Goal: Task Accomplishment & Management: Manage account settings

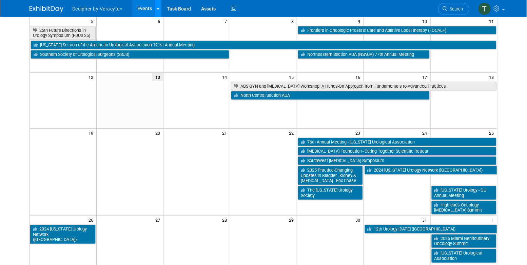
click at [156, 9] on link at bounding box center [157, 8] width 7 height 17
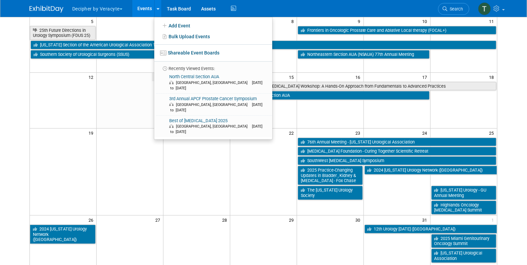
click at [148, 9] on link "Events" at bounding box center [144, 8] width 25 height 17
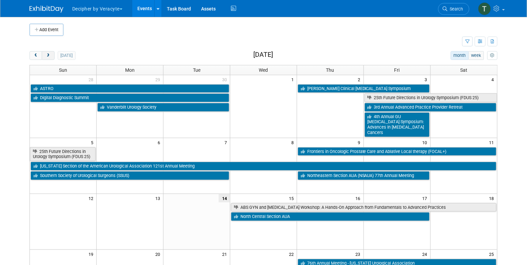
click at [44, 57] on button "next" at bounding box center [48, 55] width 13 height 9
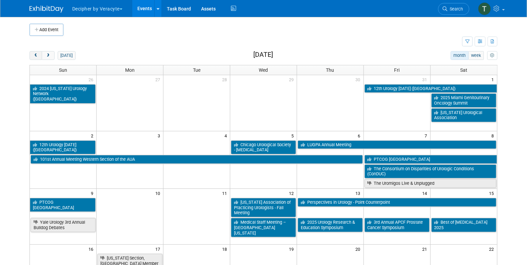
click at [36, 56] on span "prev" at bounding box center [35, 56] width 5 height 4
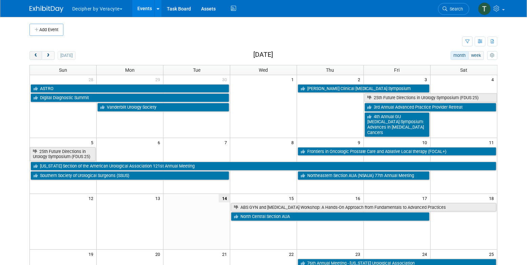
click at [36, 56] on span "prev" at bounding box center [35, 56] width 5 height 4
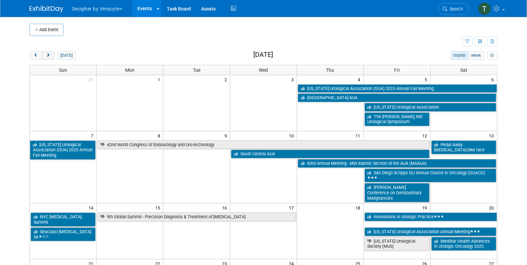
click at [49, 56] on span "next" at bounding box center [47, 56] width 5 height 4
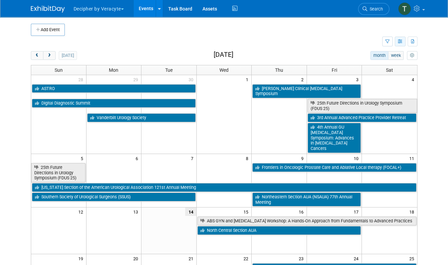
click at [403, 43] on button "button" at bounding box center [399, 42] width 11 height 10
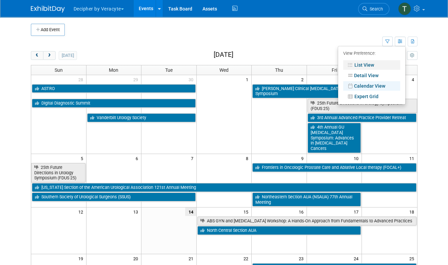
click at [374, 64] on link "List View" at bounding box center [371, 64] width 57 height 9
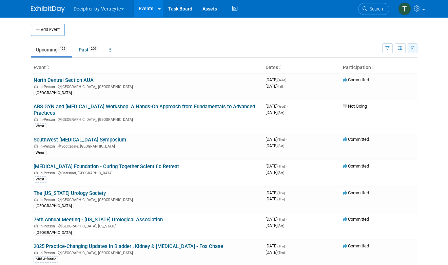
click at [415, 49] on button "button" at bounding box center [412, 48] width 10 height 10
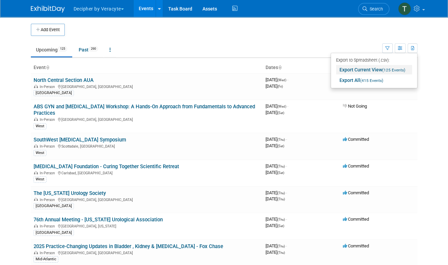
click at [376, 73] on link "Export Current View (125 Events)" at bounding box center [374, 69] width 76 height 9
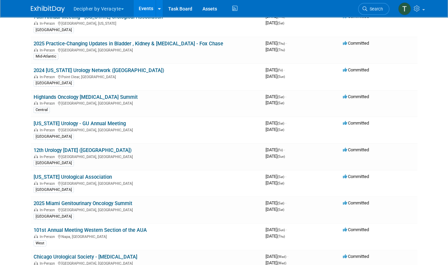
scroll to position [203, 0]
click at [72, 147] on link "12th Urology [DATE] ([GEOGRAPHIC_DATA])" at bounding box center [83, 150] width 98 height 6
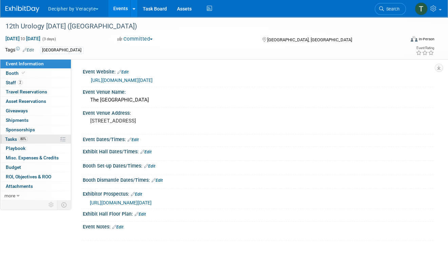
click at [50, 140] on link "80% Tasks 80%" at bounding box center [35, 139] width 70 height 9
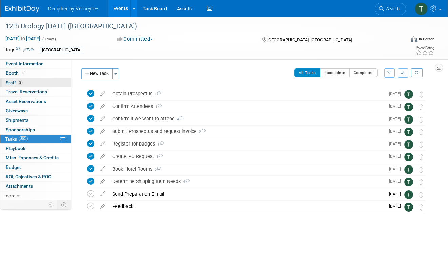
click at [47, 82] on link "2 Staff 2" at bounding box center [35, 82] width 70 height 9
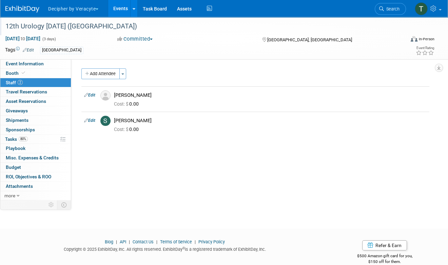
click at [104, 20] on div "12th Urology [DATE] ([GEOGRAPHIC_DATA])" at bounding box center [200, 26] width 394 height 12
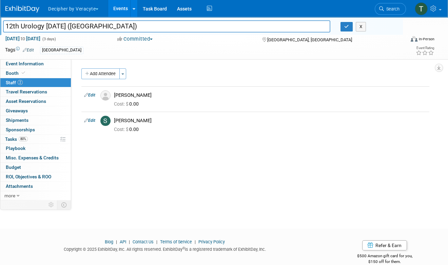
click at [104, 20] on div "12th Urology Today (UT)" at bounding box center [166, 26] width 327 height 12
click at [102, 22] on input "12th Urology [DATE] ([GEOGRAPHIC_DATA])" at bounding box center [166, 26] width 327 height 12
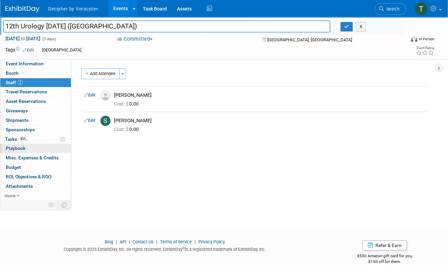
click at [35, 144] on link "0 Playbook 0" at bounding box center [35, 148] width 70 height 9
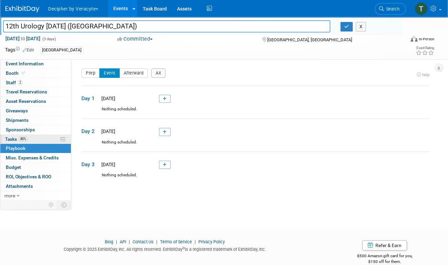
click at [35, 137] on link "80% Tasks 80%" at bounding box center [35, 139] width 70 height 9
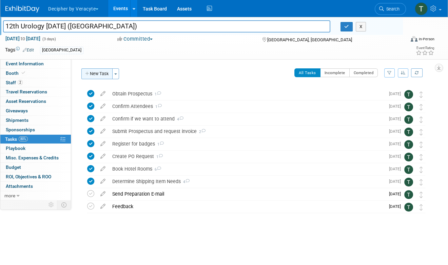
click at [98, 70] on button "New Task" at bounding box center [96, 73] width 31 height 11
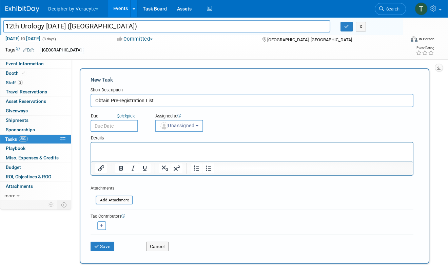
type input "Obtain Pre-registration List"
click at [103, 124] on input "text" at bounding box center [113, 126] width 47 height 12
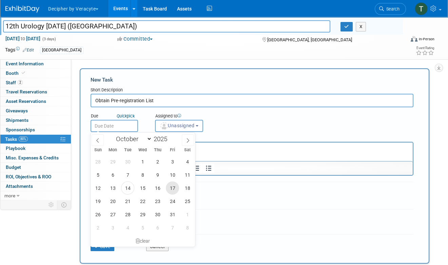
click at [169, 188] on span "17" at bounding box center [172, 188] width 13 height 13
type input "Oct 17, 2025"
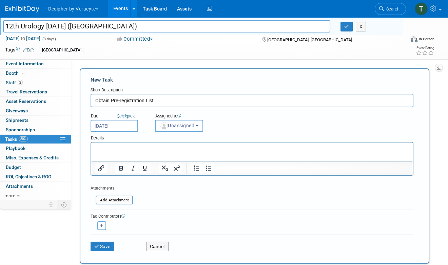
click at [178, 125] on span "Unassigned" at bounding box center [177, 125] width 35 height 5
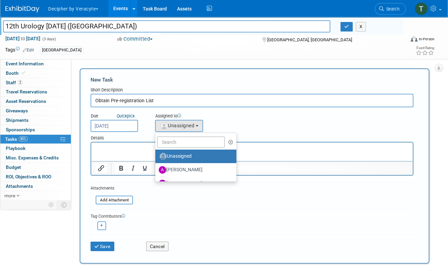
click at [178, 135] on ul "Unassigned Adina Gerson-Gurwitz Amy Wahba Andrew Cala Andrew Hanson Chad Miller…" at bounding box center [196, 157] width 82 height 49
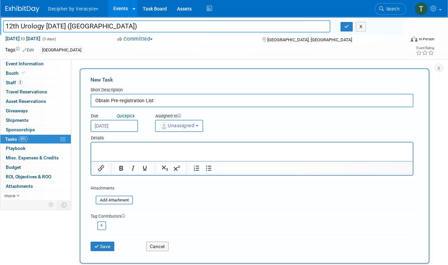
click at [175, 126] on span "Unassigned" at bounding box center [177, 125] width 35 height 5
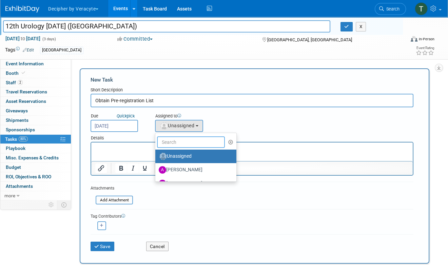
click at [175, 144] on input "text" at bounding box center [191, 143] width 68 height 12
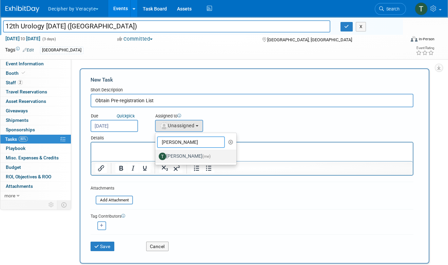
type input "tony"
click at [177, 155] on label "Tony Alvarado (me)" at bounding box center [194, 156] width 71 height 11
click at [156, 155] on input "Tony Alvarado (me)" at bounding box center [154, 155] width 4 height 4
select select "3ceeba8c-a19a-4597-a609-6fba7c9a515a"
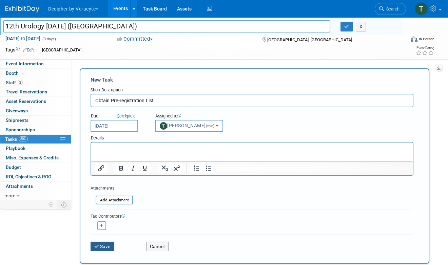
click at [107, 248] on button "Save" at bounding box center [102, 246] width 24 height 9
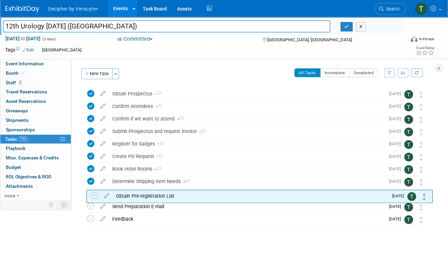
drag, startPoint x: 421, startPoint y: 93, endPoint x: 425, endPoint y: 203, distance: 110.2
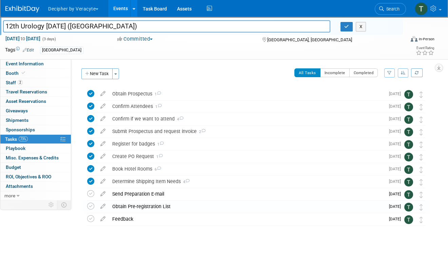
click at [140, 205] on div "Obtain Pre-registration List" at bounding box center [247, 207] width 276 height 12
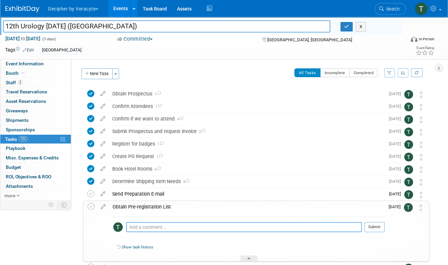
click at [156, 231] on textarea at bounding box center [243, 227] width 235 height 10
type textarea "sent email to theorganizer."
click at [387, 230] on td "Oct 17" at bounding box center [393, 231] width 19 height 60
click at [374, 230] on button "Submit" at bounding box center [374, 227] width 20 height 10
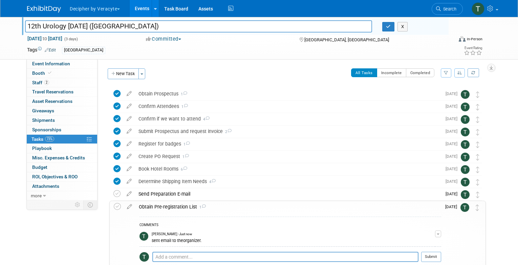
click at [137, 9] on link "Events" at bounding box center [142, 8] width 25 height 17
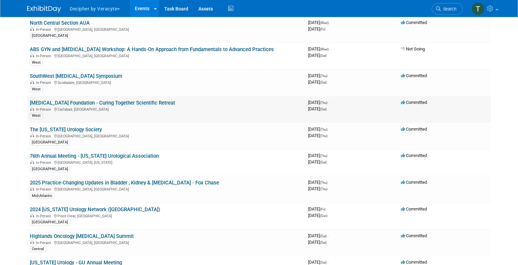
scroll to position [59, 0]
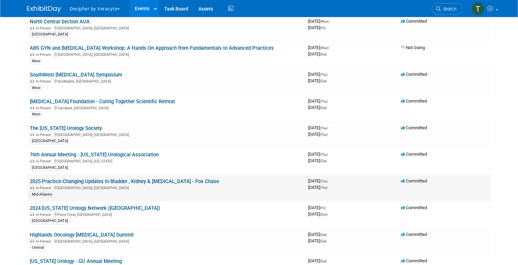
click at [105, 180] on link "2025 Practice-Changing Updates in Bladder , Kidney & [MEDICAL_DATA] - Fox Chase" at bounding box center [124, 182] width 189 height 6
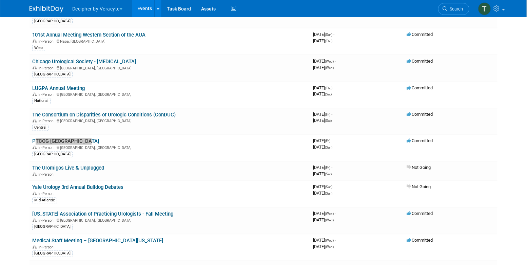
scroll to position [213, 0]
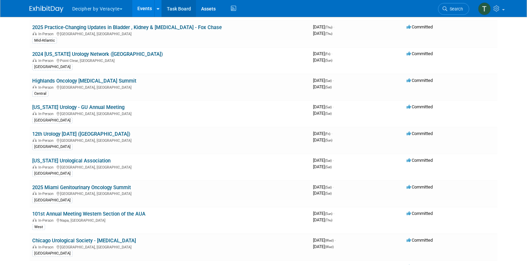
click at [173, 10] on link "Task Board" at bounding box center [179, 8] width 34 height 17
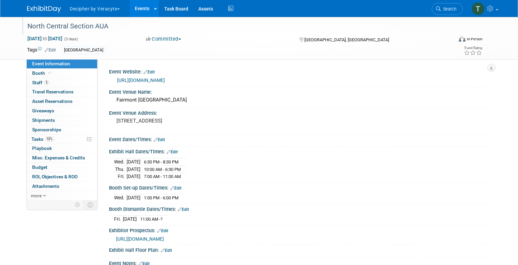
click at [100, 28] on div "North Central Section AUA" at bounding box center [234, 26] width 419 height 12
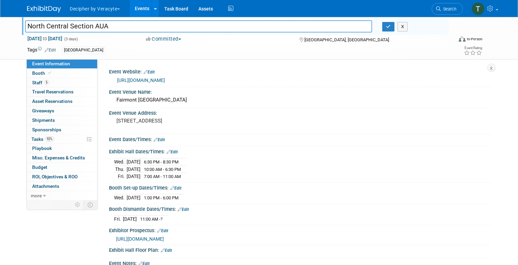
click at [100, 28] on input "North Central Section AUA" at bounding box center [198, 26] width 347 height 12
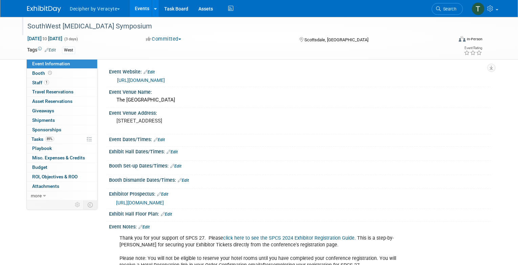
click at [83, 27] on div "SouthWest [MEDICAL_DATA] Symposium" at bounding box center [234, 26] width 419 height 12
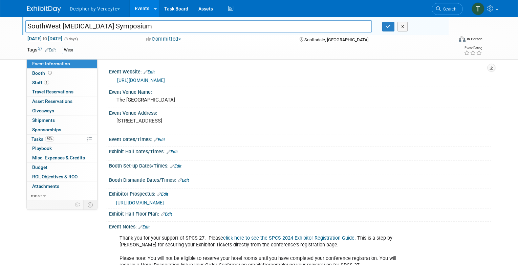
click at [83, 27] on input "SouthWest [MEDICAL_DATA] Symposium" at bounding box center [198, 26] width 347 height 12
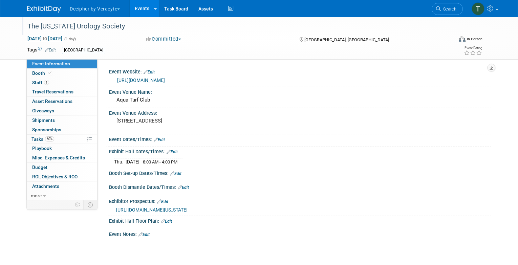
click at [97, 25] on div "The [US_STATE] Urology Society" at bounding box center [234, 26] width 419 height 12
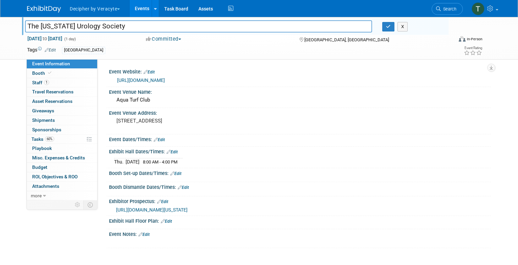
click at [97, 25] on input "The [US_STATE] Urology Society" at bounding box center [198, 26] width 347 height 12
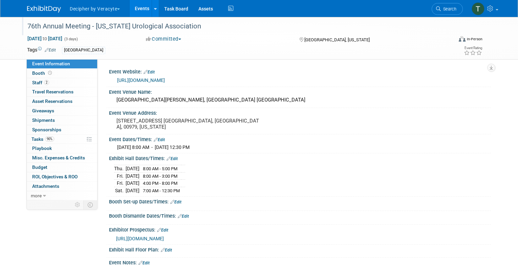
click at [107, 27] on div "76th Annual Meeting - [US_STATE] Urological Association" at bounding box center [234, 26] width 419 height 12
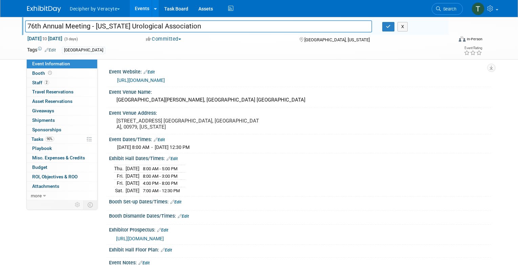
click at [107, 27] on input "76th Annual Meeting - [US_STATE] Urological Association" at bounding box center [198, 26] width 347 height 12
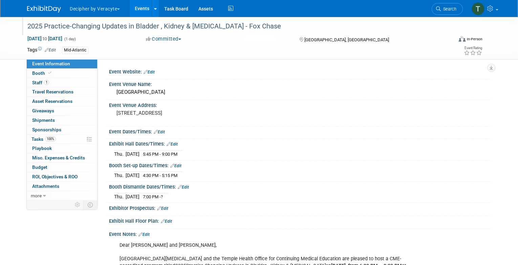
click at [110, 26] on div "2025 Practice-Changing Updates in Bladder , Kidney & [MEDICAL_DATA] - Fox Chase" at bounding box center [234, 26] width 419 height 12
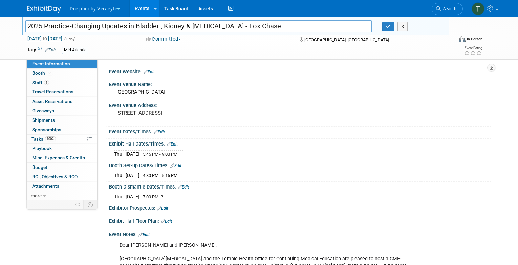
click at [110, 26] on input "2025 Practice-Changing Updates in Bladder , Kidney & [MEDICAL_DATA] - Fox Chase" at bounding box center [198, 26] width 347 height 12
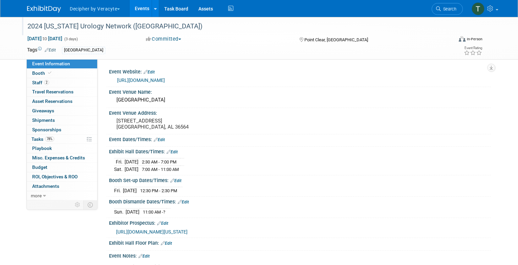
click at [96, 24] on div "2024 [US_STATE] Urology Network ([GEOGRAPHIC_DATA])" at bounding box center [234, 26] width 419 height 12
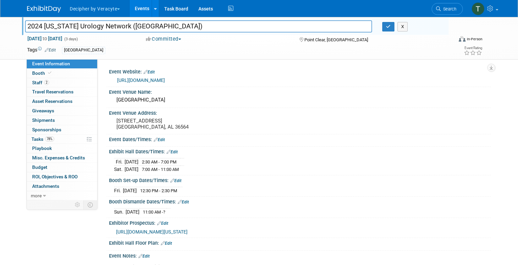
click at [96, 24] on input "2024 [US_STATE] Urology Network ([GEOGRAPHIC_DATA])" at bounding box center [198, 26] width 347 height 12
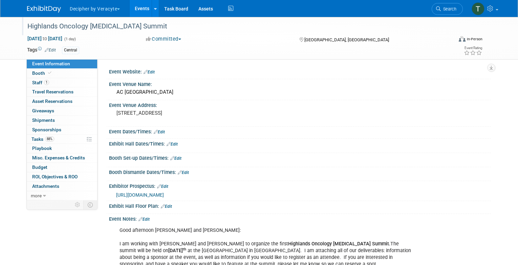
click at [126, 21] on div "Highlands Oncology [MEDICAL_DATA] Summit" at bounding box center [234, 26] width 419 height 12
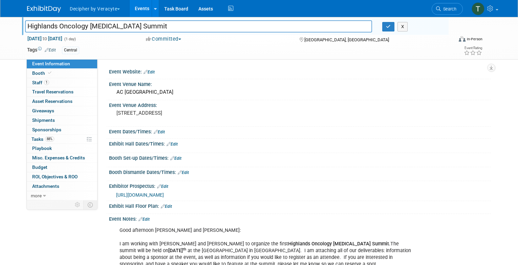
click at [126, 21] on input "Highlands Oncology [MEDICAL_DATA] Summit" at bounding box center [198, 26] width 347 height 12
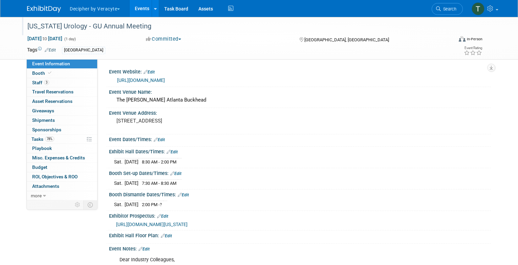
click at [104, 20] on div at bounding box center [237, 20] width 424 height 6
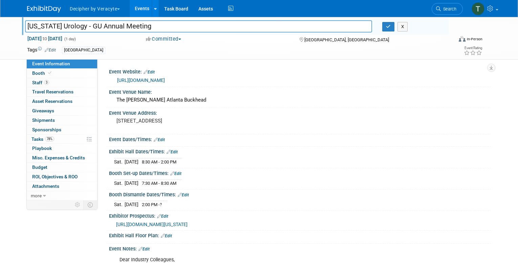
click at [104, 20] on div at bounding box center [237, 20] width 424 height 6
click at [103, 21] on input "[US_STATE] Urology - GU Annual Meeting" at bounding box center [198, 26] width 347 height 12
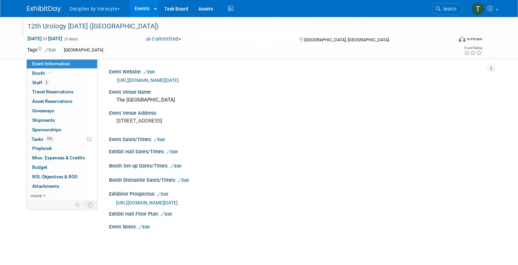
click at [138, 28] on div "12th Urology [DATE] ([GEOGRAPHIC_DATA])" at bounding box center [234, 26] width 419 height 12
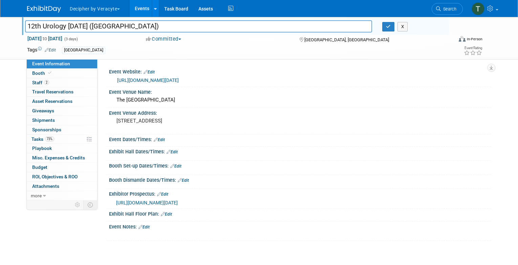
click at [138, 28] on input "12th Urology [DATE] ([GEOGRAPHIC_DATA])" at bounding box center [198, 26] width 347 height 12
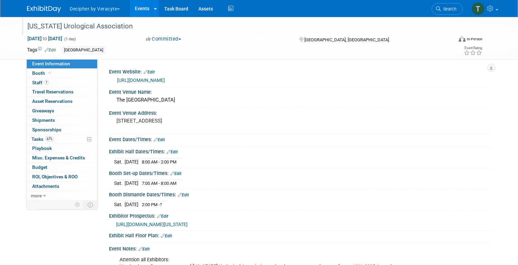
click at [103, 28] on div "[US_STATE] Urological Association" at bounding box center [234, 26] width 419 height 12
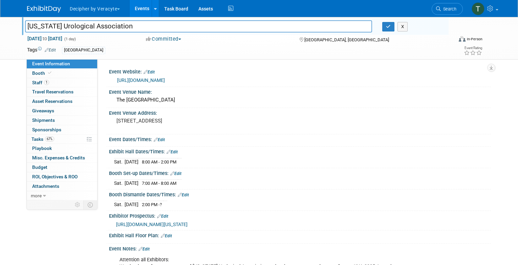
click at [103, 28] on input "[US_STATE] Urological Association" at bounding box center [198, 26] width 347 height 12
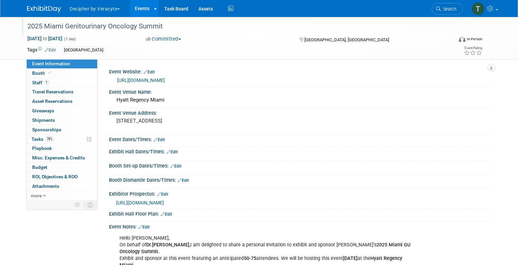
click at [98, 25] on div "2025 Miami Genitourinary Oncology Summit" at bounding box center [234, 26] width 419 height 12
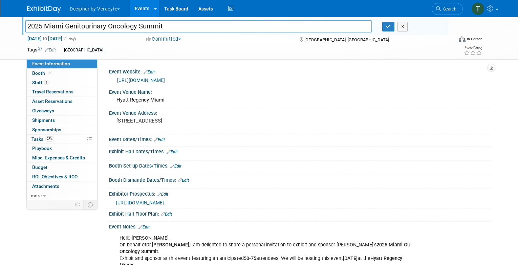
click at [98, 25] on input "2025 Miami Genitourinary Oncology Summit" at bounding box center [198, 26] width 347 height 12
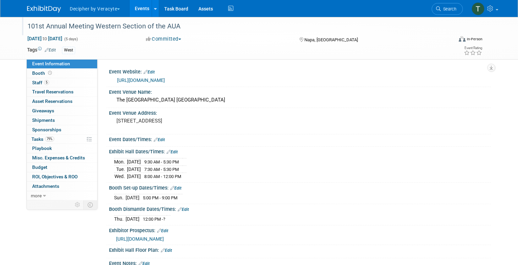
click at [118, 24] on div "101st Annual Meeting Western Section of the AUA" at bounding box center [234, 26] width 419 height 12
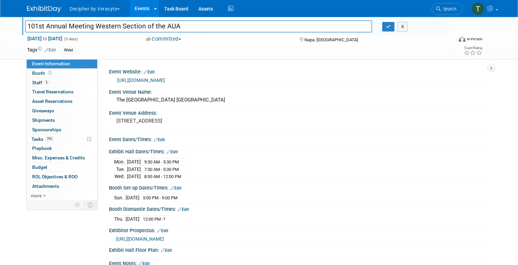
click at [118, 24] on input "101st Annual Meeting Western Section of the AUA" at bounding box center [198, 26] width 347 height 12
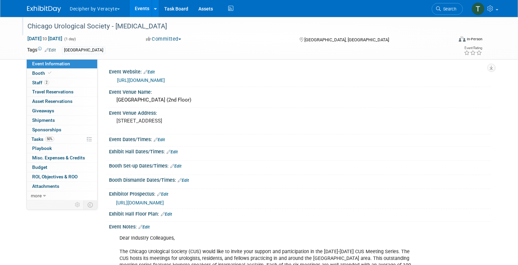
click at [119, 31] on div "Chicago Urological Society - [MEDICAL_DATA]" at bounding box center [234, 26] width 419 height 12
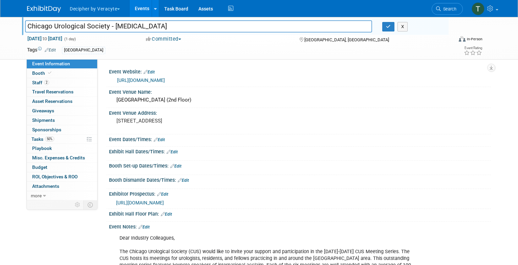
click at [119, 31] on input "Chicago Urological Society - [MEDICAL_DATA]" at bounding box center [198, 26] width 347 height 12
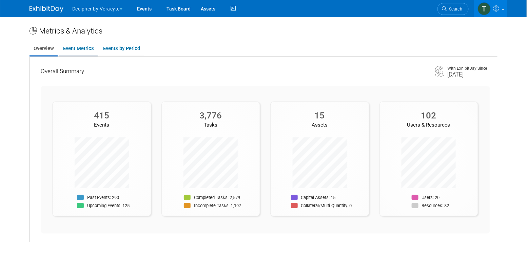
click at [84, 44] on link "Event Metrics" at bounding box center [78, 48] width 39 height 13
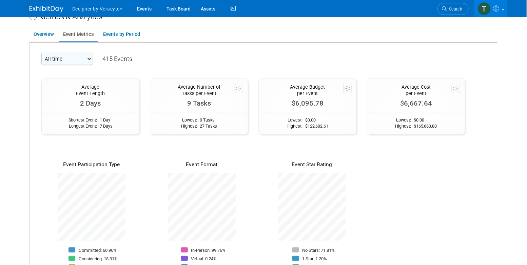
scroll to position [16, 0]
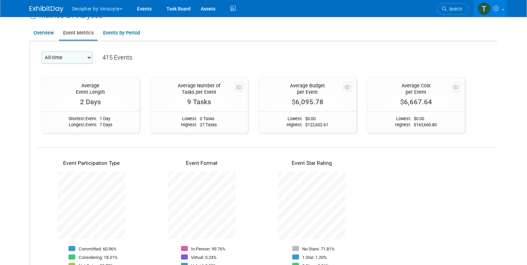
click at [80, 63] on select "All-time 2026 2025 2024 2023" at bounding box center [66, 58] width 51 height 12
click at [41, 52] on select "All-time 2026 2025 2024 2023" at bounding box center [66, 58] width 51 height 12
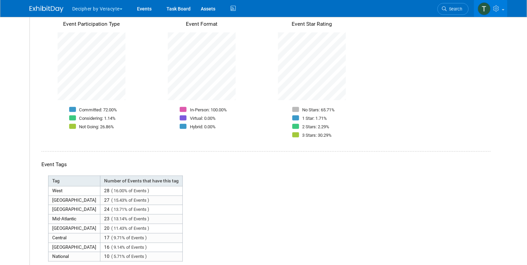
scroll to position [155, 0]
click at [115, 99] on div "Event Participation Type Committed: 72.00% Considering: 1.14% Not Going: 26.86%" at bounding box center [91, 72] width 110 height 118
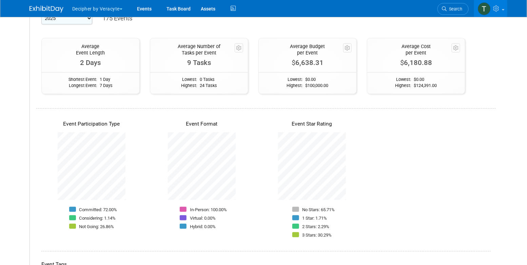
scroll to position [44, 0]
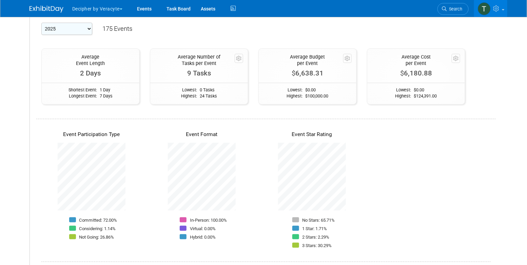
click at [82, 33] on select "All-time 2026 2025 2024 2023" at bounding box center [66, 29] width 51 height 12
click at [41, 23] on select "All-time 2026 2025 2024 2023" at bounding box center [66, 29] width 51 height 12
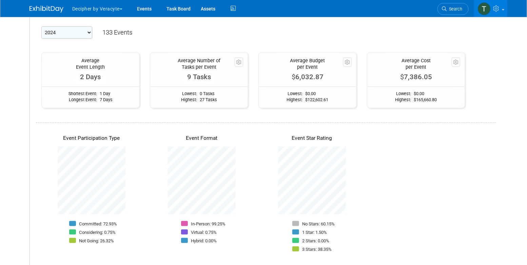
scroll to position [24, 0]
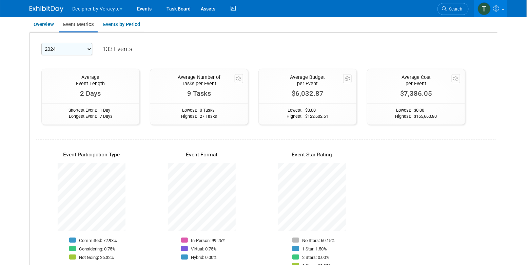
click at [71, 48] on select "All-time 2026 2025 2024 2023" at bounding box center [66, 49] width 51 height 12
select select "2025"
click at [41, 43] on select "All-time 2026 2025 2024 2023" at bounding box center [66, 49] width 51 height 12
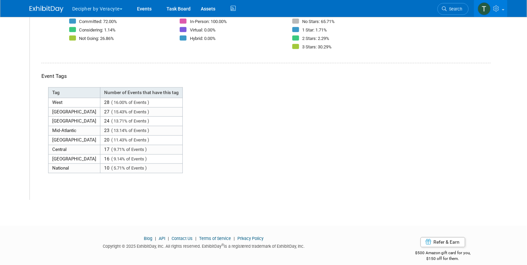
scroll to position [249, 0]
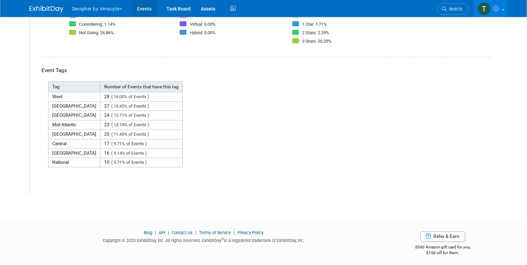
click at [147, 13] on link "Events" at bounding box center [144, 8] width 25 height 17
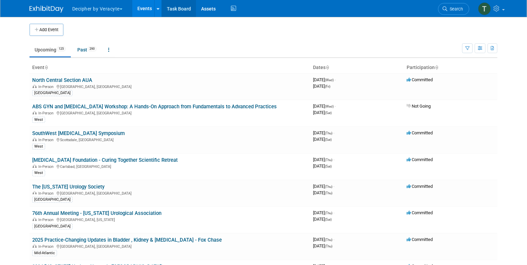
click at [172, 8] on link "Task Board" at bounding box center [179, 8] width 34 height 17
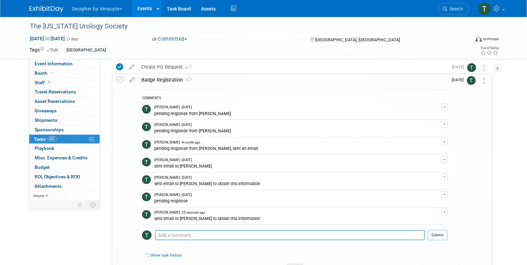
scroll to position [172, 0]
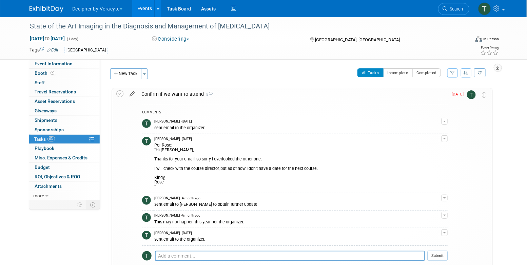
click at [134, 95] on icon at bounding box center [132, 92] width 12 height 8
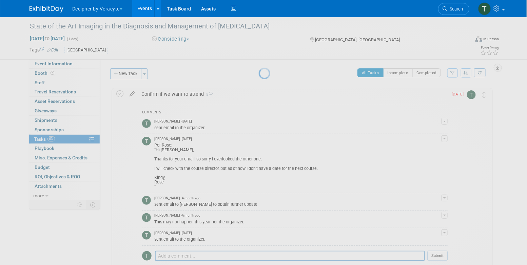
select select "9"
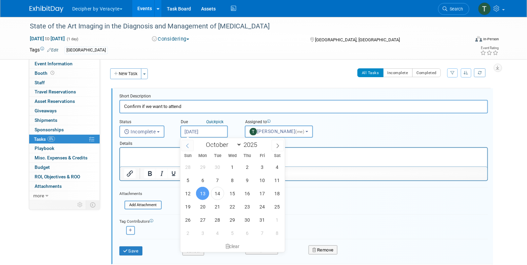
click at [186, 133] on input "[DATE]" at bounding box center [203, 132] width 47 height 12
click at [234, 211] on span "22" at bounding box center [232, 206] width 13 height 13
type input "Oct 22, 2025"
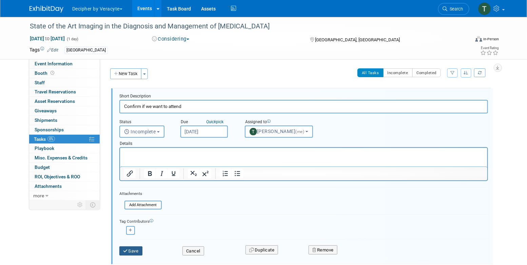
click at [137, 249] on button "Save" at bounding box center [130, 251] width 23 height 9
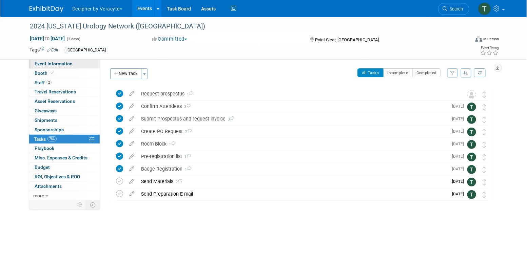
click at [87, 61] on link "Event Information" at bounding box center [64, 63] width 70 height 9
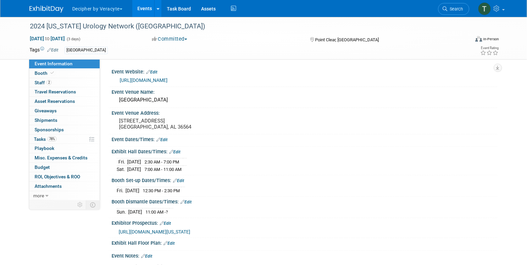
click at [167, 82] on link "https://urologyconnection.com/funding-opportunities/client-details.aspx?cc=aun" at bounding box center [144, 80] width 48 height 5
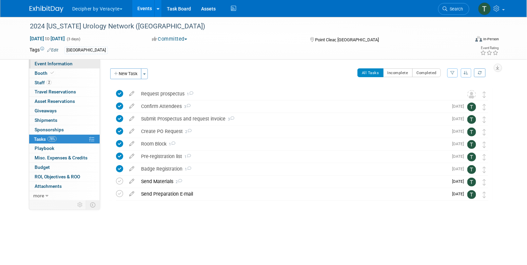
click at [97, 61] on link "Event Information" at bounding box center [64, 63] width 70 height 9
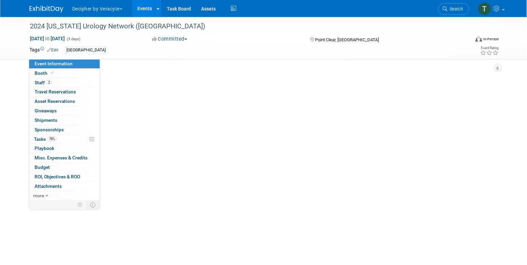
click at [97, 61] on link "Event Information" at bounding box center [64, 63] width 70 height 9
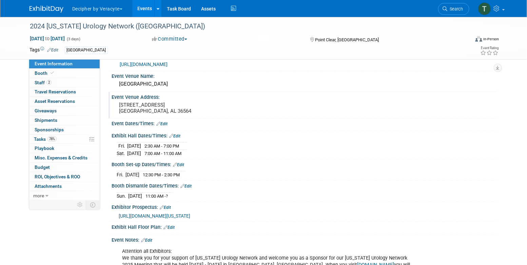
scroll to position [24, 0]
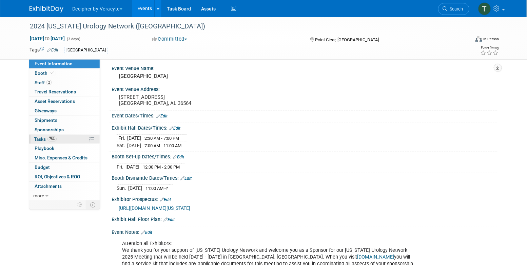
click at [61, 135] on link "78% Tasks 78%" at bounding box center [64, 139] width 70 height 9
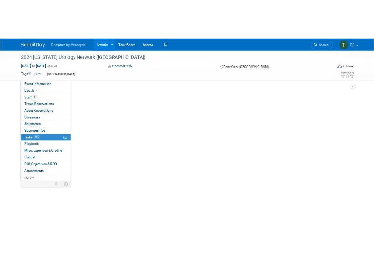
scroll to position [0, 0]
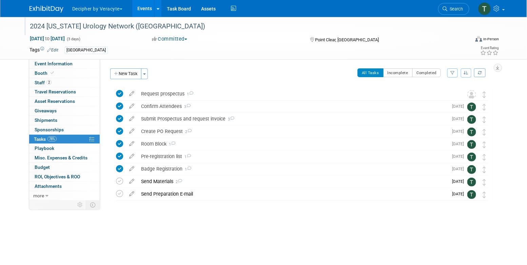
click at [92, 29] on div "2024 Alabama Urology Network (AUN)" at bounding box center [242, 26] width 431 height 12
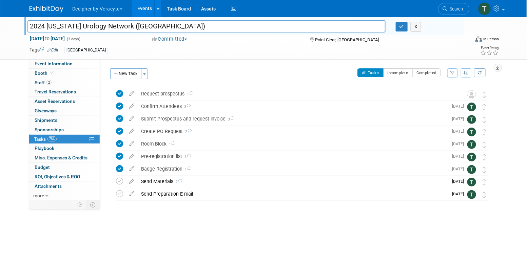
click at [92, 29] on input "2024 Alabama Urology Network (AUN)" at bounding box center [206, 26] width 358 height 12
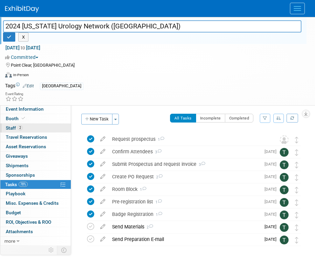
click at [36, 126] on link "2 Staff 2" at bounding box center [35, 128] width 70 height 9
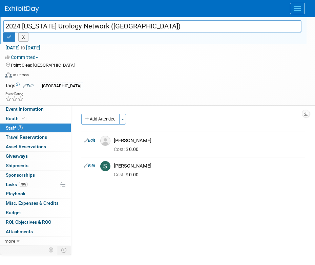
click at [22, 25] on input "2024 Alabama Urology Network (AUN)" at bounding box center [152, 26] width 299 height 12
type input "2025 [US_STATE] Urology Network (AUN)"
click at [11, 37] on icon "button" at bounding box center [9, 37] width 5 height 4
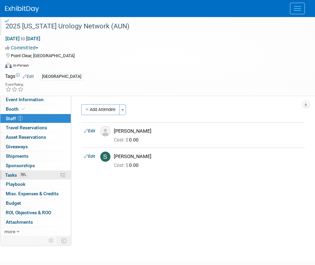
click at [45, 178] on link "78% Tasks 78%" at bounding box center [35, 175] width 70 height 9
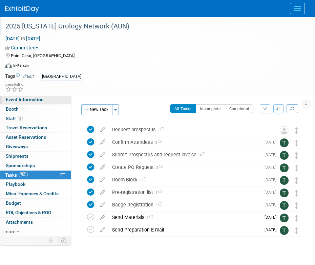
click at [48, 99] on link "Event Information" at bounding box center [35, 99] width 70 height 9
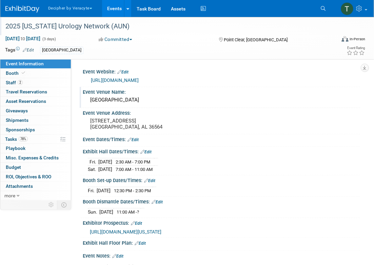
click at [110, 97] on div "Grand Hotel" at bounding box center [221, 100] width 267 height 11
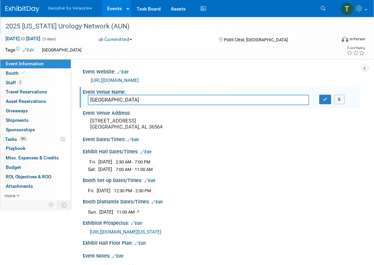
click at [110, 97] on input "Grand Hotel" at bounding box center [198, 100] width 221 height 11
drag, startPoint x: 90, startPoint y: 121, endPoint x: 151, endPoint y: 126, distance: 61.6
click at [151, 126] on pre "One Grand Blvd. Point Clear, AL 36564" at bounding box center [140, 124] width 101 height 12
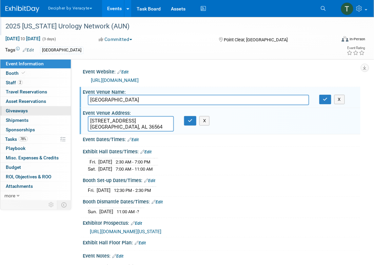
drag, startPoint x: 147, startPoint y: 126, endPoint x: 67, endPoint y: 112, distance: 80.9
click at [67, 112] on div "Event Information Event Info Booth Booth 2 Staff 2 Staff 0 Travel Reservations …" at bounding box center [187, 211] width 374 height 389
click at [189, 119] on icon "button" at bounding box center [190, 121] width 5 height 4
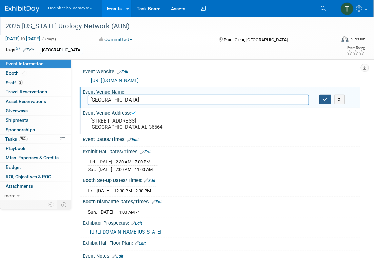
click at [327, 103] on button "button" at bounding box center [325, 99] width 12 height 9
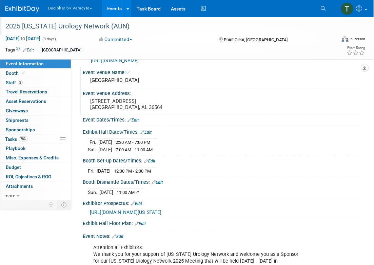
scroll to position [20, 0]
click at [139, 59] on link "https://urologyconnection.com/funding-opportunities/client-details.aspx?cc=aun" at bounding box center [115, 60] width 48 height 5
click at [25, 140] on span "78%" at bounding box center [23, 139] width 9 height 5
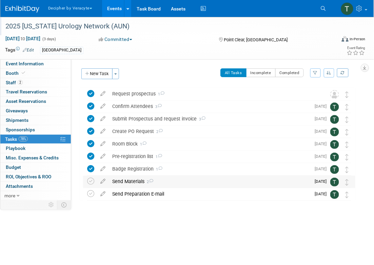
click at [134, 184] on div "Send Materials 2" at bounding box center [210, 182] width 202 height 12
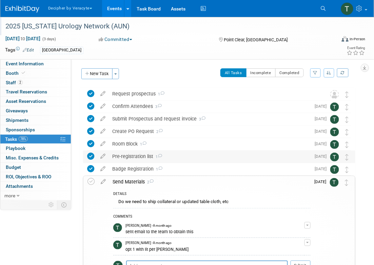
click at [183, 155] on div "Pre-registration list 1" at bounding box center [210, 157] width 202 height 12
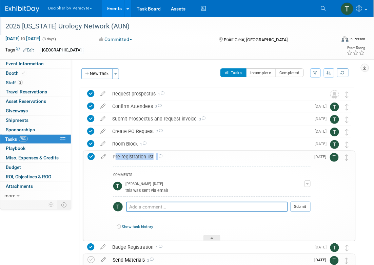
click at [183, 155] on div "Pre-registration list 1" at bounding box center [209, 157] width 201 height 12
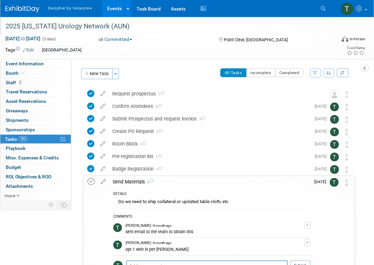
click at [93, 180] on icon at bounding box center [90, 181] width 7 height 7
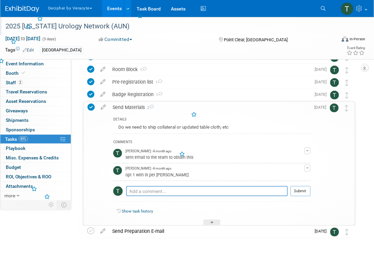
scroll to position [75, 0]
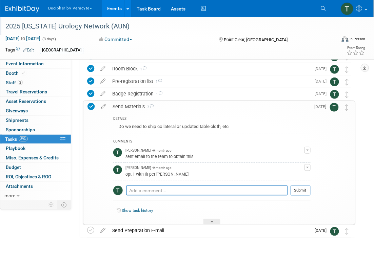
click at [92, 104] on icon at bounding box center [90, 106] width 7 height 7
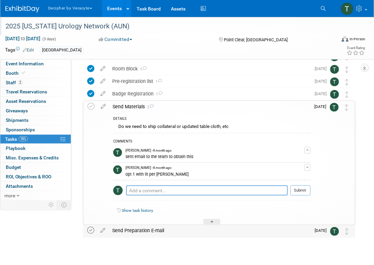
click at [89, 231] on icon at bounding box center [90, 230] width 7 height 7
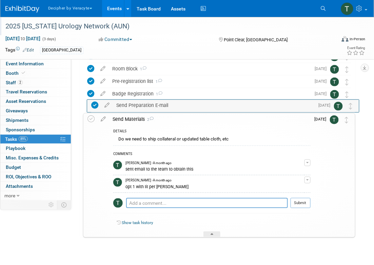
drag, startPoint x: 349, startPoint y: 228, endPoint x: 352, endPoint y: 102, distance: 126.1
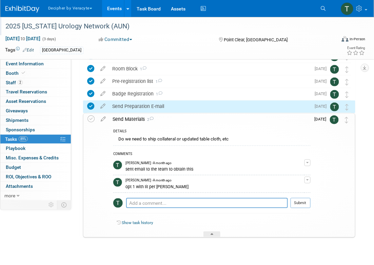
click at [211, 104] on div "Send Preparation E-mail" at bounding box center [210, 107] width 202 height 12
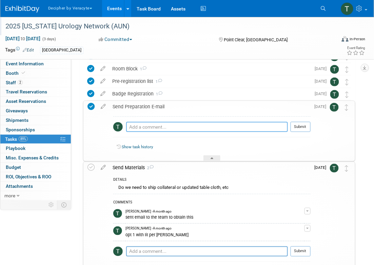
click at [212, 128] on textarea at bounding box center [207, 127] width 162 height 10
type textarea "sent via email"
click at [305, 125] on button "Submit" at bounding box center [300, 127] width 20 height 10
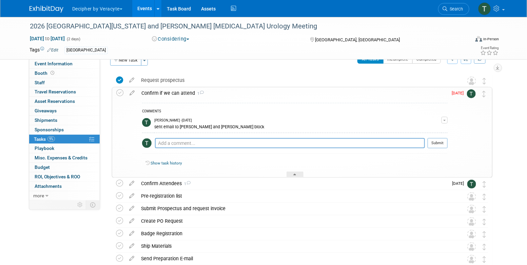
scroll to position [15, 0]
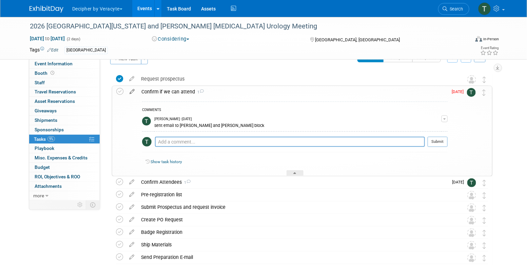
click at [133, 93] on icon at bounding box center [132, 90] width 12 height 8
select select "9"
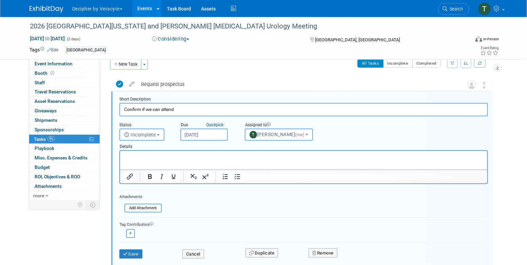
scroll to position [0, 0]
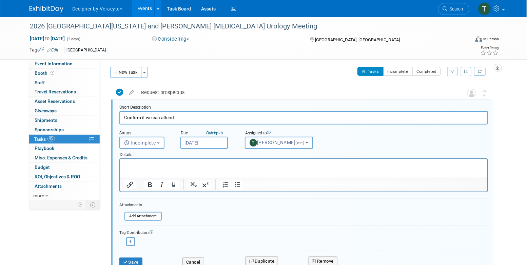
click at [209, 140] on input "[DATE]" at bounding box center [203, 143] width 47 height 12
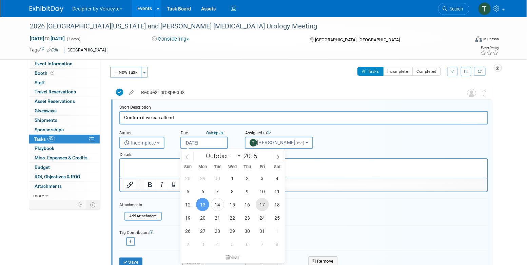
click at [264, 210] on span "17" at bounding box center [261, 204] width 13 height 13
type input "[DATE]"
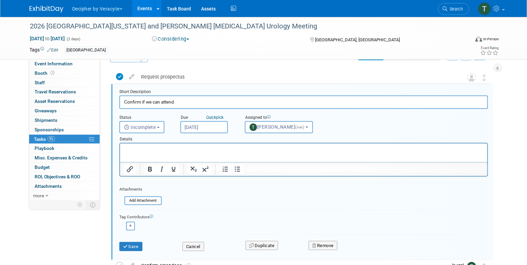
scroll to position [19, 0]
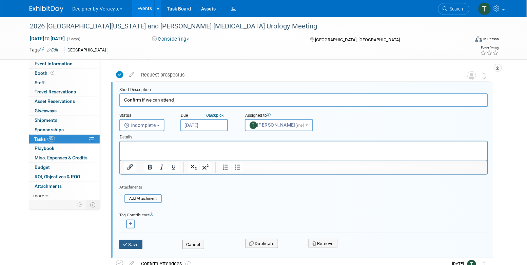
click at [137, 244] on button "Save" at bounding box center [130, 244] width 23 height 9
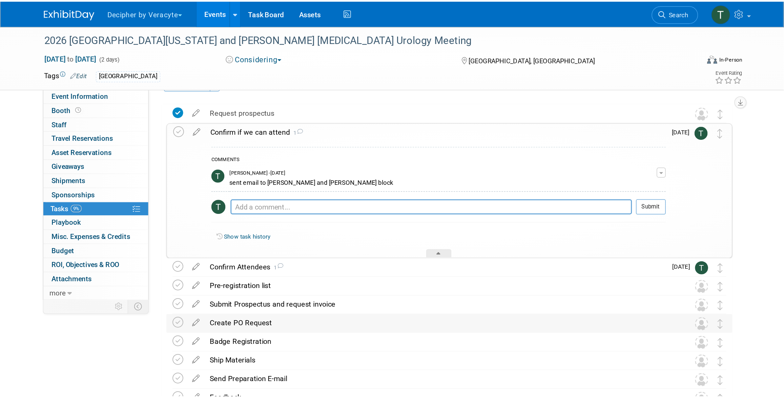
scroll to position [0, 0]
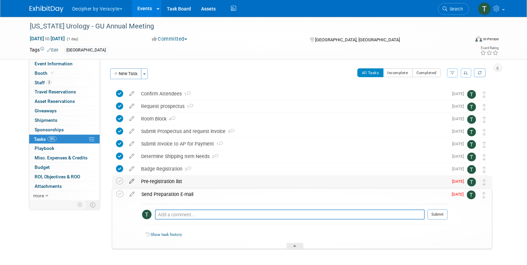
click at [131, 181] on icon at bounding box center [132, 180] width 12 height 8
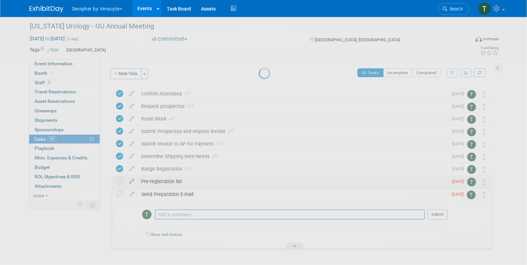
select select "9"
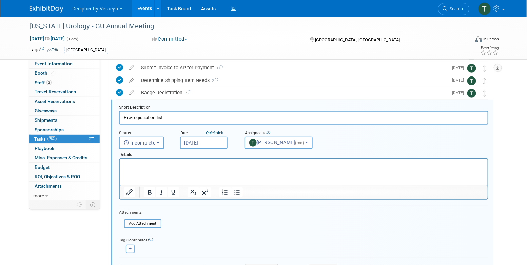
scroll to position [76, 0]
click at [212, 139] on input "[DATE]" at bounding box center [203, 143] width 47 height 12
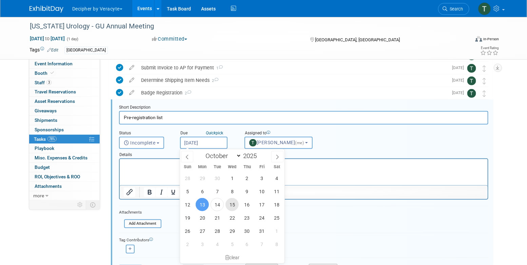
click at [238, 202] on span "15" at bounding box center [231, 204] width 13 height 13
type input "[DATE]"
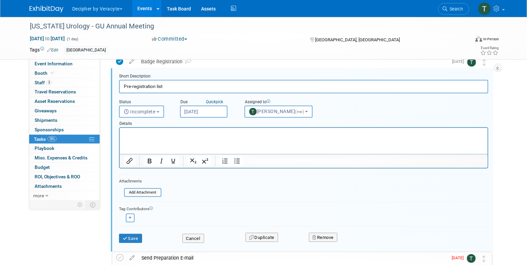
scroll to position [116, 0]
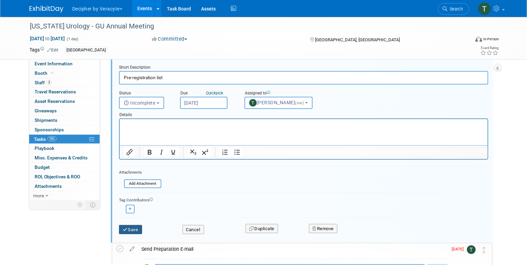
click at [137, 228] on button "Save" at bounding box center [130, 229] width 23 height 9
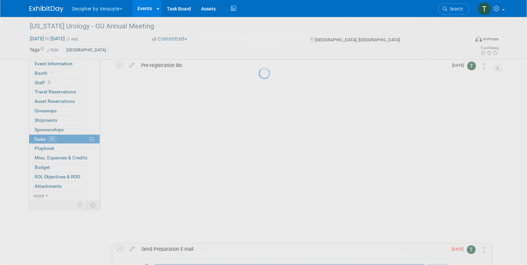
scroll to position [25, 0]
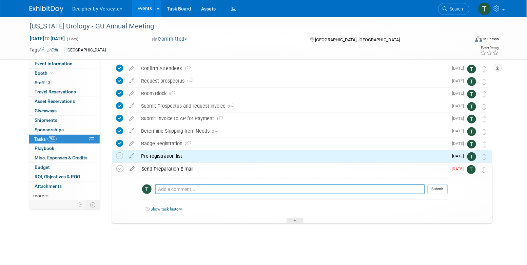
click at [132, 169] on icon at bounding box center [132, 167] width 12 height 8
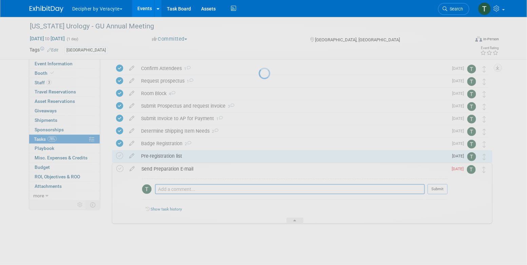
select select "9"
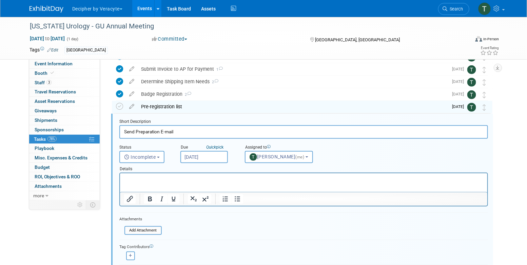
scroll to position [89, 0]
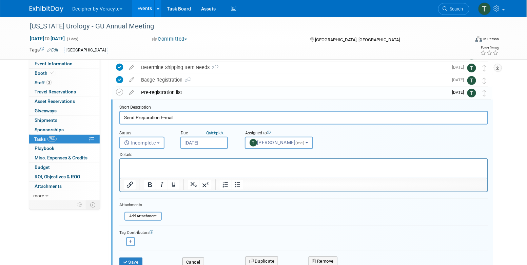
click at [217, 144] on input "[DATE]" at bounding box center [203, 143] width 47 height 12
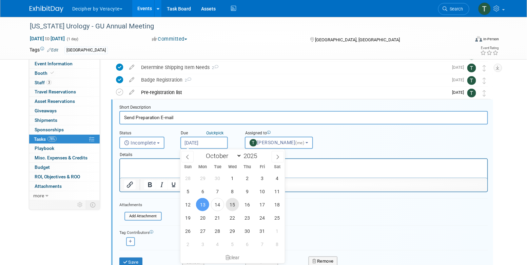
click at [230, 203] on span "15" at bounding box center [232, 204] width 13 height 13
type input "Oct 15, 2025"
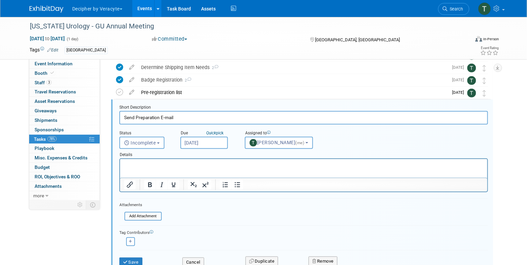
click at [139, 256] on div "Save" at bounding box center [145, 260] width 63 height 14
click at [138, 258] on button "Save" at bounding box center [130, 262] width 23 height 9
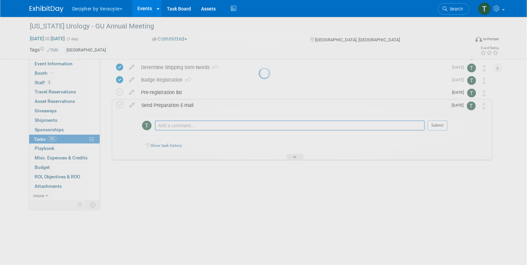
scroll to position [25, 0]
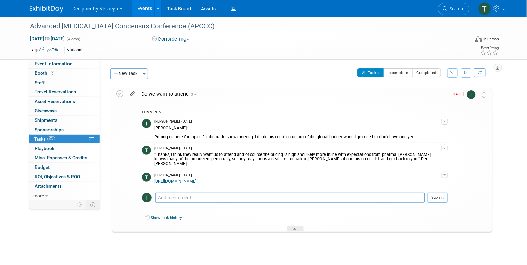
click at [133, 96] on icon at bounding box center [132, 92] width 12 height 8
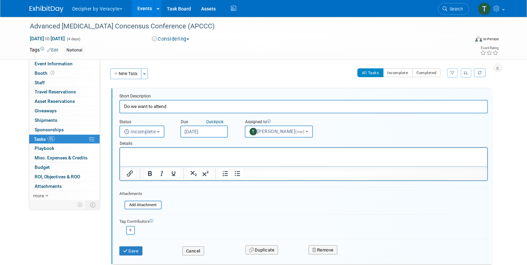
click at [202, 129] on input "[DATE]" at bounding box center [203, 132] width 47 height 12
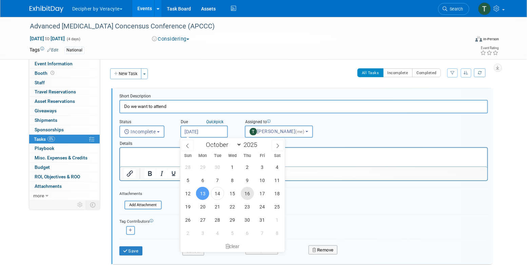
click at [247, 192] on span "16" at bounding box center [247, 193] width 13 height 13
type input "Oct 16, 2025"
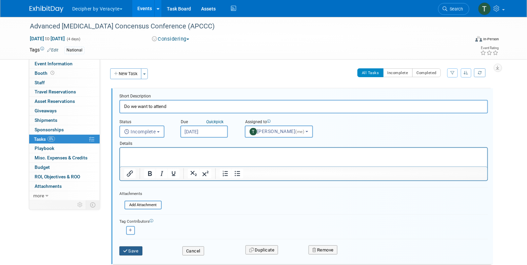
click at [135, 250] on button "Save" at bounding box center [130, 251] width 23 height 9
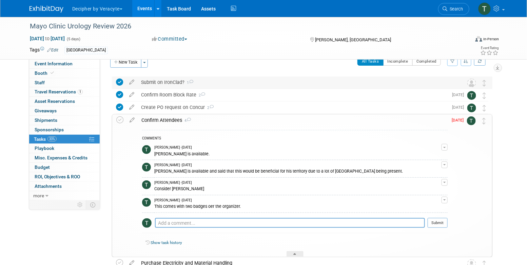
scroll to position [12, 0]
click at [132, 119] on icon at bounding box center [132, 118] width 12 height 8
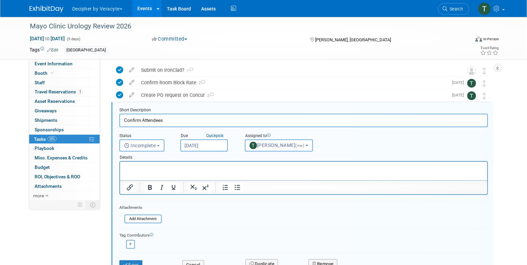
scroll to position [26, 0]
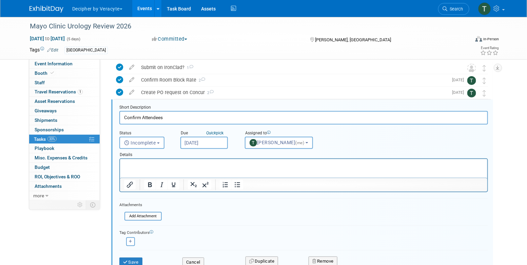
click at [204, 141] on input "[DATE]" at bounding box center [203, 143] width 47 height 12
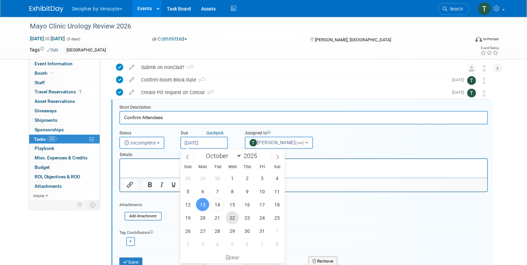
click at [229, 219] on span "22" at bounding box center [232, 217] width 13 height 13
type input "Oct 22, 2025"
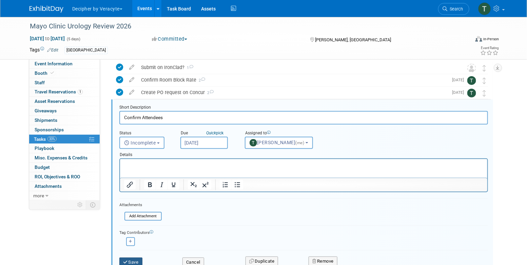
click at [136, 261] on button "Save" at bounding box center [130, 262] width 23 height 9
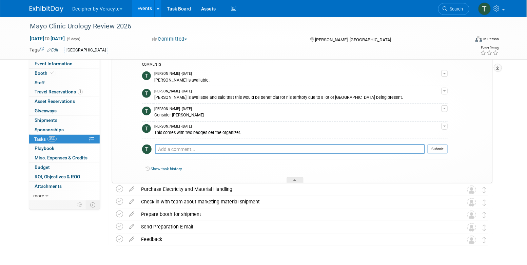
scroll to position [107, 0]
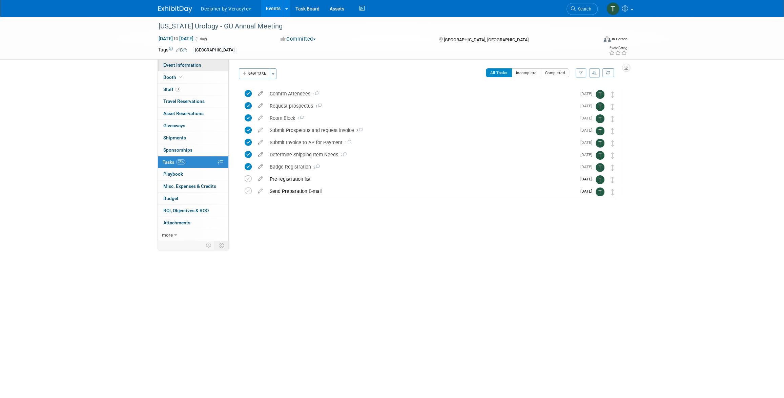
click at [211, 70] on link "Event Information" at bounding box center [193, 65] width 70 height 12
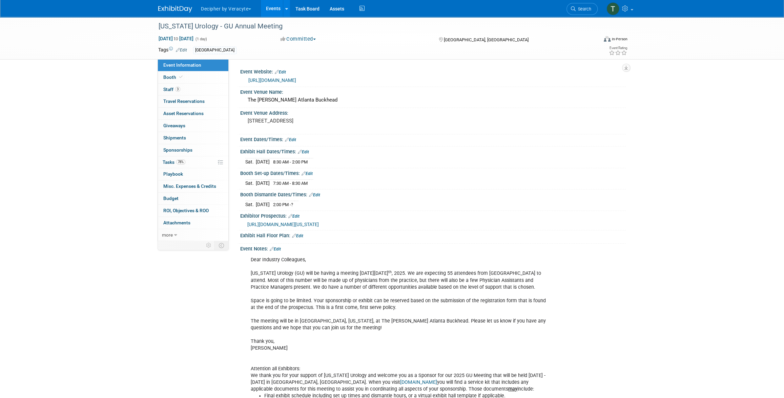
click at [274, 80] on link "https://urologyconnection.com/funding-opportunities/client-details.aspx?cc=gu" at bounding box center [272, 80] width 48 height 5
click at [246, 25] on div "Georgia Urology - GU Annual Meeting" at bounding box center [371, 26] width 431 height 12
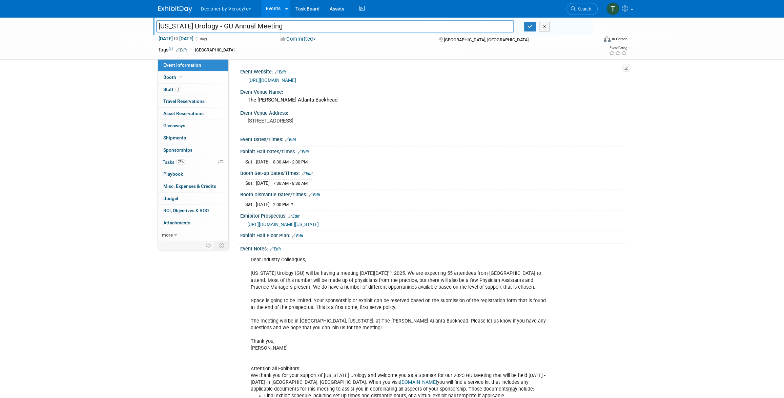
click at [246, 25] on input "Georgia Urology - GU Annual Meeting" at bounding box center [335, 26] width 358 height 12
click at [258, 29] on input "2025 [US_STATE] Urology Seminar" at bounding box center [335, 26] width 358 height 12
type input "2025 [US_STATE] Urology Seminar"
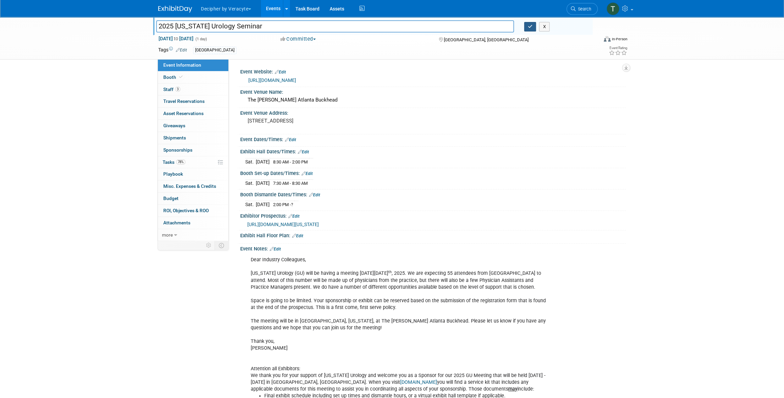
click at [531, 26] on icon "button" at bounding box center [530, 26] width 5 height 4
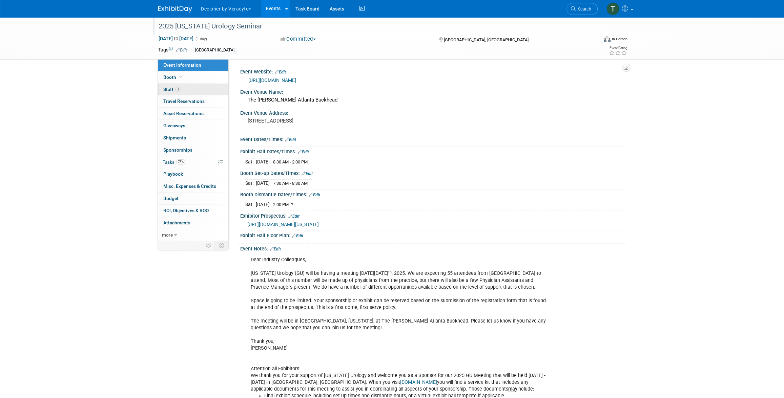
click at [202, 93] on link "3 Staff 3" at bounding box center [193, 90] width 70 height 12
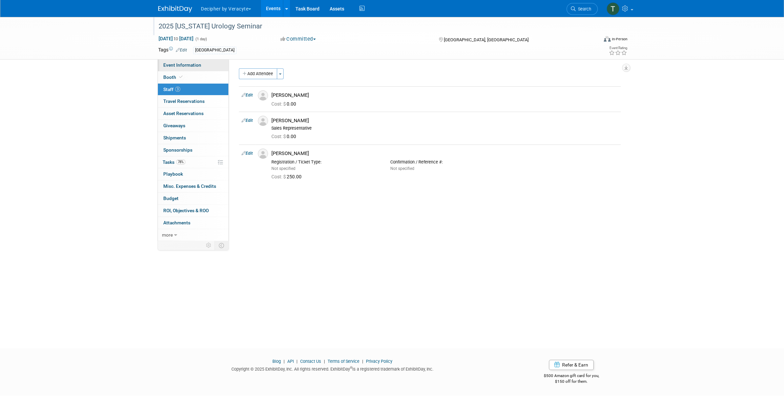
click at [194, 69] on link "Event Information" at bounding box center [193, 65] width 70 height 12
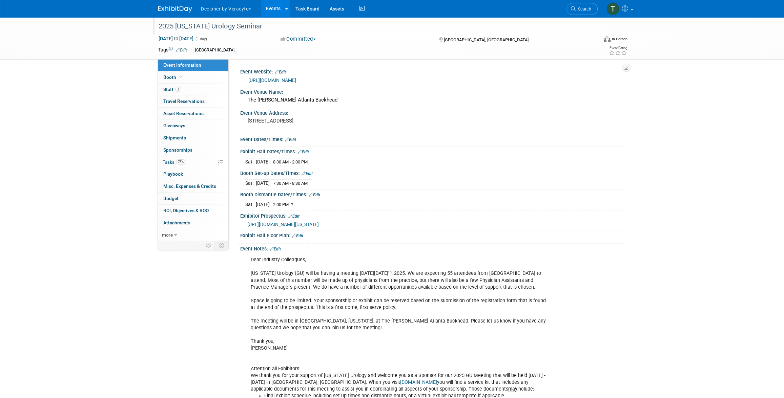
click at [296, 79] on link "https://urologyconnection.com/funding-opportunities/client-details.aspx?cc=gu" at bounding box center [272, 80] width 48 height 5
click at [309, 172] on link "Edit" at bounding box center [307, 173] width 11 height 5
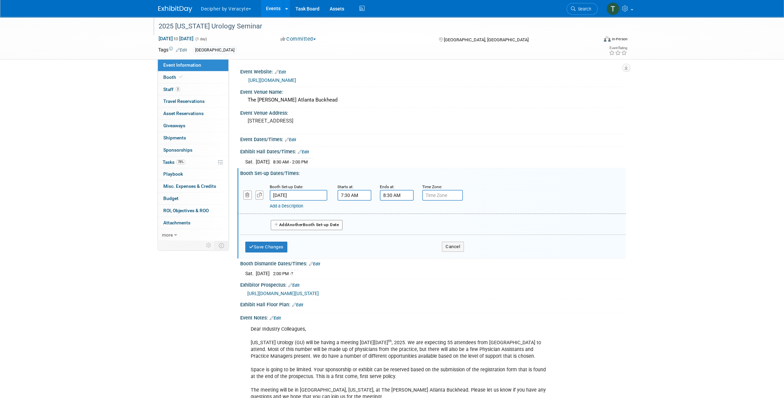
click at [357, 201] on div "Add a Description Description:" at bounding box center [415, 205] width 290 height 8
click at [358, 191] on input "7:30 AM" at bounding box center [354, 195] width 34 height 11
click at [382, 228] on span "30" at bounding box center [385, 227] width 13 height 12
click at [354, 208] on td "00" at bounding box center [350, 212] width 22 height 18
type input "7:00 AM"
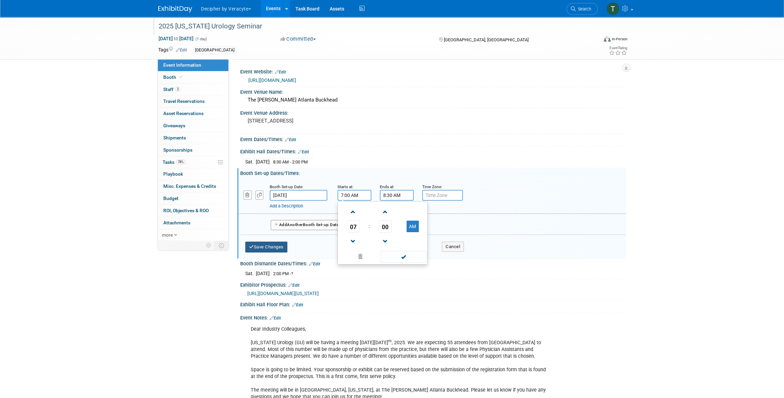
click at [273, 246] on button "Save Changes" at bounding box center [266, 247] width 42 height 11
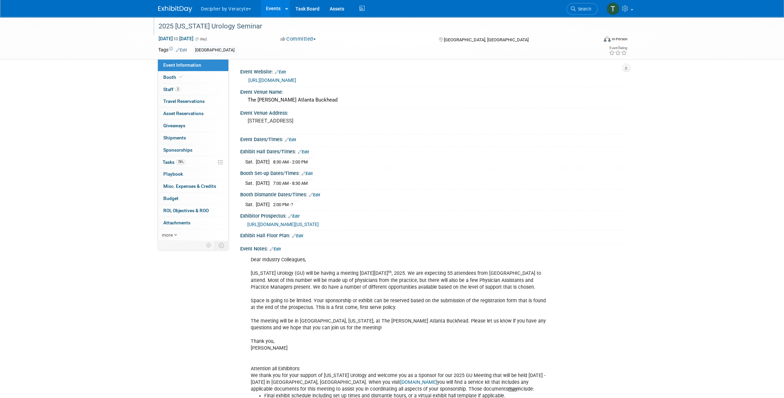
click at [273, 80] on link "https://urologyconnection.com/funding-opportunities/client-details.aspx?cc=gu" at bounding box center [272, 80] width 48 height 5
click at [0, 0] on body "Decipher by Veracyte Explore: My Workspaces 2 Go to Workspace: Corporate Events…" at bounding box center [392, 199] width 784 height 398
click at [193, 162] on link "78% Tasks 78%" at bounding box center [193, 163] width 70 height 12
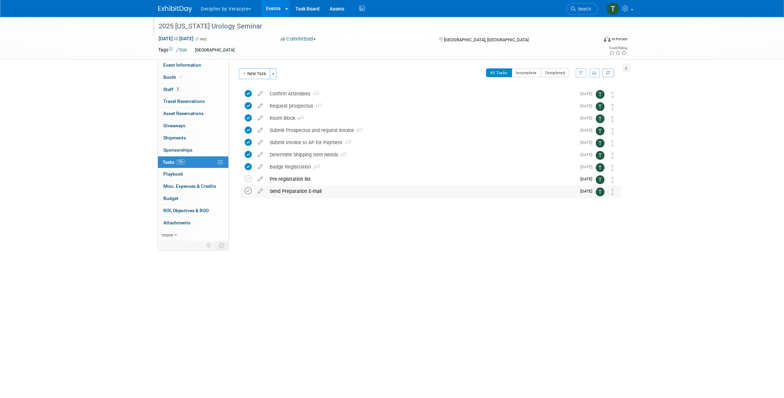
click at [250, 191] on icon at bounding box center [248, 191] width 7 height 7
click at [245, 176] on icon at bounding box center [248, 179] width 7 height 7
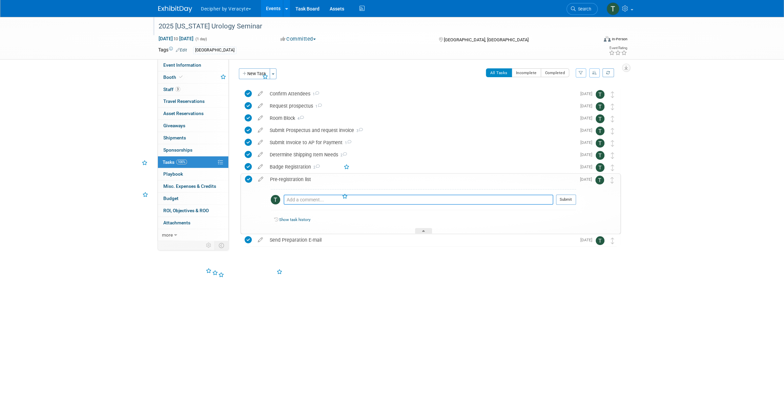
click at [307, 202] on textarea at bounding box center [419, 200] width 270 height 10
type textarea "sent via email"
click at [565, 197] on button "Submit" at bounding box center [566, 200] width 20 height 10
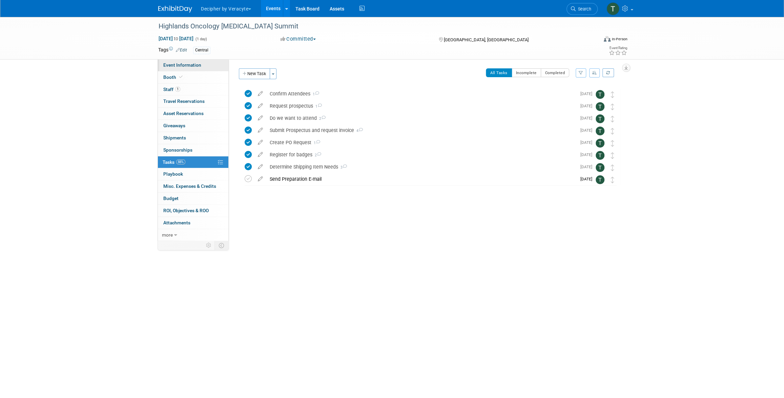
click at [207, 64] on link "Event Information" at bounding box center [193, 65] width 70 height 12
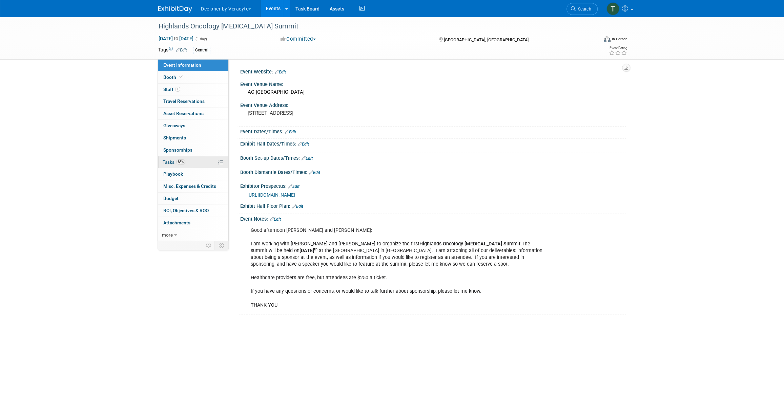
click at [209, 159] on link "88% Tasks 88%" at bounding box center [193, 163] width 70 height 12
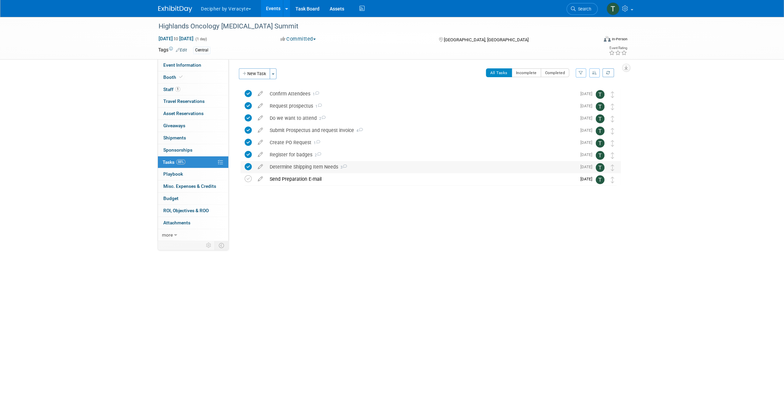
click at [326, 170] on div "Determine Shipping Item Needs 3" at bounding box center [421, 167] width 310 height 12
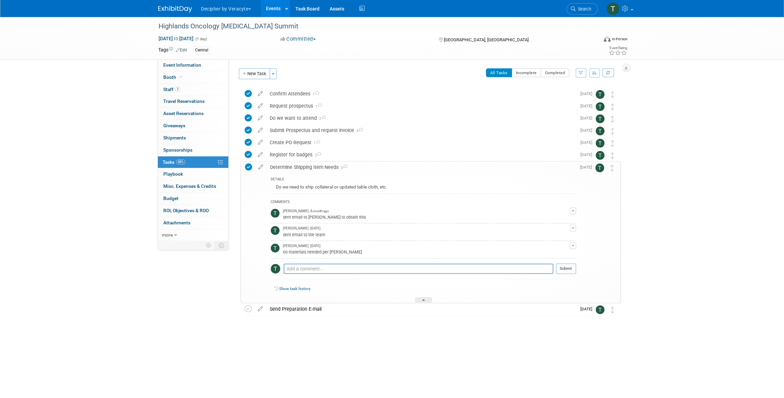
click at [321, 167] on div "Determine Shipping Item Needs 3" at bounding box center [421, 168] width 309 height 12
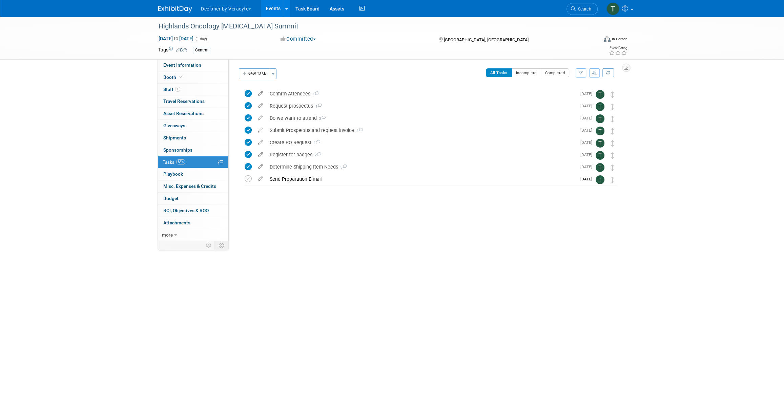
click at [321, 178] on div "Send Preparation E-mail" at bounding box center [421, 179] width 310 height 12
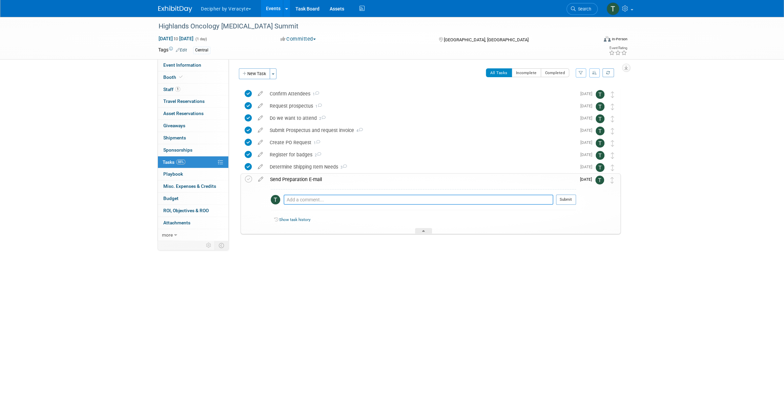
click at [321, 198] on textarea at bounding box center [419, 200] width 270 height 10
type textarea "sent email to the organizer to obtain this."
click at [564, 201] on button "Submit" at bounding box center [566, 200] width 20 height 10
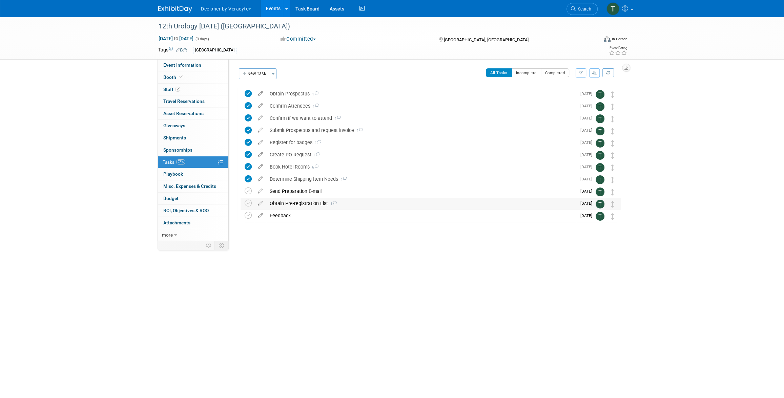
click at [288, 201] on div "Obtain Pre-registration List 1" at bounding box center [421, 204] width 310 height 12
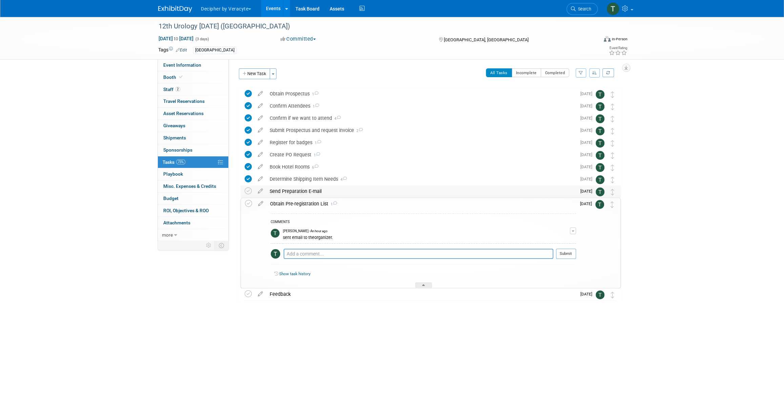
click at [288, 191] on div "Send Preparation E-mail" at bounding box center [421, 192] width 310 height 12
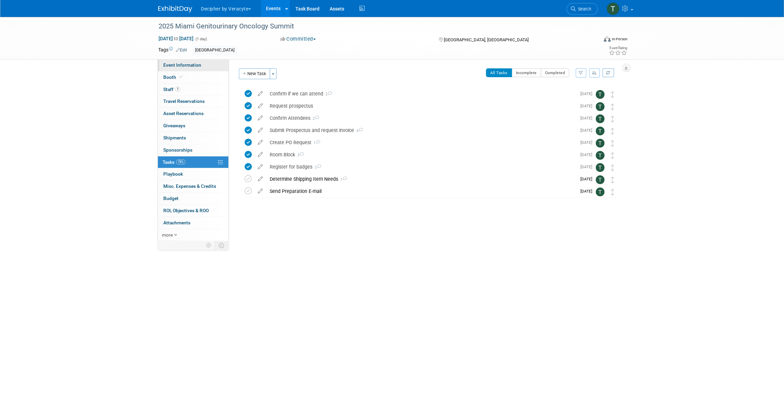
click at [205, 70] on link "Event Information" at bounding box center [193, 65] width 70 height 12
click at [174, 82] on link "Booth" at bounding box center [193, 77] width 70 height 12
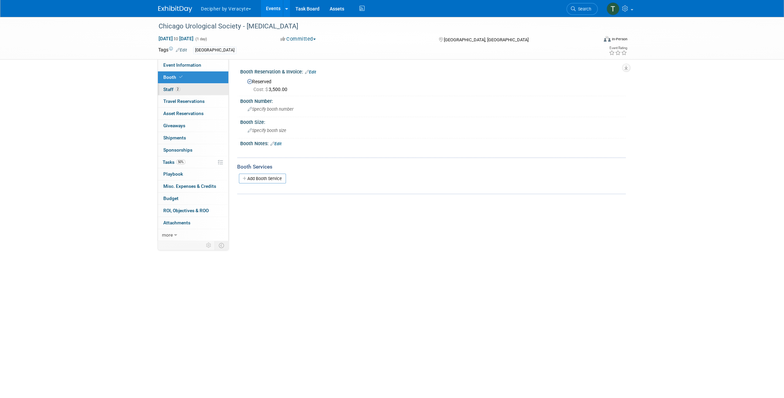
click at [175, 88] on span "2" at bounding box center [177, 89] width 5 height 5
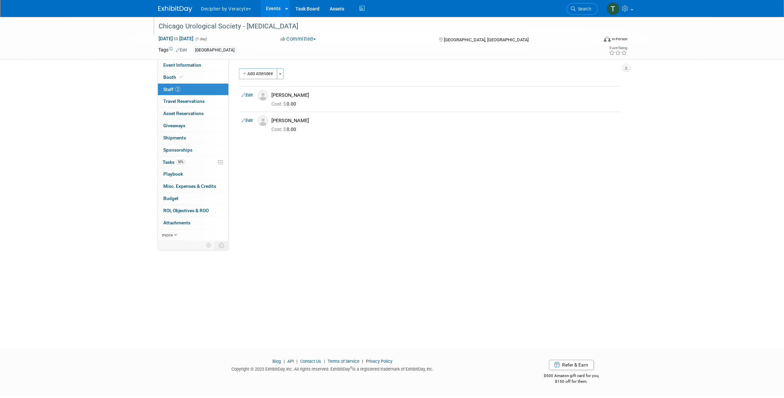
click at [291, 22] on div "Chicago Urological Society - [MEDICAL_DATA]" at bounding box center [371, 26] width 431 height 12
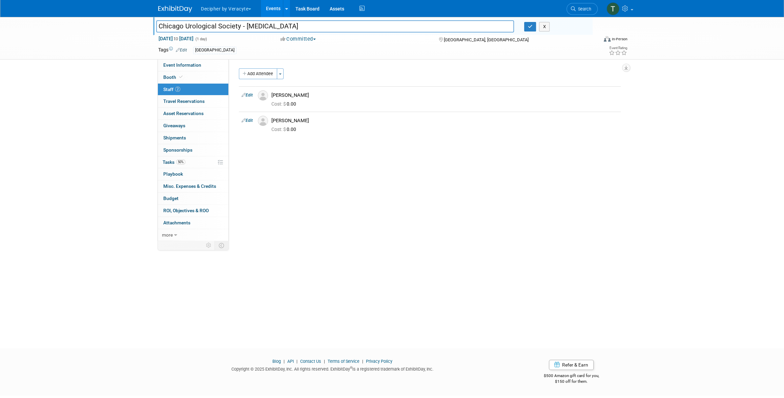
click at [291, 22] on input "Chicago Urological Society - [MEDICAL_DATA]" at bounding box center [335, 26] width 358 height 12
click at [195, 162] on link "50% Tasks 50%" at bounding box center [193, 163] width 70 height 12
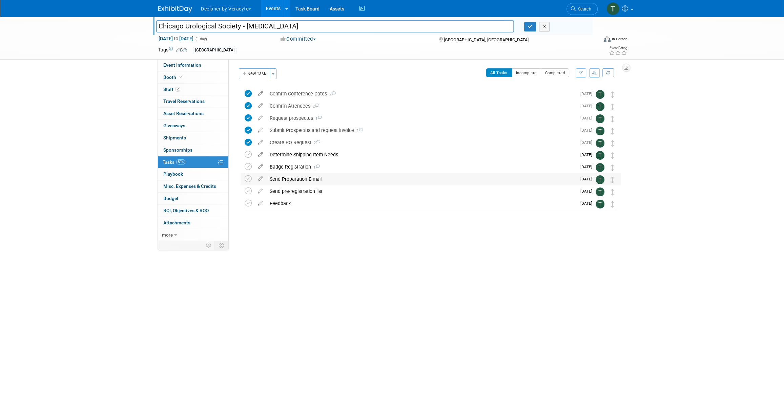
click at [285, 179] on div "Send Preparation E-mail" at bounding box center [421, 179] width 310 height 12
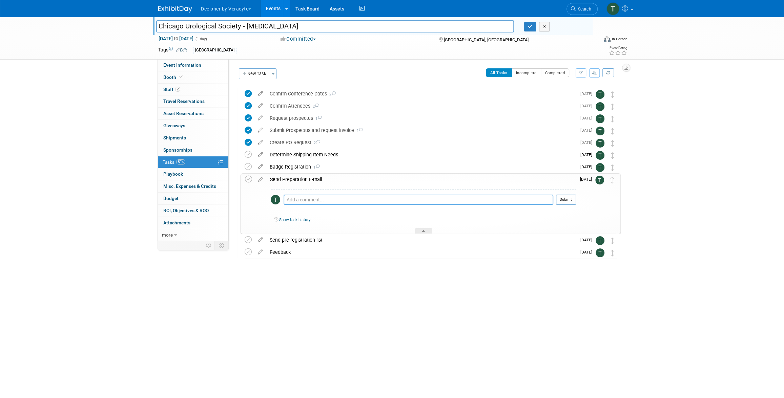
click at [299, 199] on textarea at bounding box center [419, 200] width 270 height 10
type textarea "sent via email"
click at [572, 199] on button "Submit" at bounding box center [566, 200] width 20 height 10
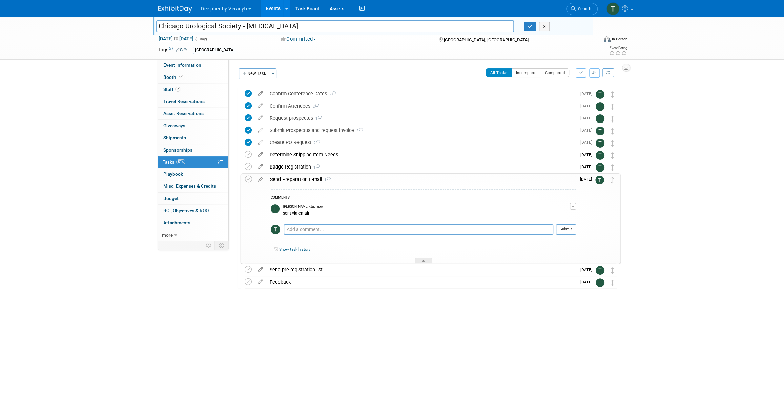
click at [298, 214] on div "sent via email" at bounding box center [426, 213] width 287 height 6
copy table "Tony Alvarado - Just now"
click at [300, 157] on div "Determine Shipping Item Needs" at bounding box center [421, 155] width 310 height 12
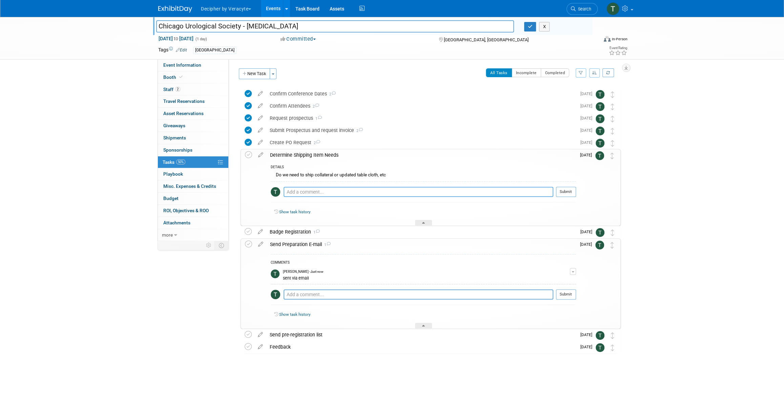
click at [319, 196] on textarea at bounding box center [419, 192] width 270 height 10
paste textarea "sent via email"
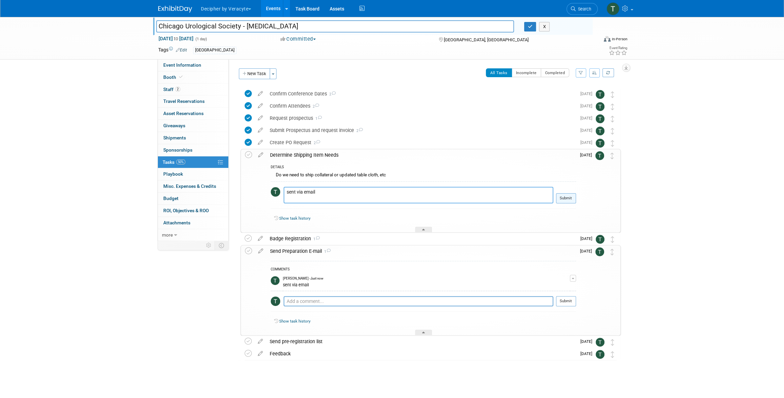
type textarea "sent via email"
click at [560, 203] on button "Submit" at bounding box center [566, 198] width 20 height 10
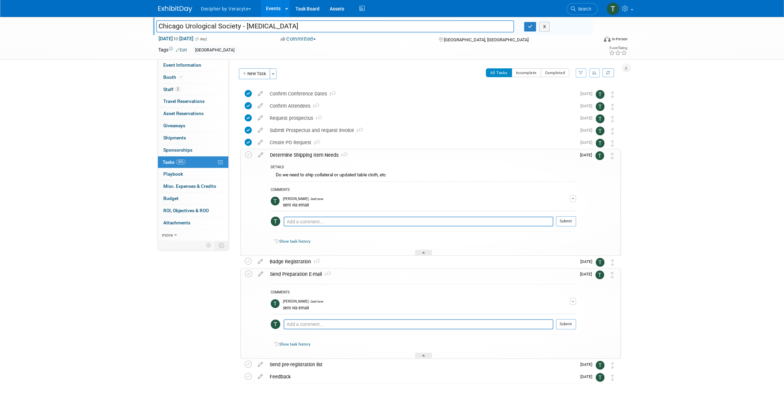
click at [567, 199] on div "Tony Alvarado - Just now" at bounding box center [426, 199] width 287 height 5
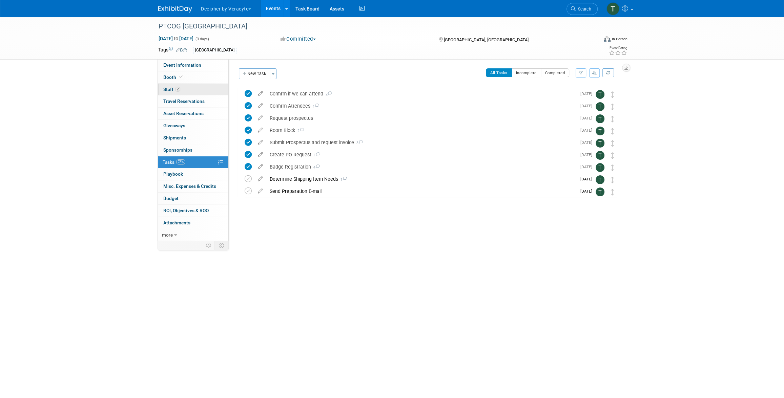
click at [169, 92] on span "Staff 2" at bounding box center [171, 89] width 17 height 5
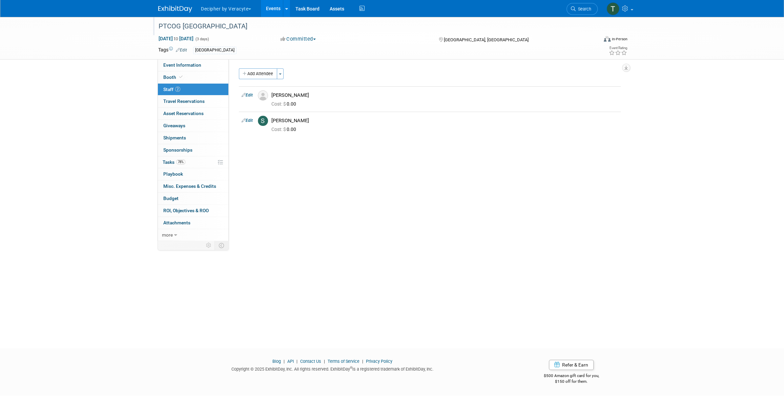
click at [183, 27] on div "PTCOG [GEOGRAPHIC_DATA]" at bounding box center [371, 26] width 431 height 12
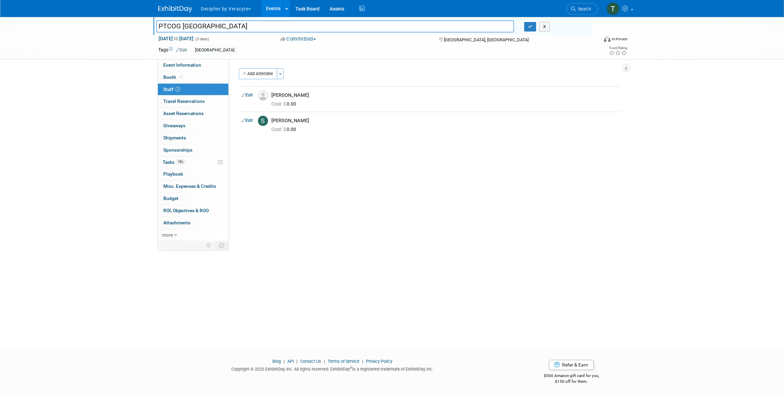
click at [183, 27] on input "PTCOG [GEOGRAPHIC_DATA]" at bounding box center [335, 26] width 358 height 12
click at [211, 29] on input "PTCOG [GEOGRAPHIC_DATA]" at bounding box center [335, 26] width 358 height 12
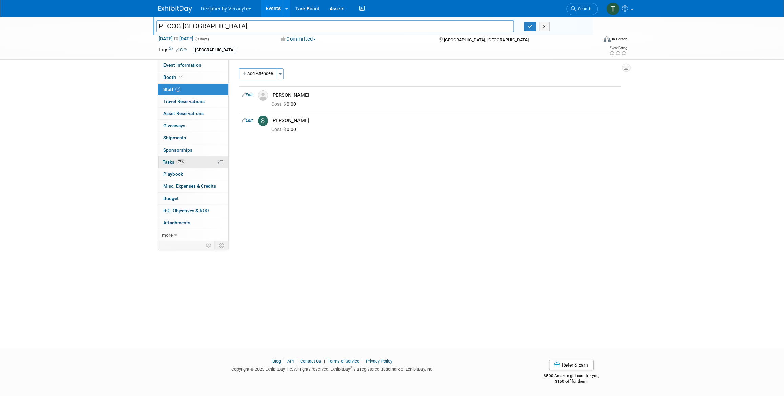
click at [186, 159] on link "78% Tasks 78%" at bounding box center [193, 163] width 70 height 12
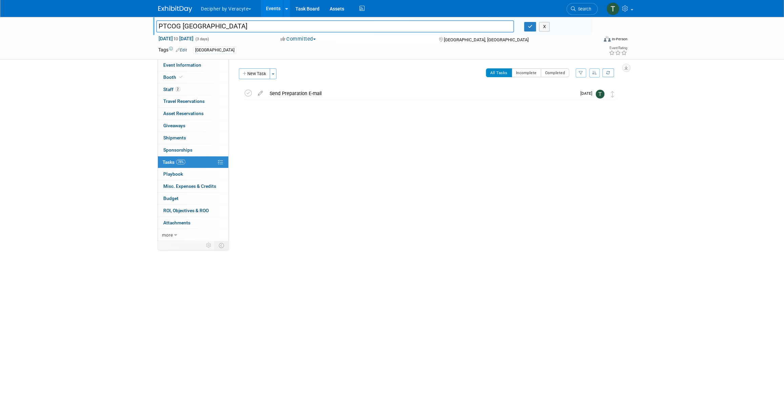
click at [306, 99] on div "Determine Shipping Item Needs 1" at bounding box center [421, 94] width 310 height 12
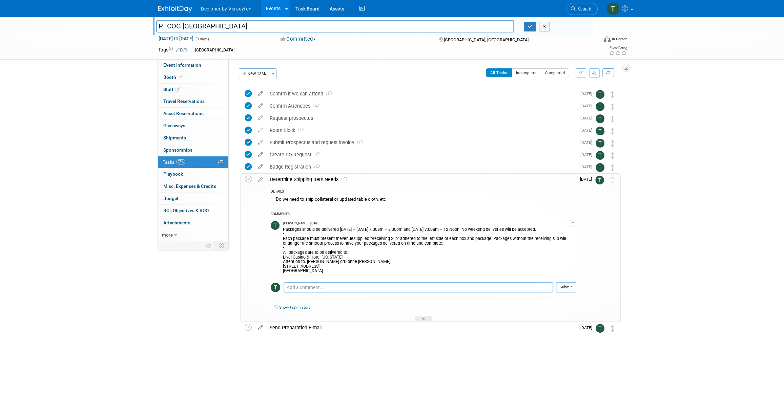
click at [311, 284] on textarea at bounding box center [419, 288] width 270 height 10
type textarea "sent via email"
click at [570, 289] on button "Submit" at bounding box center [566, 288] width 20 height 10
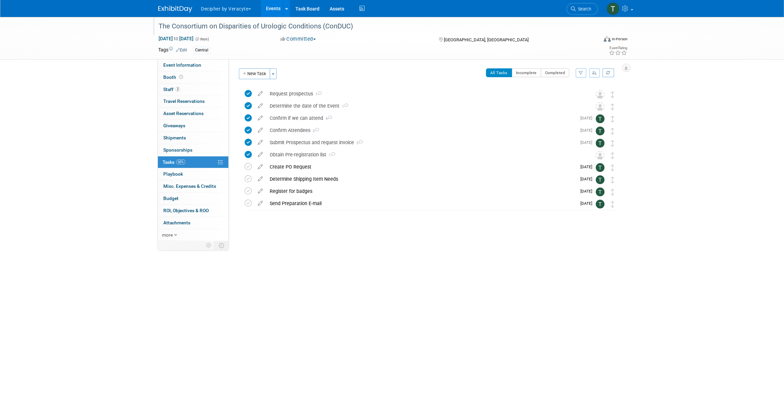
click at [201, 29] on div "The Consortium on Disparities of Urologic Conditions (ConDUC)" at bounding box center [371, 26] width 431 height 12
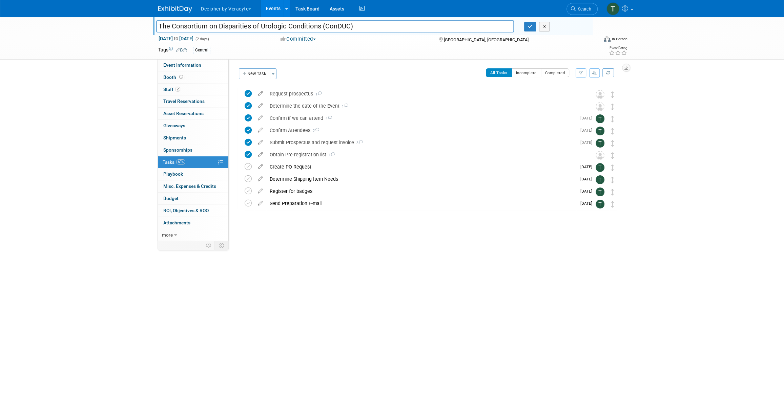
click at [201, 29] on input "The Consortium on Disparities of Urologic Conditions (ConDUC)" at bounding box center [335, 26] width 358 height 12
click at [302, 181] on div "Determine Shipping Item Needs" at bounding box center [421, 179] width 310 height 12
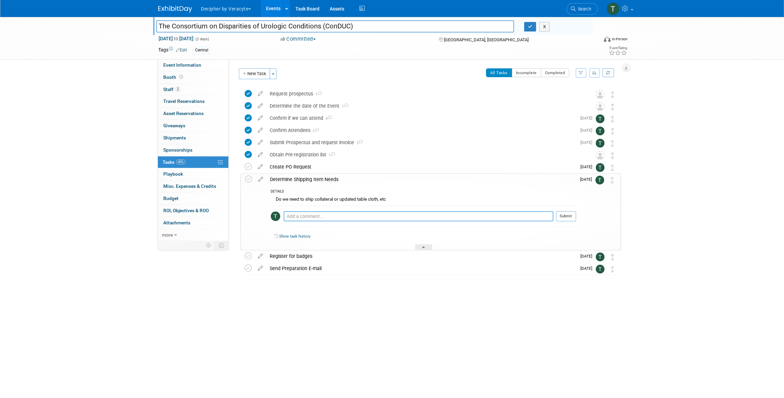
click at [311, 221] on textarea at bounding box center [419, 216] width 270 height 10
type textarea "sent via email"
click at [560, 212] on button "Submit" at bounding box center [566, 216] width 20 height 10
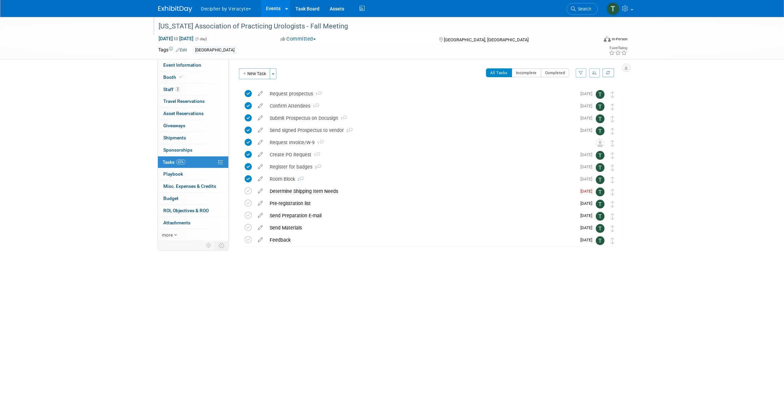
click at [181, 27] on div "[US_STATE] Association of Practicing Urologists - Fall Meeting" at bounding box center [371, 26] width 431 height 12
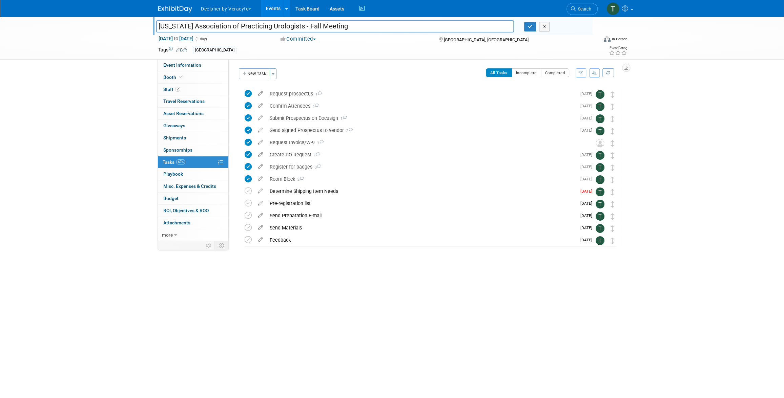
click at [181, 27] on input "[US_STATE] Association of Practicing Urologists - Fall Meeting" at bounding box center [335, 26] width 358 height 12
click at [201, 88] on link "2 Staff 2" at bounding box center [193, 90] width 70 height 12
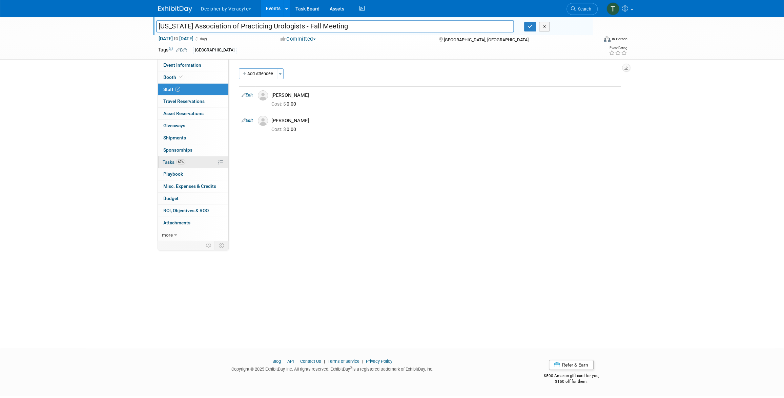
click at [205, 161] on link "62% Tasks 62%" at bounding box center [193, 163] width 70 height 12
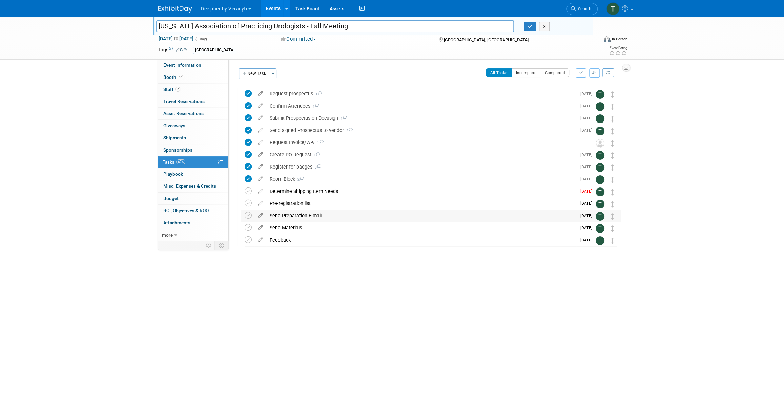
click at [297, 216] on div "Send Preparation E-mail" at bounding box center [421, 216] width 310 height 12
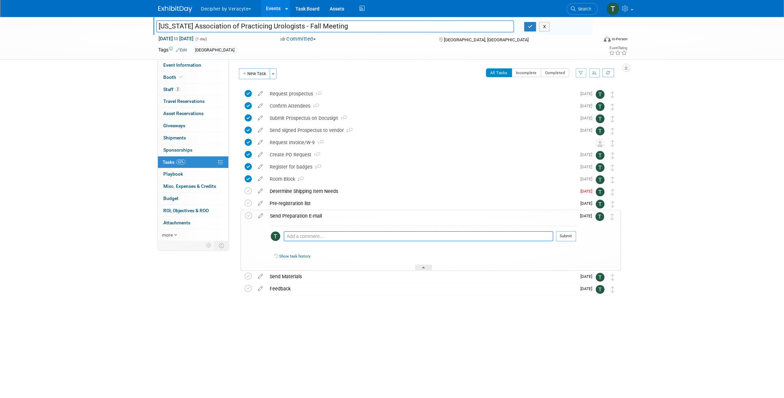
click at [316, 236] on textarea at bounding box center [419, 236] width 270 height 10
type textarea "sent via email"
click at [575, 240] on button "Submit" at bounding box center [566, 236] width 20 height 10
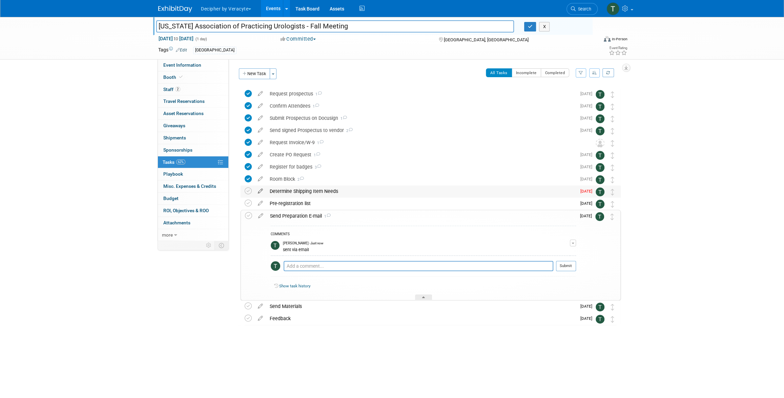
click at [263, 191] on icon at bounding box center [260, 190] width 12 height 8
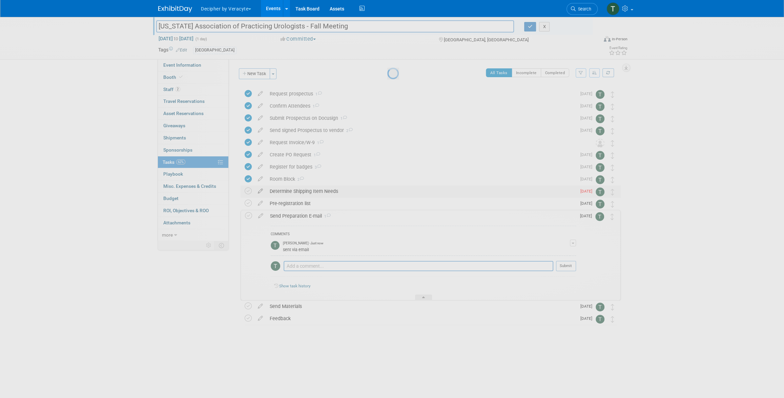
select select "9"
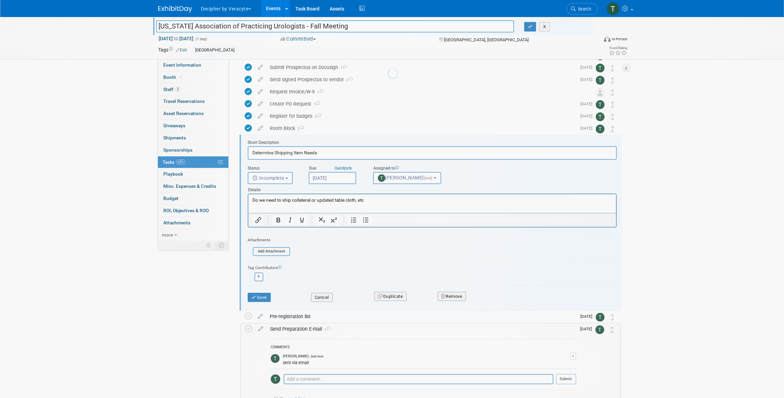
scroll to position [86, 0]
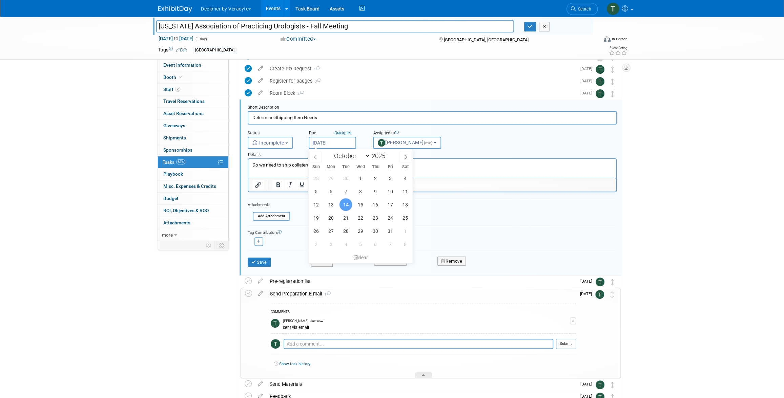
click at [346, 141] on input "Oct 14, 2025" at bounding box center [332, 143] width 47 height 12
click at [374, 219] on span "23" at bounding box center [375, 217] width 13 height 13
type input "Oct 23, 2025"
click at [254, 262] on icon "submit" at bounding box center [253, 262] width 5 height 4
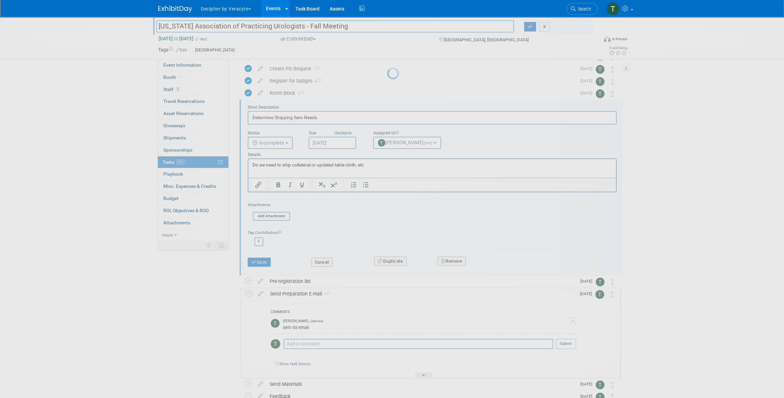
scroll to position [0, 0]
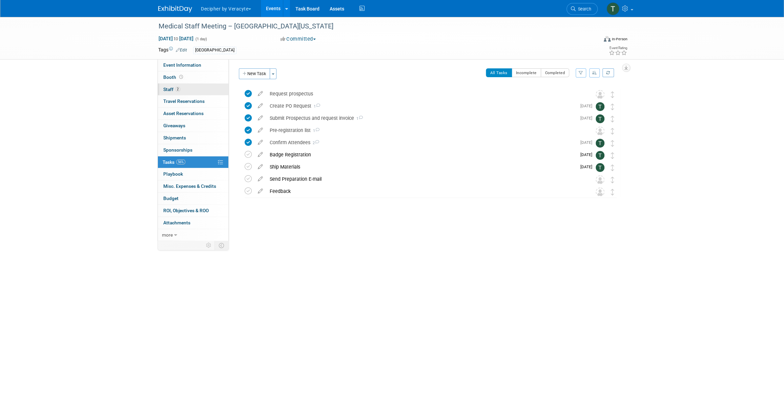
click at [210, 87] on link "2 Staff 2" at bounding box center [193, 90] width 70 height 12
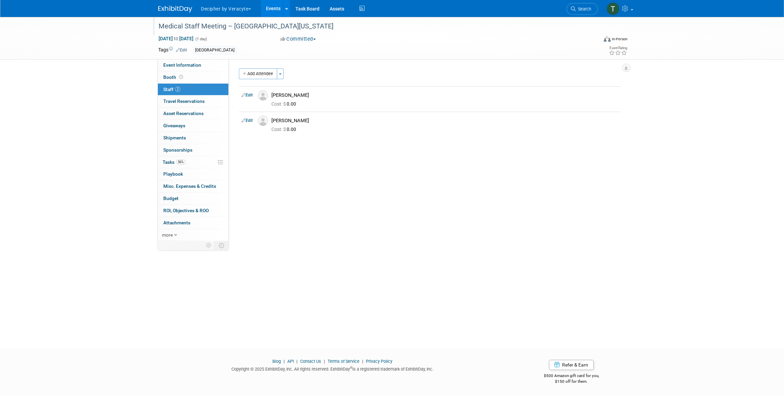
click at [289, 29] on div "Medical Staff Meeting – [GEOGRAPHIC_DATA][US_STATE]" at bounding box center [371, 26] width 431 height 12
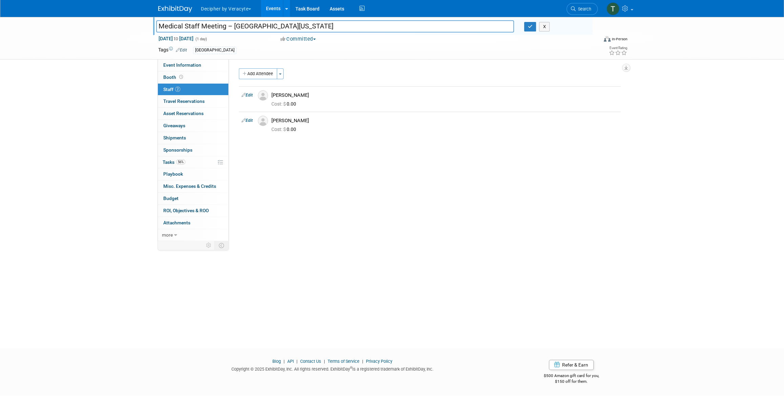
click at [289, 29] on input "Medical Staff Meeting – [GEOGRAPHIC_DATA][US_STATE]" at bounding box center [335, 26] width 358 height 12
click at [198, 168] on link "56% Tasks 56%" at bounding box center [193, 163] width 70 height 12
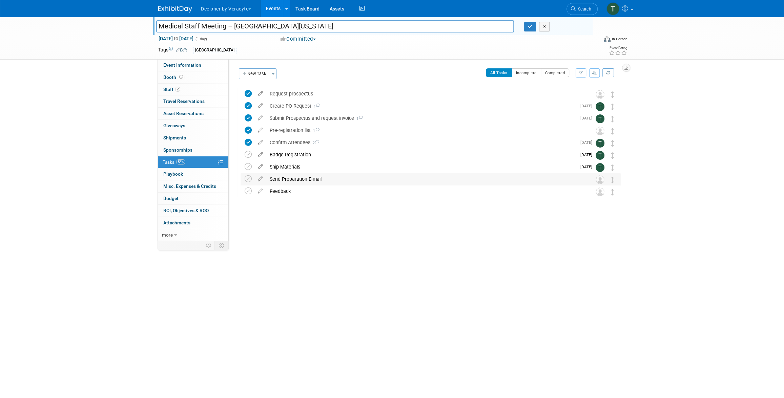
click at [304, 180] on div "Send Preparation E-mail" at bounding box center [424, 179] width 316 height 12
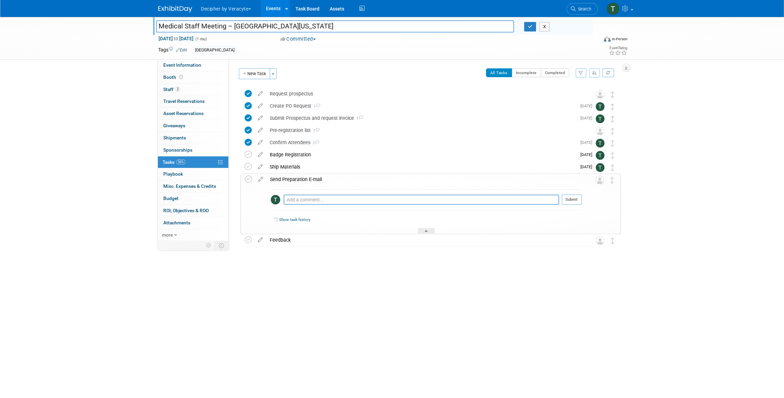
click at [304, 182] on div "Send Preparation E-mail" at bounding box center [424, 180] width 315 height 12
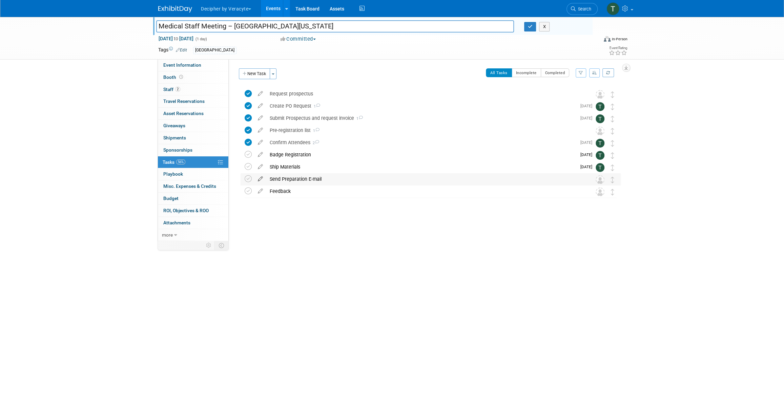
click at [257, 182] on link at bounding box center [260, 179] width 12 height 6
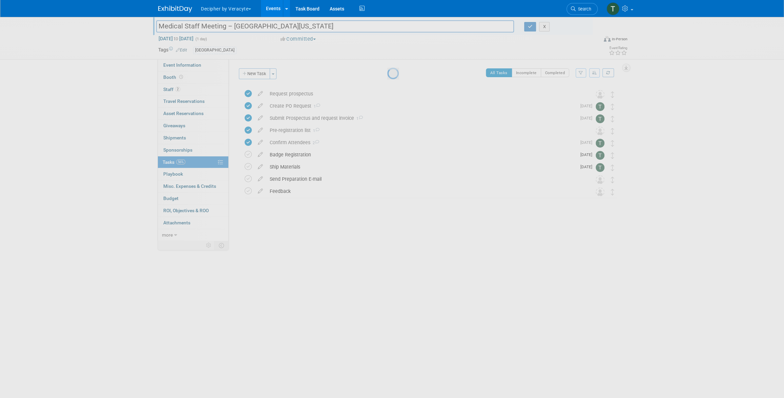
select select "9"
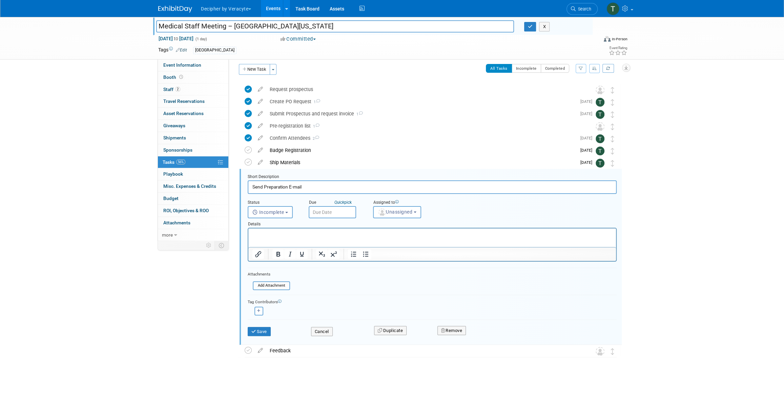
click at [324, 211] on input "text" at bounding box center [332, 212] width 47 height 12
click at [388, 272] on span "17" at bounding box center [390, 274] width 13 height 13
type input "[DATE]"
click at [393, 213] on span "Unassigned" at bounding box center [395, 211] width 35 height 5
click at [392, 228] on input "text" at bounding box center [409, 229] width 68 height 12
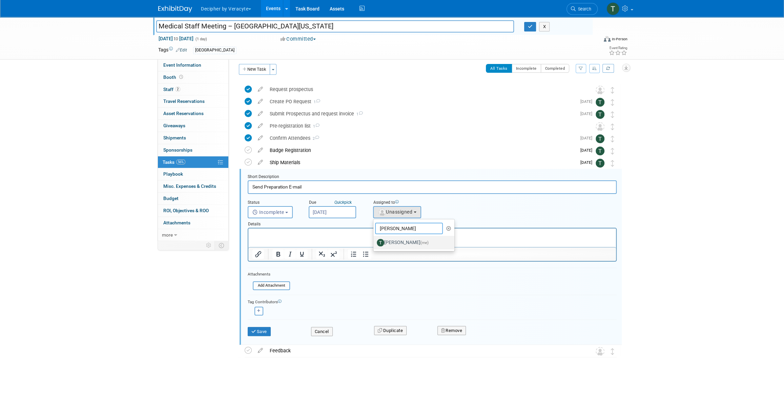
type input "tony"
click at [405, 246] on label "Tony Alvarado (me)" at bounding box center [412, 243] width 71 height 11
click at [374, 244] on input "Tony Alvarado (me)" at bounding box center [372, 242] width 4 height 4
select select "3ceeba8c-a19a-4597-a609-6fba7c9a515a"
click at [268, 329] on button "Save" at bounding box center [259, 331] width 23 height 9
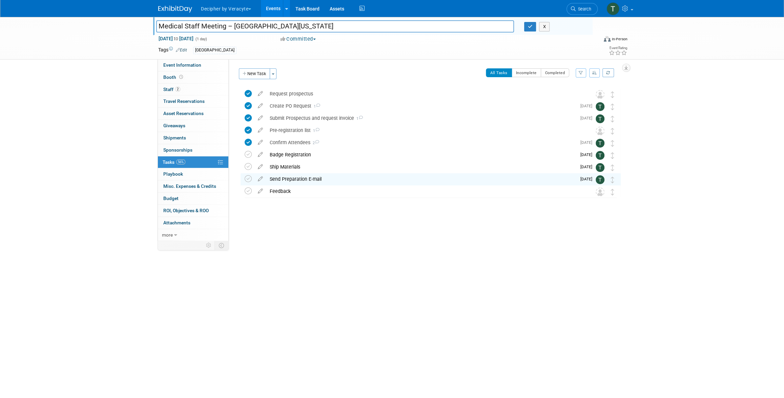
click at [291, 178] on div "Send Preparation E-mail" at bounding box center [421, 179] width 310 height 12
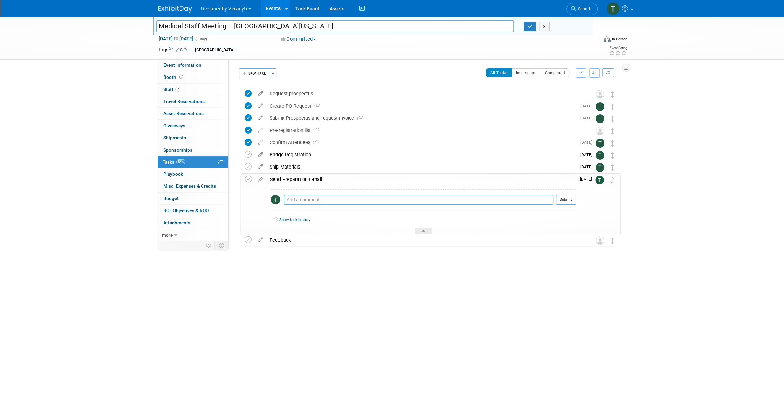
click at [292, 181] on div "Send Preparation E-mail" at bounding box center [421, 180] width 309 height 12
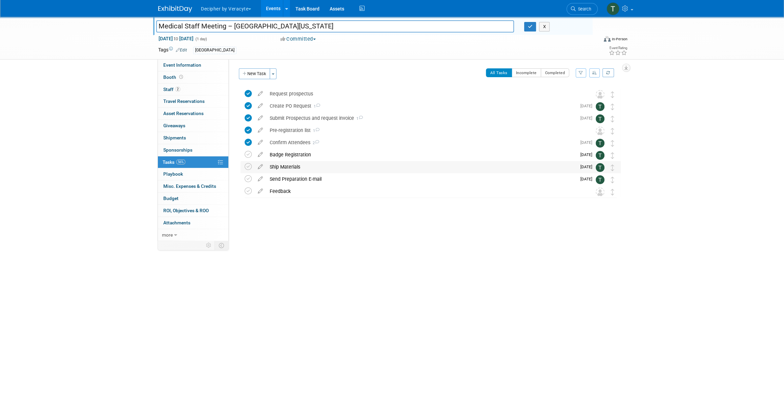
click at [290, 165] on div "Ship Materials" at bounding box center [421, 167] width 310 height 12
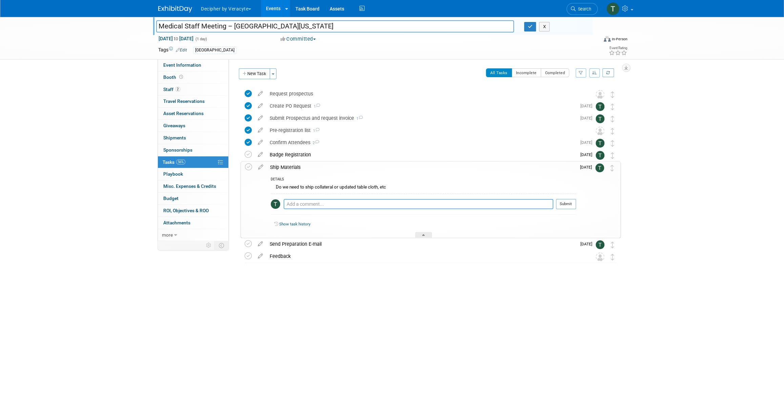
click at [302, 202] on textarea at bounding box center [419, 204] width 270 height 10
type textarea "sent via email"
click at [565, 205] on button "Submit" at bounding box center [566, 204] width 20 height 10
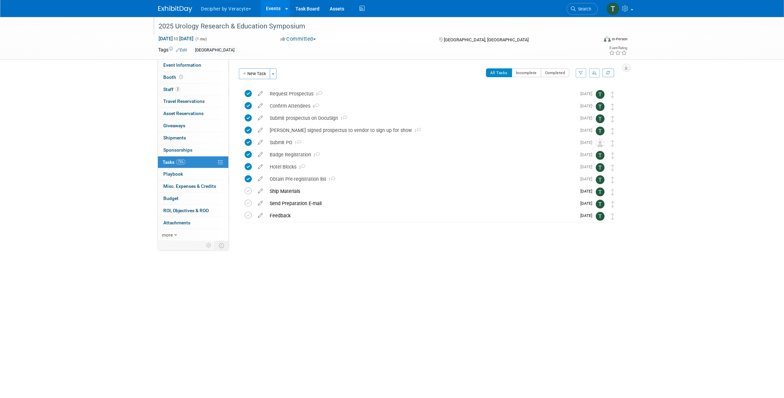
click at [183, 29] on div "2025 Urology Research & Education Symposium" at bounding box center [371, 26] width 431 height 12
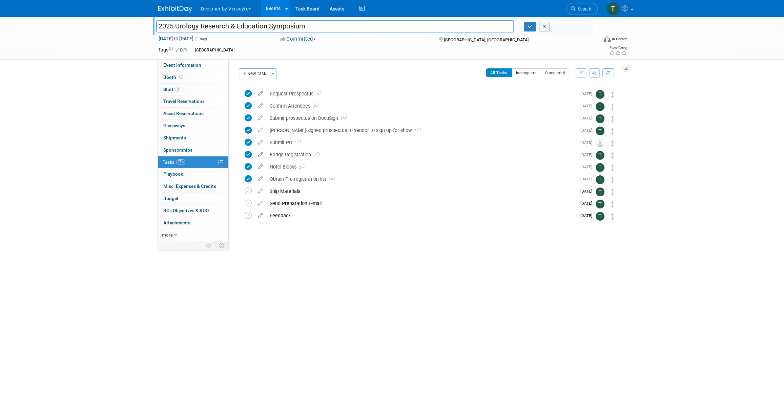
click at [183, 29] on input "2025 Urology Research & Education Symposium" at bounding box center [335, 26] width 358 height 12
click at [184, 86] on link "2 Staff 2" at bounding box center [193, 90] width 70 height 12
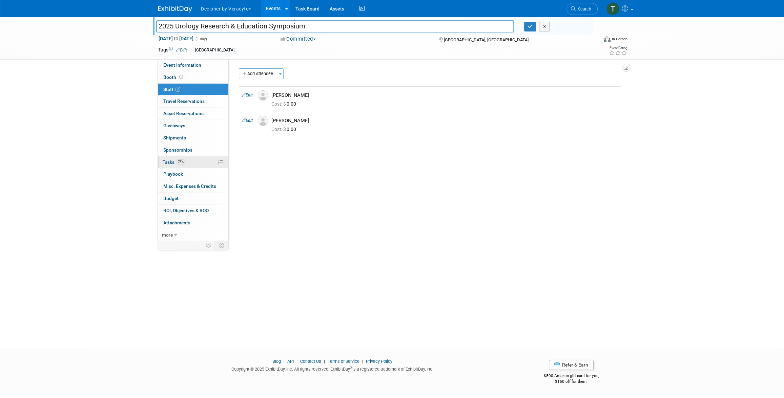
click at [172, 163] on span "Tasks 73%" at bounding box center [174, 162] width 23 height 5
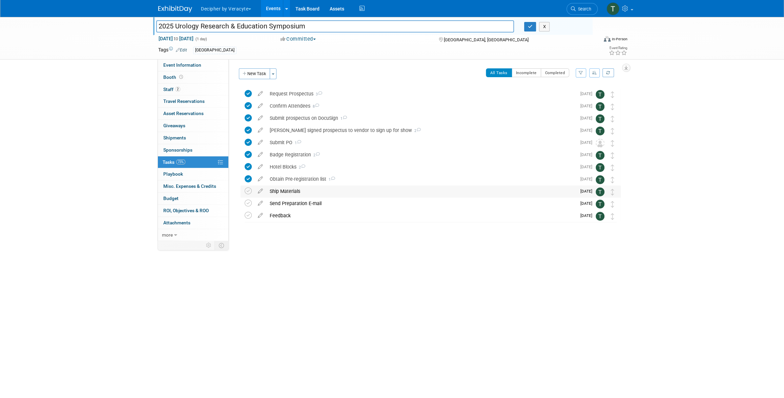
click at [280, 191] on div "Ship Materials" at bounding box center [421, 192] width 310 height 12
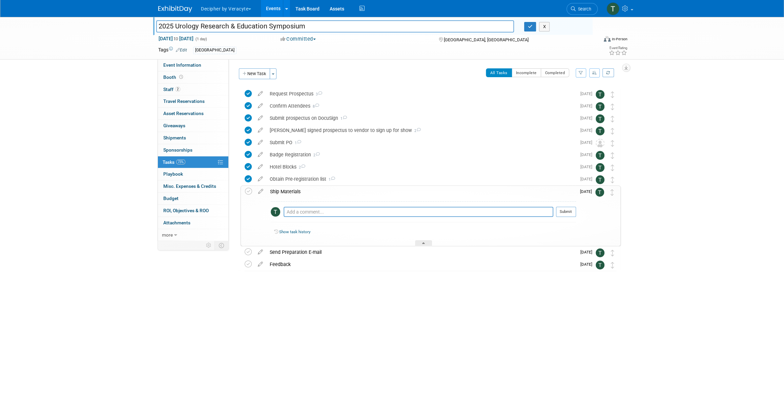
click at [280, 191] on div "Ship Materials" at bounding box center [421, 192] width 309 height 12
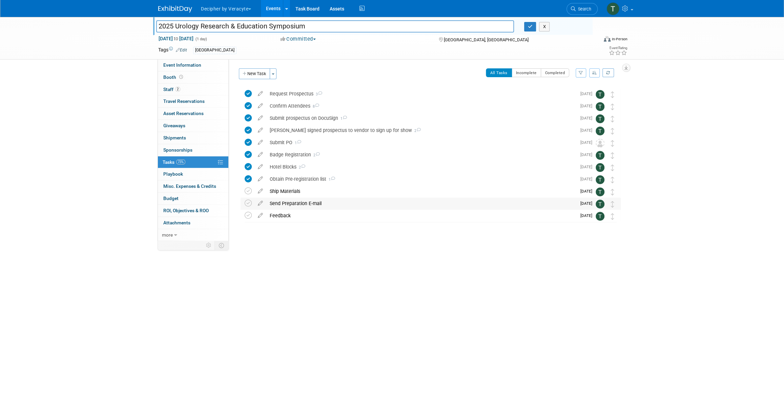
click at [309, 199] on div "Send Preparation E-mail" at bounding box center [421, 204] width 310 height 12
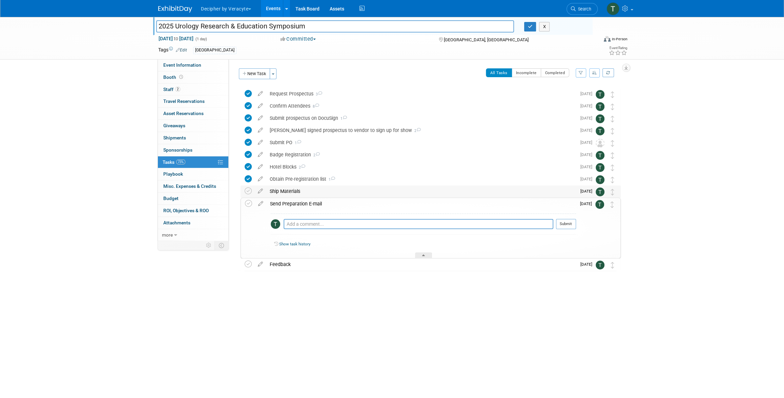
click at [309, 193] on div "Ship Materials" at bounding box center [421, 192] width 310 height 12
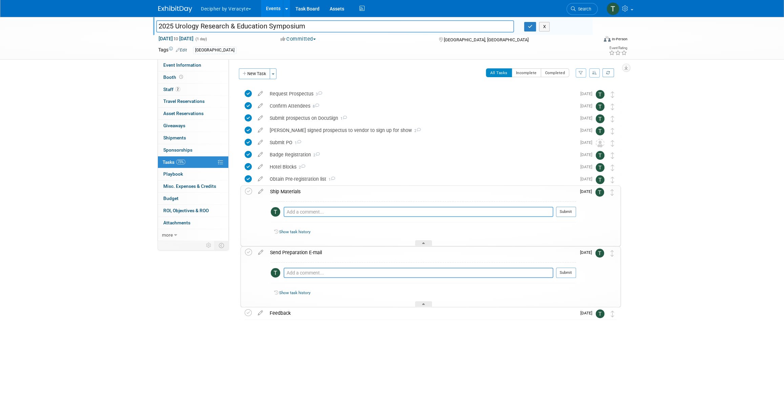
click at [309, 216] on textarea at bounding box center [419, 212] width 270 height 10
type textarea "i believe Tracy has the materials."
click at [562, 209] on button "Submit" at bounding box center [566, 212] width 20 height 10
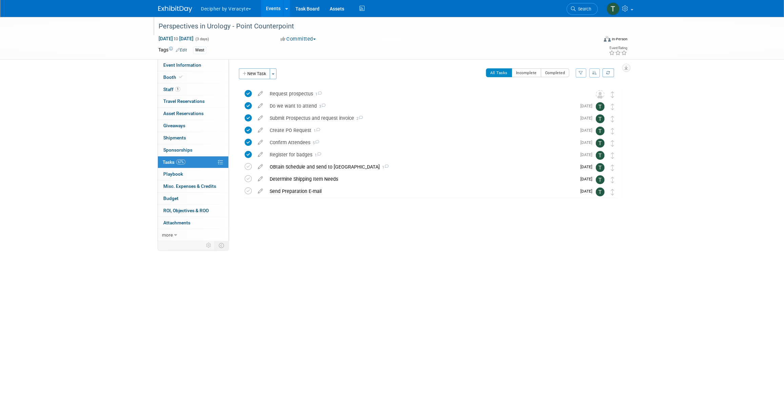
click at [189, 31] on div "Perspectives in Urology - Point Counterpoint" at bounding box center [371, 26] width 431 height 12
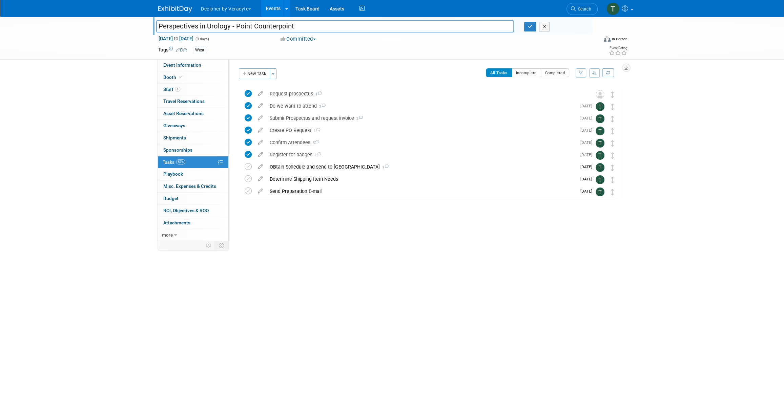
click at [189, 31] on input "Perspectives in Urology - Point Counterpoint" at bounding box center [335, 26] width 358 height 12
click at [221, 97] on link "0 Travel Reservations 0" at bounding box center [193, 102] width 70 height 12
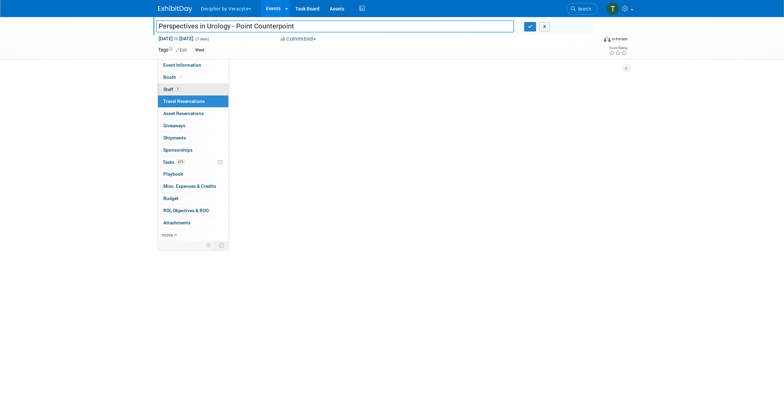
click at [220, 92] on link "1 Staff 1" at bounding box center [193, 90] width 70 height 12
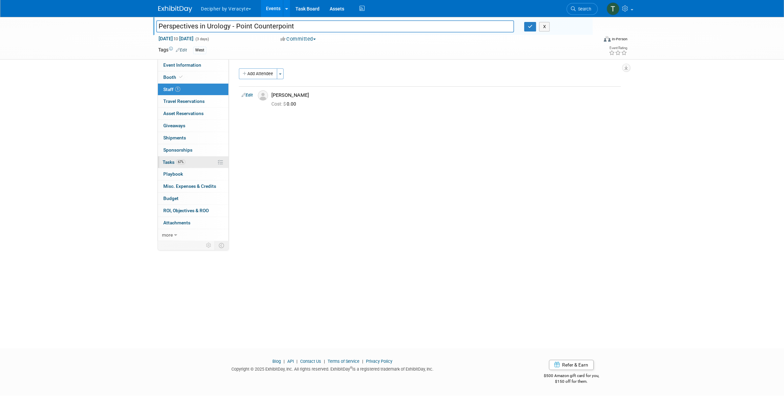
click at [188, 167] on link "67% Tasks 67%" at bounding box center [193, 163] width 70 height 12
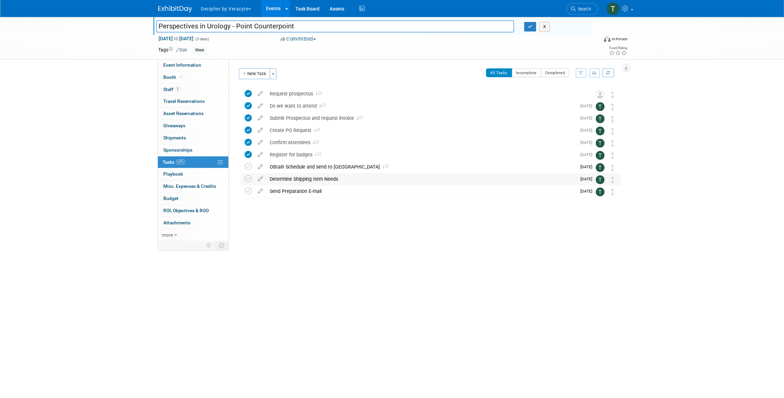
click at [295, 180] on div "Determine Shipping Item Needs" at bounding box center [421, 179] width 310 height 12
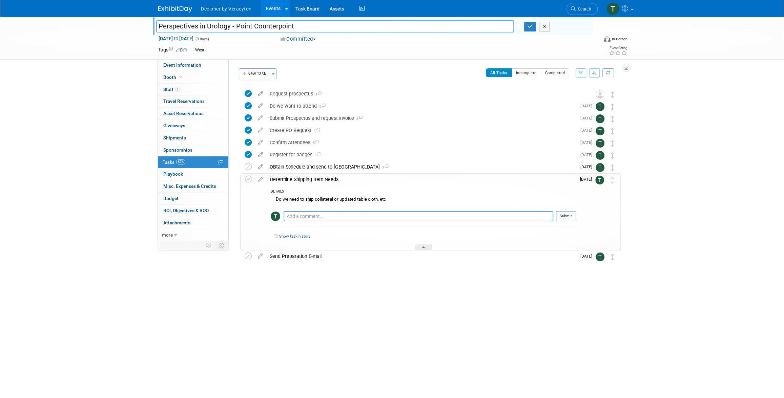
click at [321, 222] on div "Pro tip: Press Ctrl-Enter to submit comment." at bounding box center [419, 224] width 270 height 5
click at [319, 219] on textarea at bounding box center [419, 216] width 270 height 10
type textarea "sent email"
click at [574, 215] on button "Submit" at bounding box center [566, 216] width 20 height 10
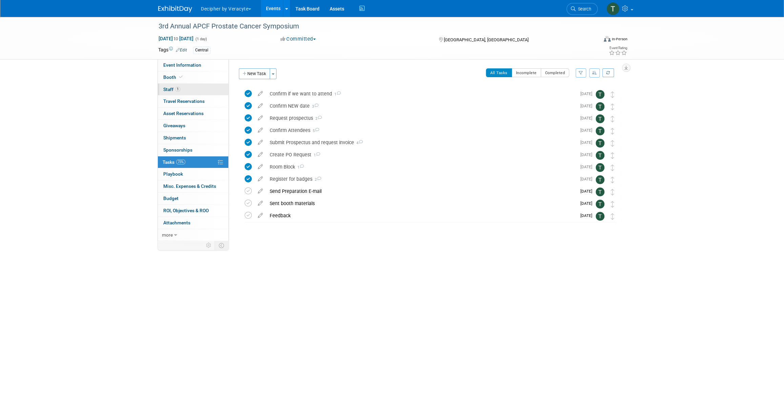
click at [185, 84] on link "1 Staff 1" at bounding box center [193, 90] width 70 height 12
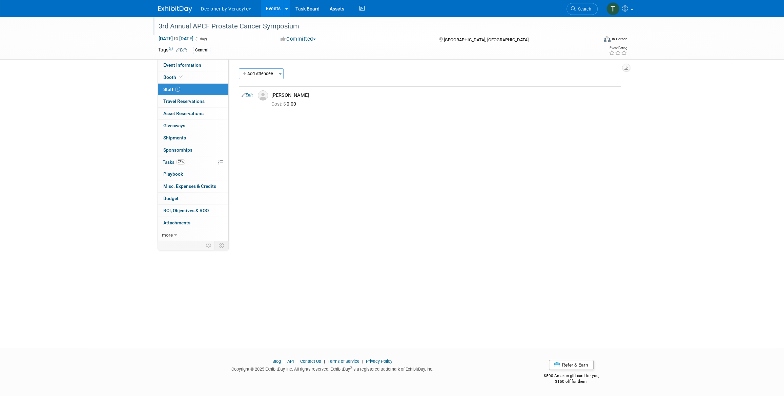
click at [240, 27] on div "3rd Annual APCF Prostate Cancer Symposium" at bounding box center [371, 26] width 431 height 12
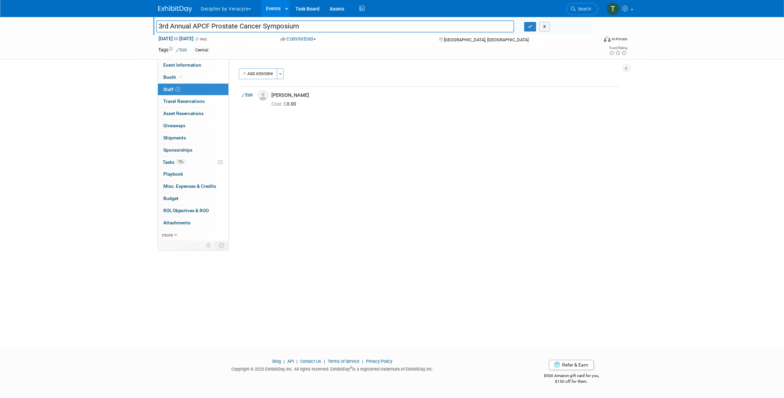
click at [240, 27] on input "3rd Annual APCF Prostate Cancer Symposium" at bounding box center [335, 26] width 358 height 12
click at [166, 161] on span "Tasks 73%" at bounding box center [174, 162] width 23 height 5
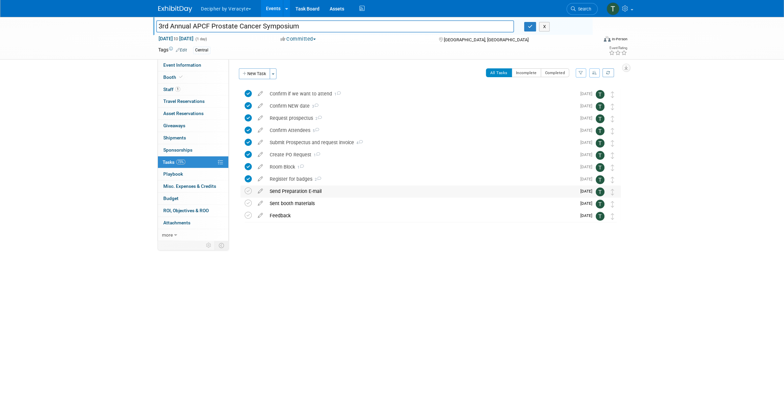
click at [302, 189] on div "Send Preparation E-mail" at bounding box center [421, 192] width 310 height 12
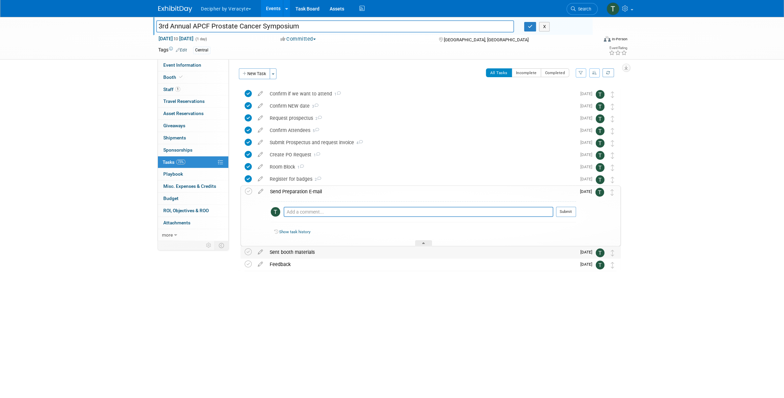
click at [299, 254] on div "Sent booth materials" at bounding box center [421, 253] width 310 height 12
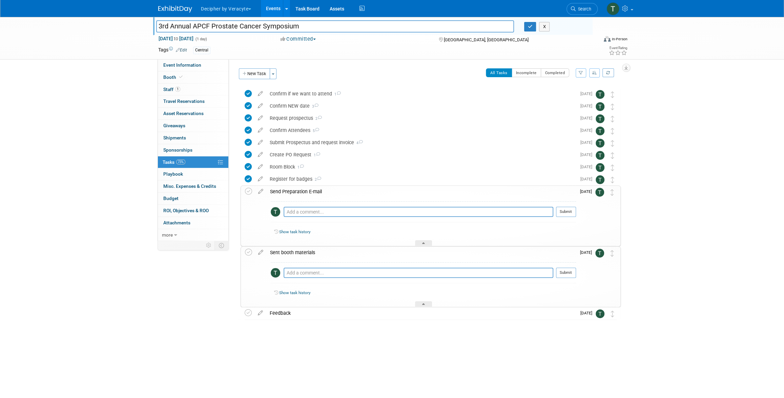
click at [296, 278] on div "Pro tip: Press Ctrl-Enter to submit comment." at bounding box center [419, 280] width 270 height 5
click at [298, 275] on textarea at bounding box center [419, 273] width 270 height 10
type textarea "sent via email"
click at [572, 269] on button "Submit" at bounding box center [566, 273] width 20 height 10
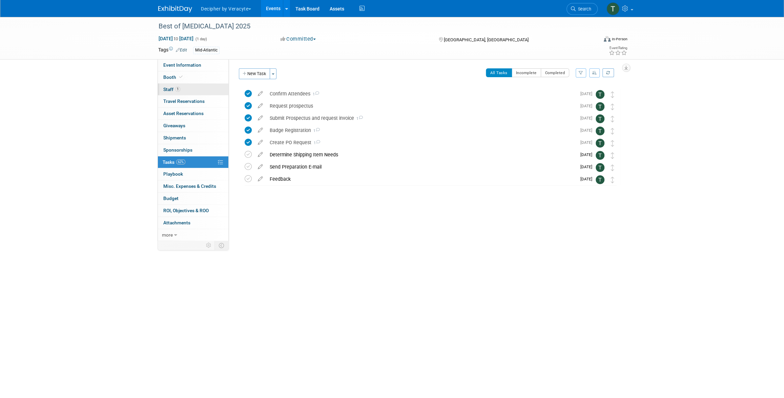
click at [187, 87] on link "1 Staff 1" at bounding box center [193, 90] width 70 height 12
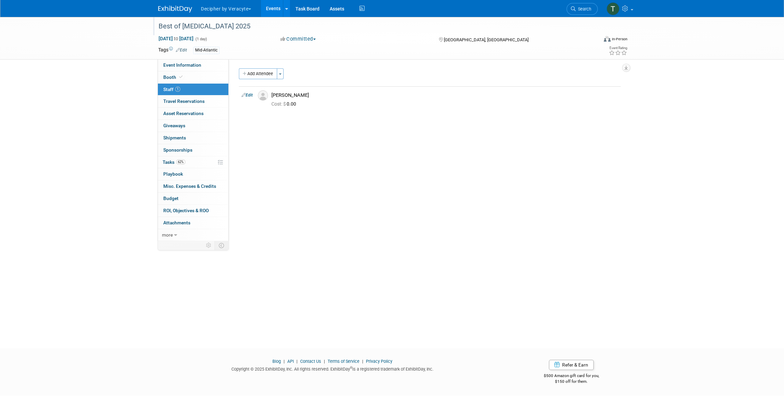
click at [259, 31] on div "Best of [MEDICAL_DATA] 2025" at bounding box center [371, 26] width 431 height 12
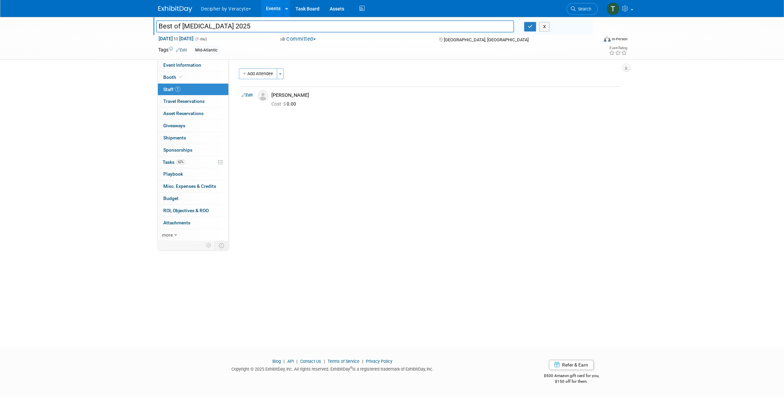
click at [258, 31] on input "Best of [MEDICAL_DATA] 2025" at bounding box center [335, 26] width 358 height 12
click at [188, 166] on link "62% Tasks 62%" at bounding box center [193, 163] width 70 height 12
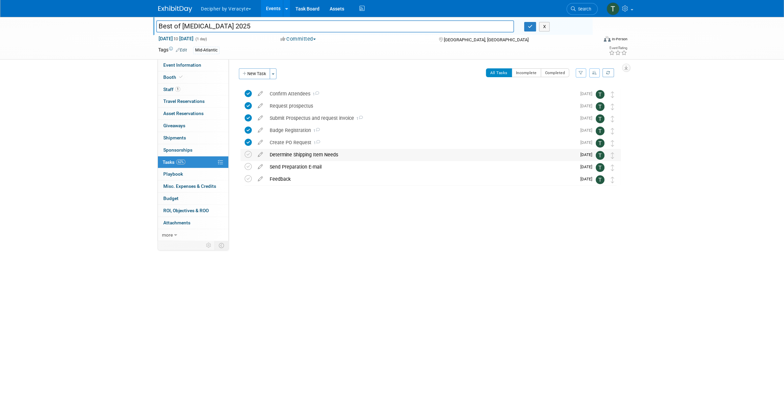
click at [301, 157] on div "Determine Shipping Item Needs" at bounding box center [421, 155] width 310 height 12
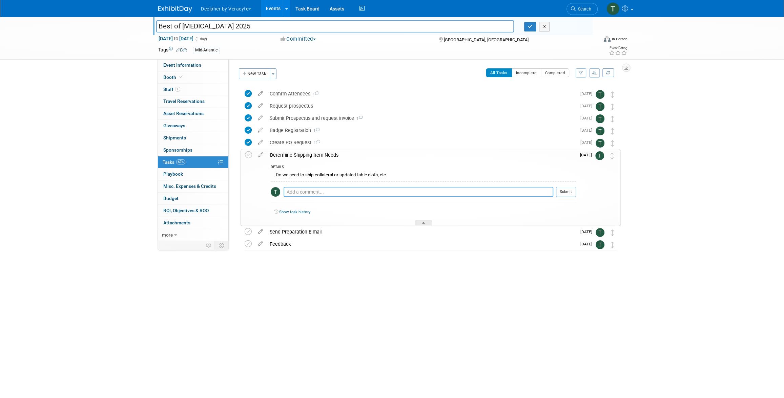
click at [300, 190] on textarea at bounding box center [419, 192] width 270 height 10
type textarea "sent via email"
click at [572, 191] on button "Submit" at bounding box center [566, 192] width 20 height 10
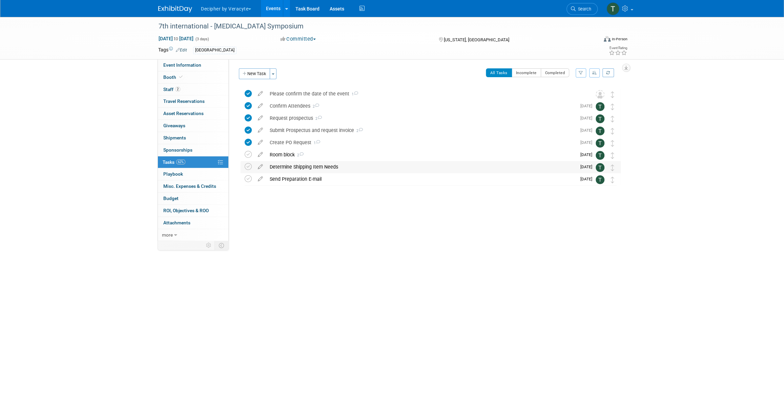
click at [291, 164] on div "Determine Shipping Item Needs" at bounding box center [421, 167] width 310 height 12
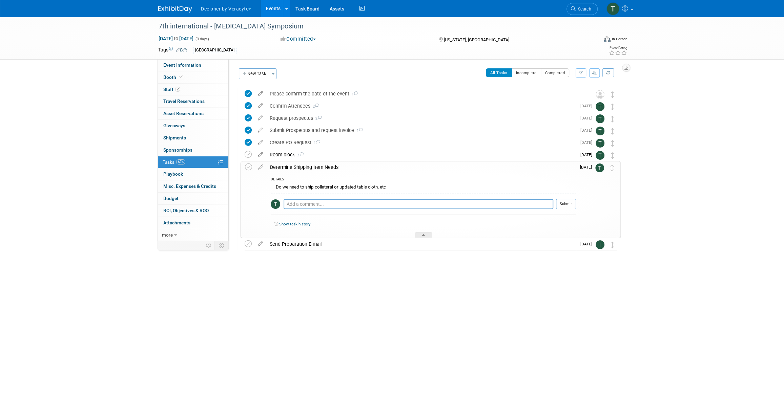
click at [291, 164] on div "Determine Shipping Item Needs" at bounding box center [421, 168] width 309 height 12
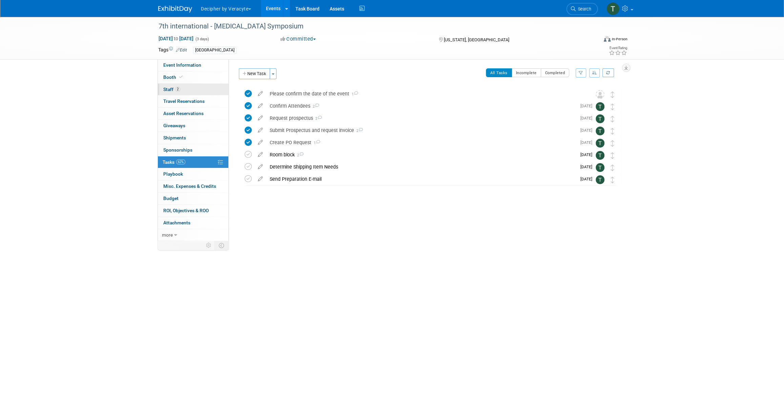
click at [191, 90] on link "2 Staff 2" at bounding box center [193, 90] width 70 height 12
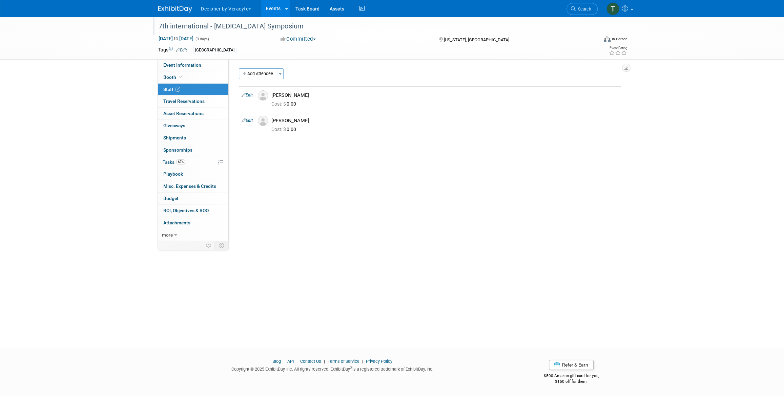
click at [299, 29] on div "7th international - [MEDICAL_DATA] Symposium" at bounding box center [371, 26] width 431 height 12
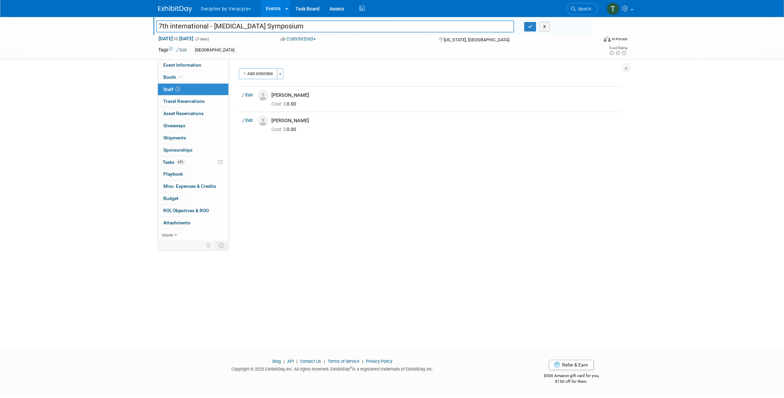
click at [299, 29] on input "7th international - [MEDICAL_DATA] Symposium" at bounding box center [335, 26] width 358 height 12
click at [257, 29] on input "7th international - [MEDICAL_DATA] Symposium" at bounding box center [335, 26] width 358 height 12
click at [192, 168] on link "62% Tasks 62%" at bounding box center [193, 163] width 70 height 12
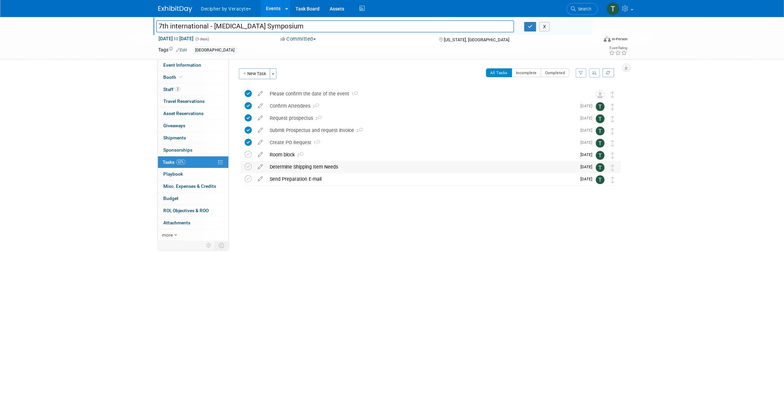
click at [304, 171] on div "Determine Shipping Item Needs" at bounding box center [421, 167] width 310 height 12
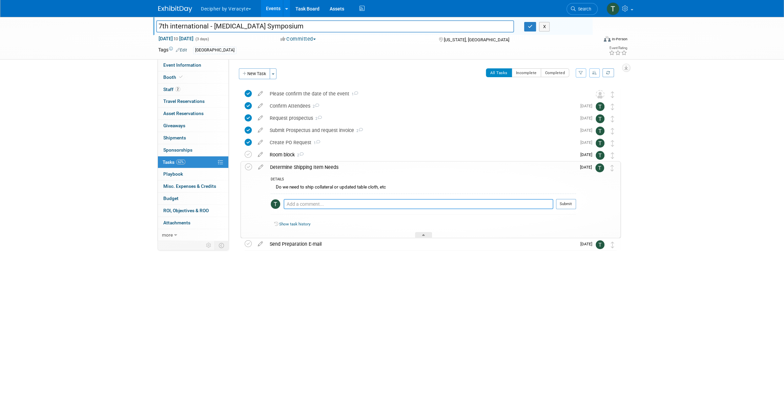
click at [328, 203] on textarea at bounding box center [419, 204] width 270 height 10
type textarea "sent via email"
click at [558, 206] on button "Submit" at bounding box center [566, 204] width 20 height 10
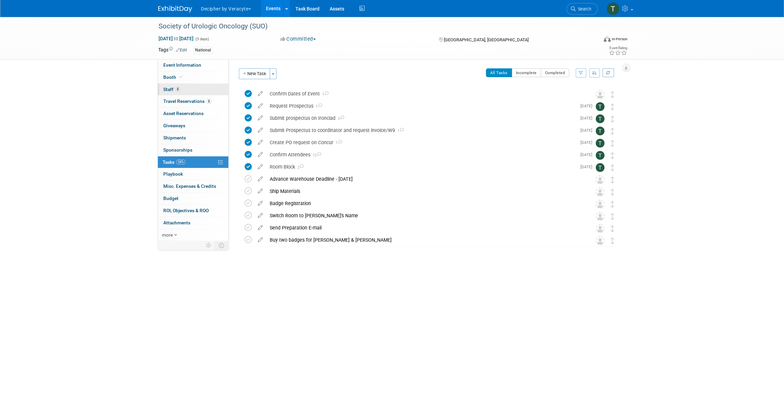
click at [200, 89] on link "8 Staff 8" at bounding box center [193, 90] width 70 height 12
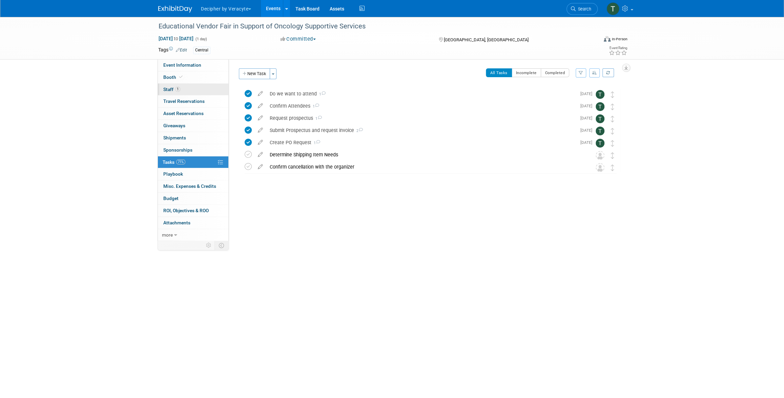
click at [201, 94] on link "1 Staff 1" at bounding box center [193, 90] width 70 height 12
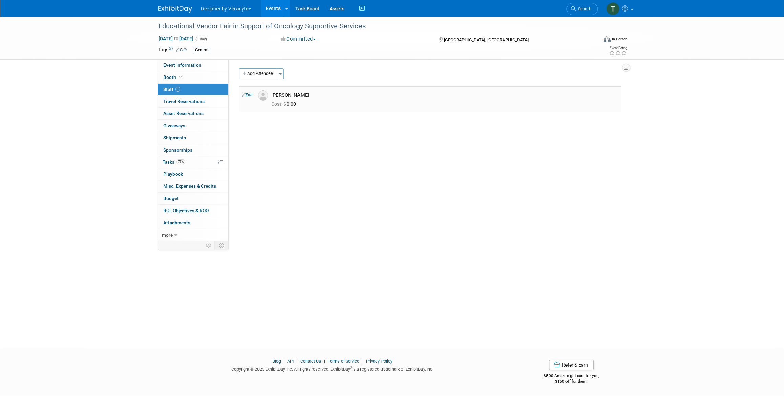
click at [292, 86] on td "[PERSON_NAME] Cost: $ 0.00" at bounding box center [445, 98] width 352 height 25
click at [206, 78] on link "Booth" at bounding box center [193, 77] width 70 height 12
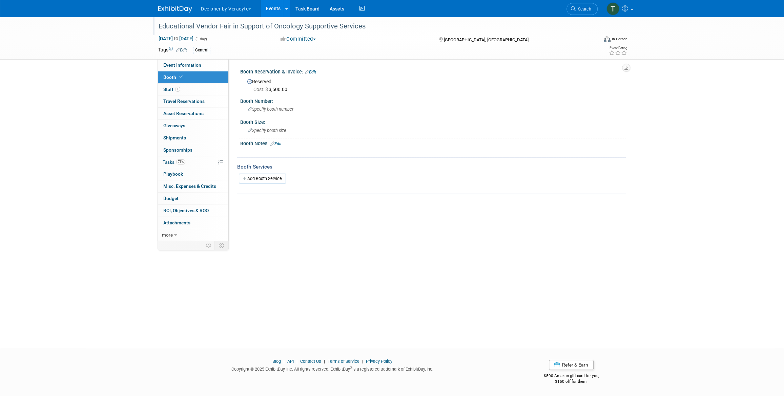
click at [212, 25] on div "Educational Vendor Fair in Support of Oncology Supportive Services" at bounding box center [371, 26] width 431 height 12
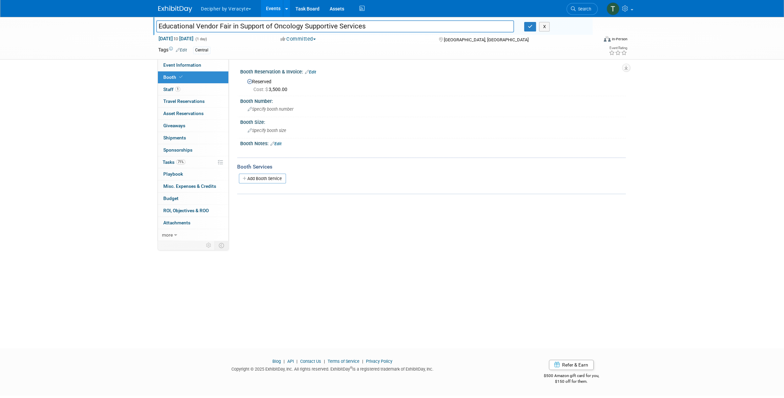
click at [212, 25] on input "Educational Vendor Fair in Support of Oncology Supportive Services" at bounding box center [335, 26] width 358 height 12
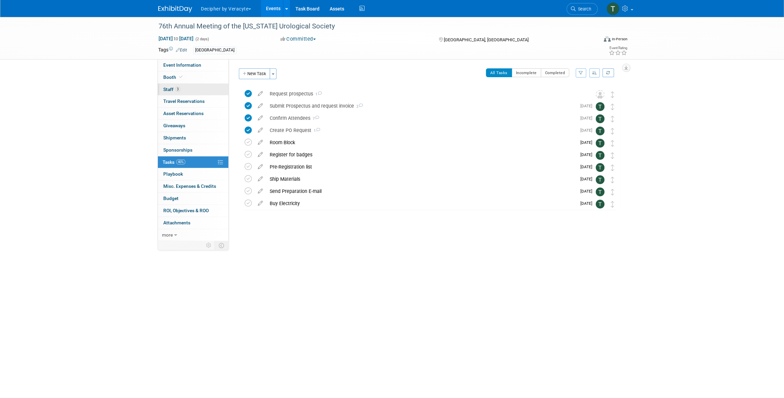
click at [198, 88] on link "3 Staff 3" at bounding box center [193, 90] width 70 height 12
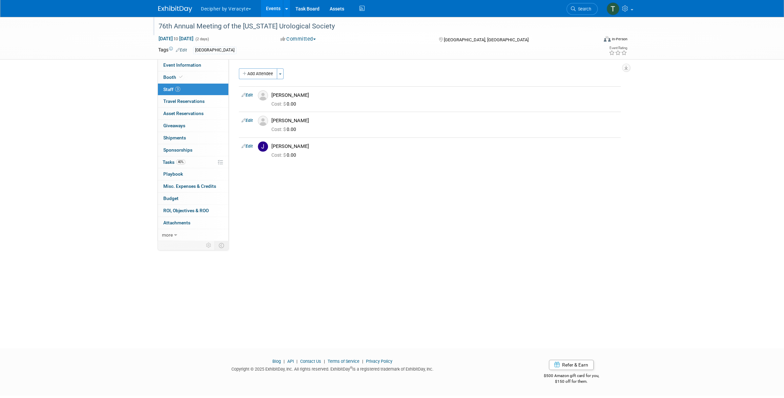
click at [269, 21] on div "76th Annual Meeting of the [US_STATE] Urological Society" at bounding box center [371, 26] width 431 height 12
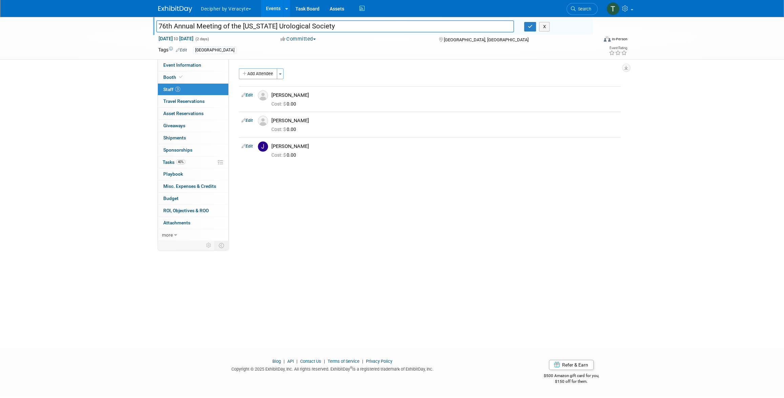
click at [269, 21] on input "76th Annual Meeting of the [US_STATE] Urological Society" at bounding box center [335, 26] width 358 height 12
click at [179, 163] on span "40%" at bounding box center [180, 162] width 9 height 5
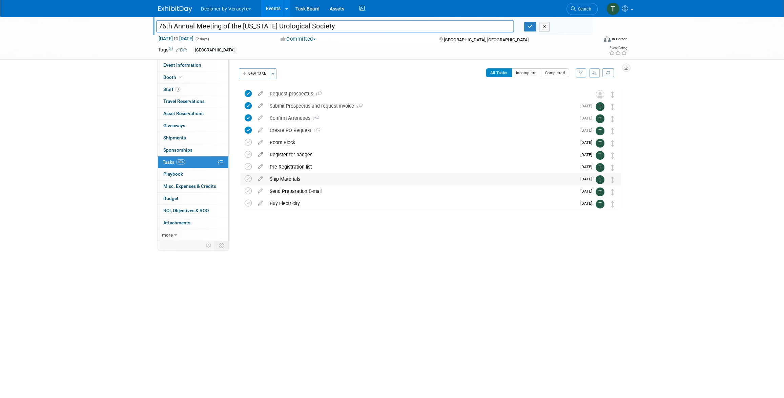
click at [309, 174] on div "Ship Materials" at bounding box center [421, 179] width 310 height 12
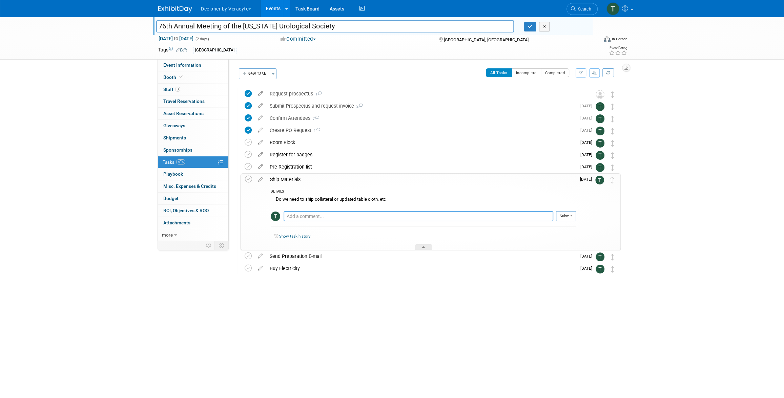
click at [317, 216] on textarea at bounding box center [419, 216] width 270 height 10
type textarea "sent via email"
click at [568, 218] on button "Submit" at bounding box center [566, 216] width 20 height 10
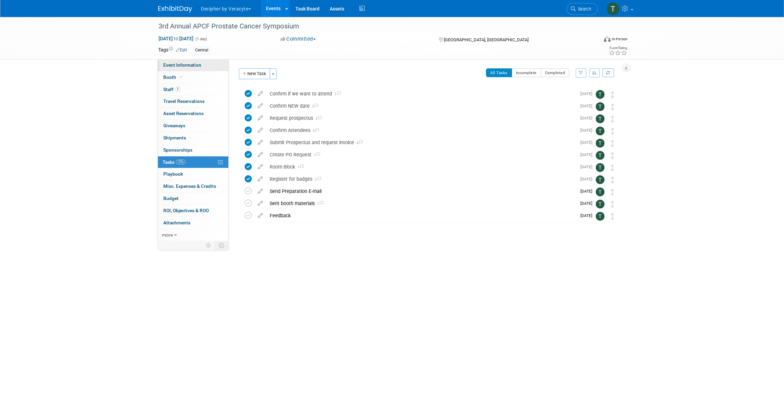
click at [183, 67] on span "Event Information" at bounding box center [182, 64] width 38 height 5
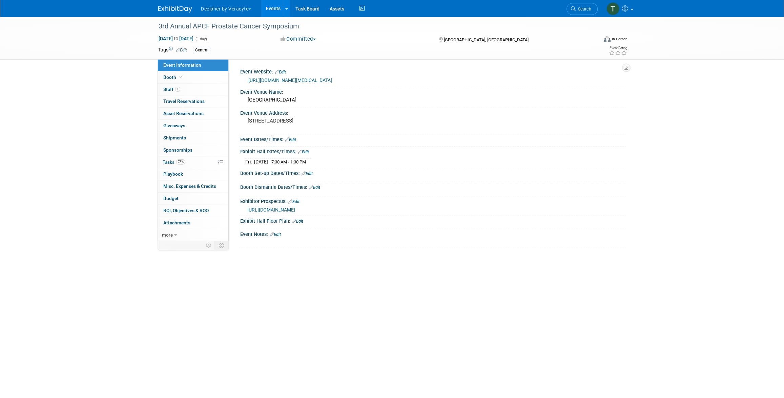
click at [295, 213] on span "[URL][DOMAIN_NAME]" at bounding box center [271, 209] width 48 height 5
click at [189, 164] on link "73% Tasks 73%" at bounding box center [193, 163] width 70 height 12
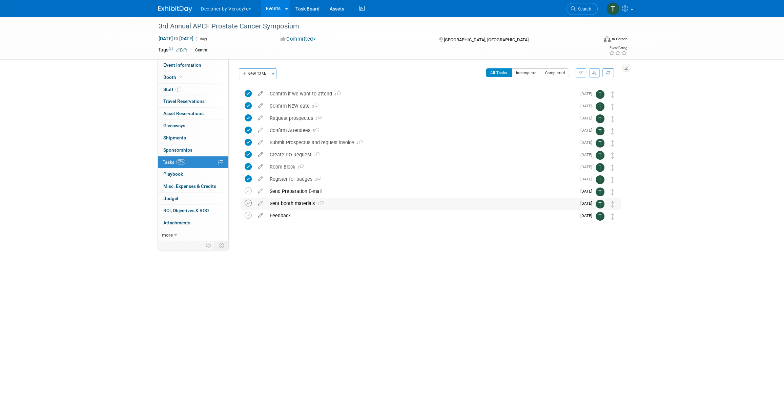
click at [248, 200] on icon at bounding box center [248, 203] width 7 height 7
drag, startPoint x: 609, startPoint y: 203, endPoint x: 610, endPoint y: 192, distance: 11.3
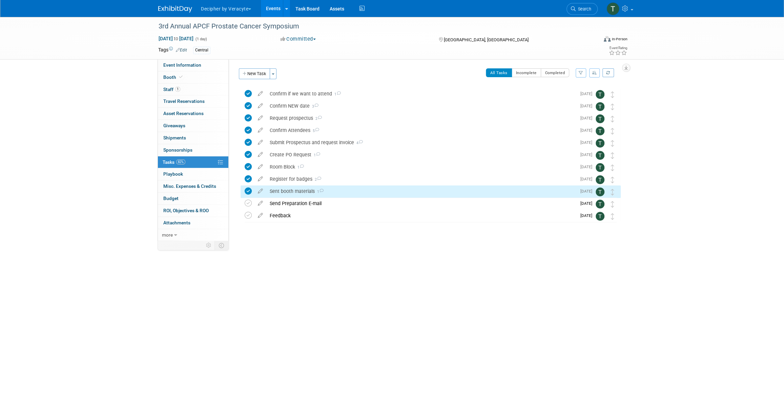
click at [288, 192] on div "Sent booth materials 1" at bounding box center [421, 192] width 310 height 12
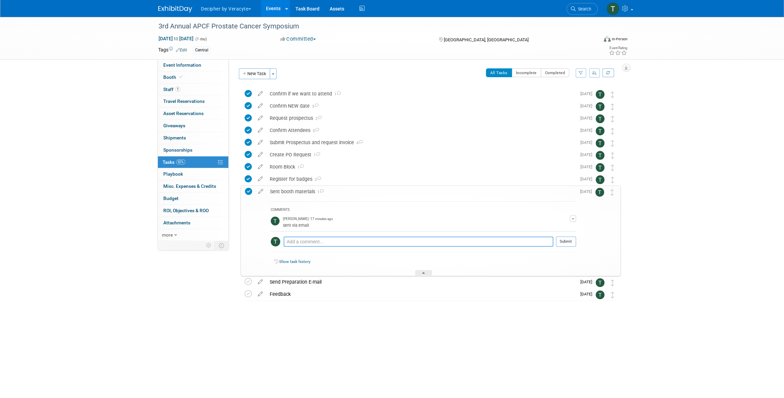
click at [314, 239] on textarea at bounding box center [419, 242] width 270 height 10
click at [369, 243] on textarea "none per [PERSON_NAME]" at bounding box center [419, 242] width 270 height 10
click at [447, 240] on textarea "none per [PERSON_NAME]" at bounding box center [419, 242] width 270 height 10
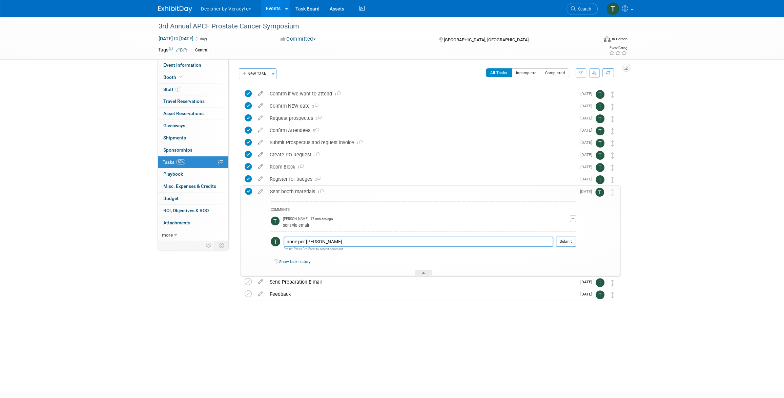
click at [447, 240] on textarea "none per [PERSON_NAME]" at bounding box center [419, 242] width 270 height 10
type textarea "none per [PERSON_NAME]"
click at [570, 243] on button "Submit" at bounding box center [566, 242] width 20 height 10
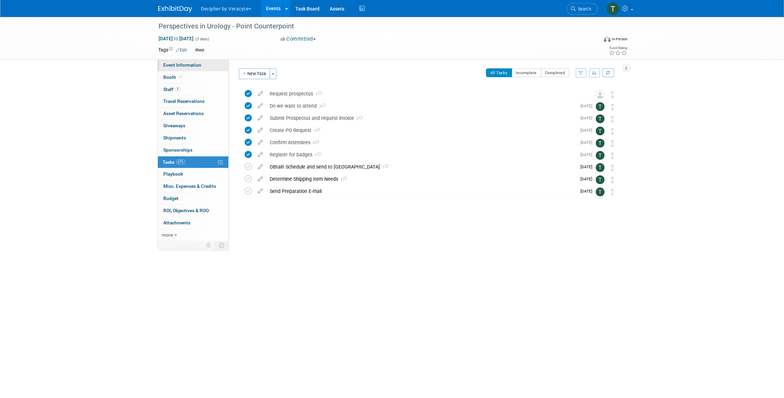
click at [208, 64] on link "Event Information" at bounding box center [193, 65] width 70 height 12
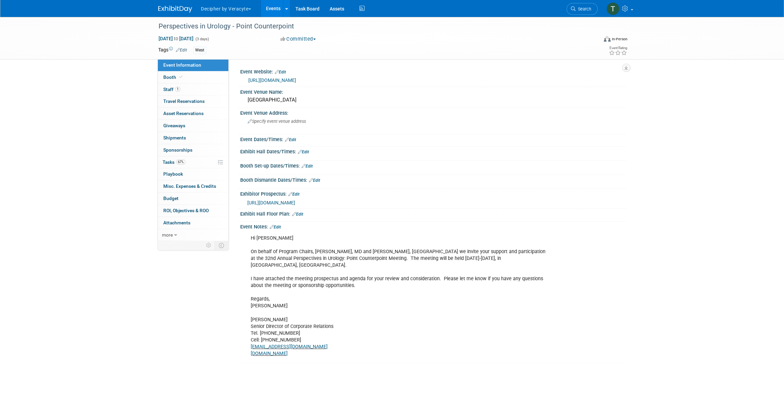
click at [275, 15] on link "Events" at bounding box center [273, 8] width 25 height 17
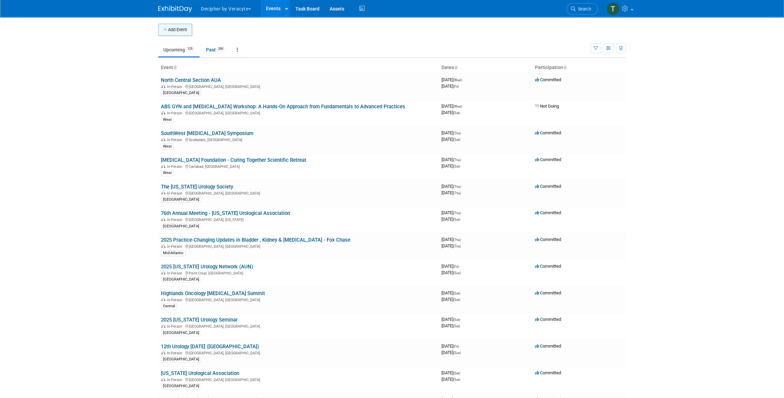
click at [190, 30] on button "Add Event" at bounding box center [175, 30] width 34 height 12
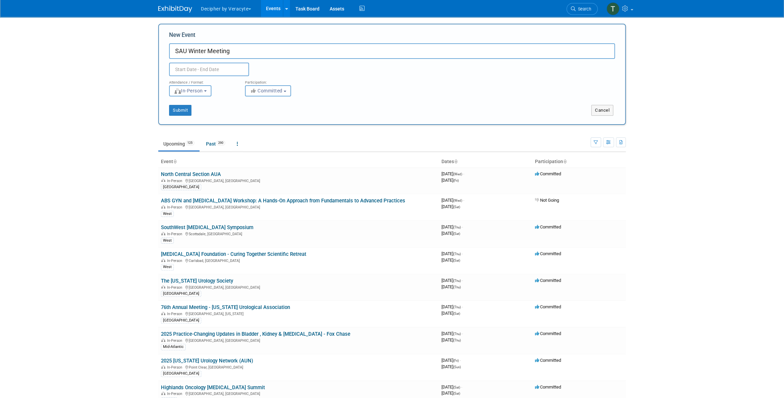
type input "SAU Winter Meeting"
click at [213, 68] on input "text" at bounding box center [209, 70] width 80 height 14
click at [266, 87] on span at bounding box center [266, 85] width 12 height 12
select select "11"
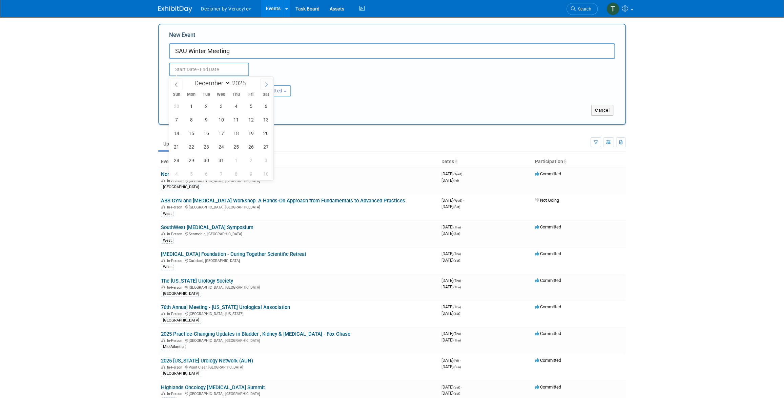
click at [266, 87] on span at bounding box center [266, 85] width 12 height 12
type input "2026"
click at [266, 87] on span at bounding box center [266, 85] width 12 height 12
select select "1"
click at [250, 105] on span "6" at bounding box center [250, 106] width 13 height 13
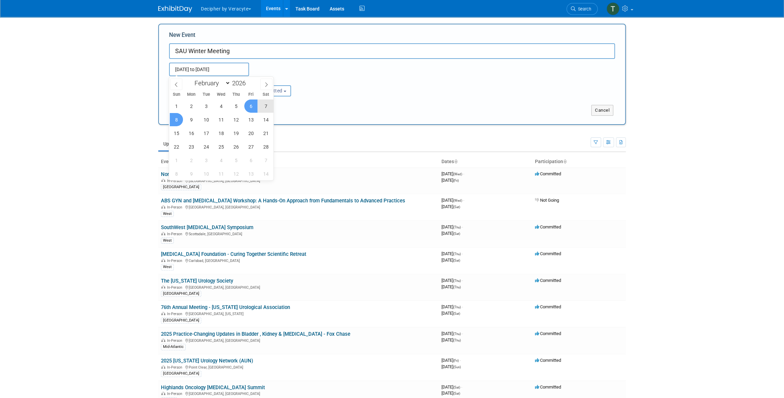
click at [173, 117] on span "8" at bounding box center [176, 119] width 13 height 13
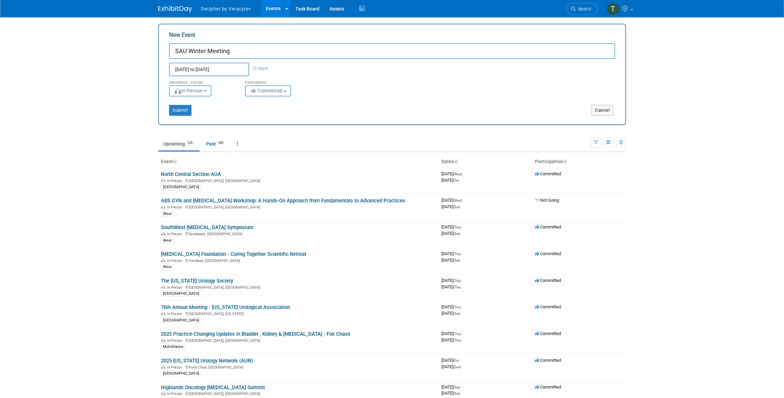
click at [245, 76] on div "Participation:" at bounding box center [278, 80] width 66 height 9
click at [240, 66] on input "Feb 6, 2026 to Feb 8, 2026" at bounding box center [209, 70] width 80 height 14
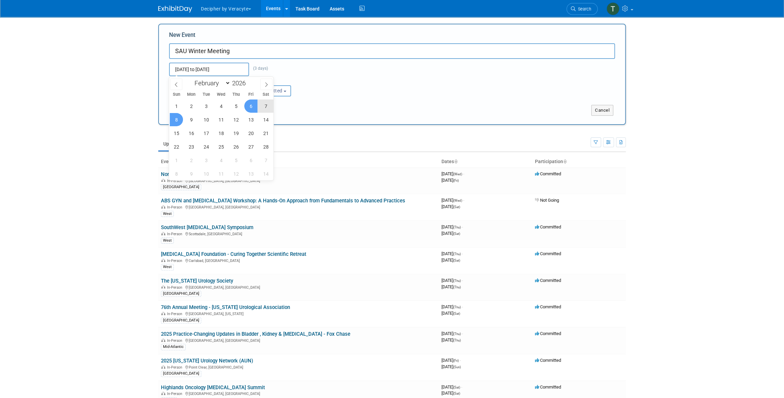
click at [264, 100] on span "7" at bounding box center [265, 106] width 13 height 13
click at [255, 104] on span "6" at bounding box center [250, 106] width 13 height 13
type input "Feb 6, 2026 to Feb 7, 2026"
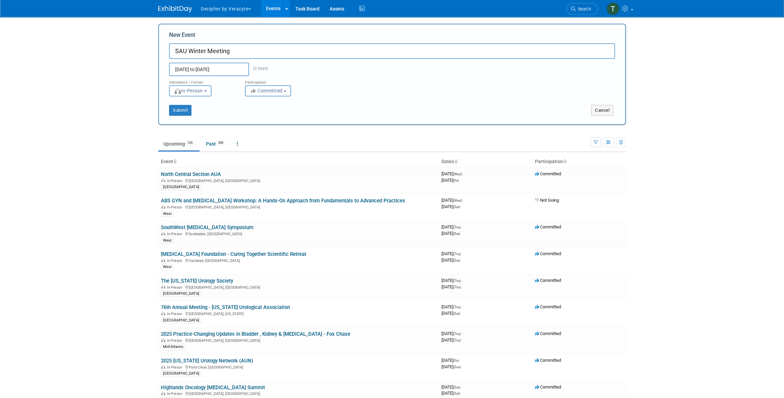
click at [270, 94] on button "Committed" at bounding box center [268, 90] width 46 height 11
click at [266, 116] on label "Considering" at bounding box center [271, 116] width 45 height 9
click at [251, 116] on input "Considering" at bounding box center [249, 117] width 4 height 4
select select "2"
click at [186, 109] on button "Submit" at bounding box center [180, 110] width 22 height 11
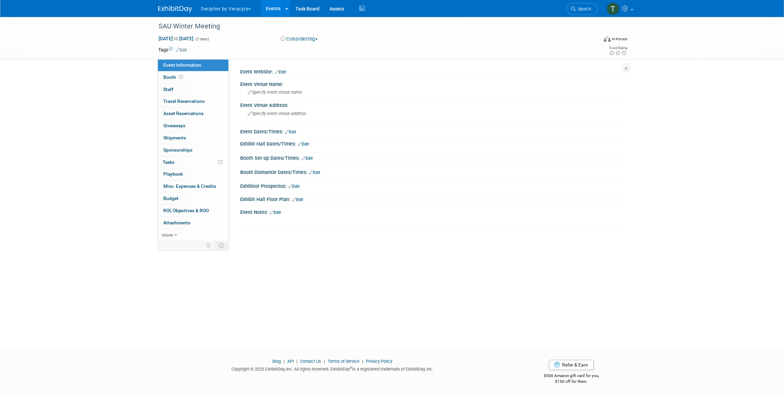
click at [277, 213] on link "Edit" at bounding box center [275, 212] width 11 height 5
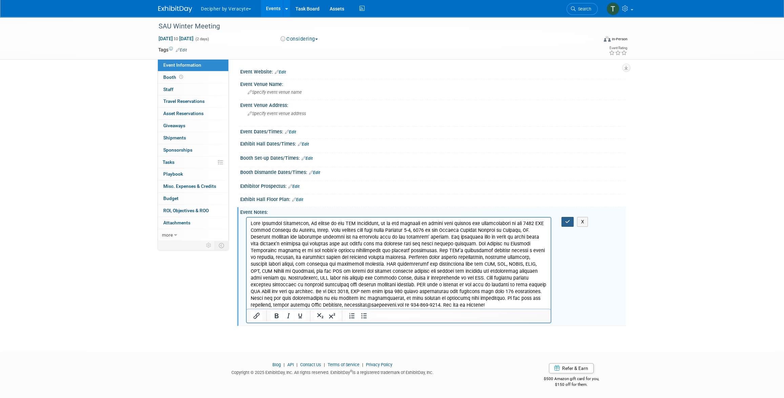
click at [564, 223] on button "button" at bounding box center [567, 222] width 13 height 10
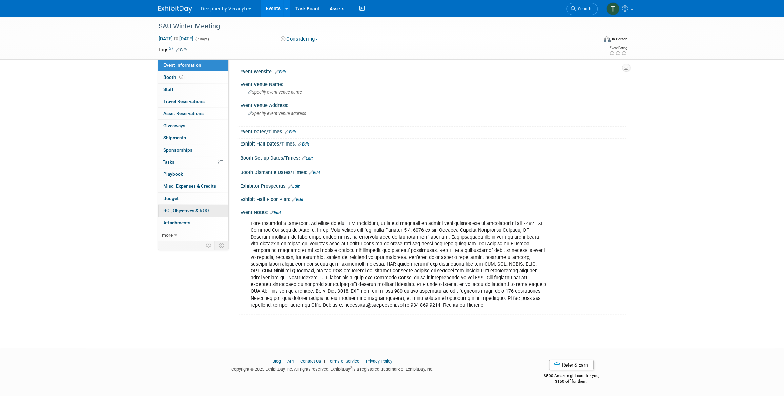
click at [194, 209] on span "ROI, Objectives & ROO 0" at bounding box center [185, 210] width 45 height 5
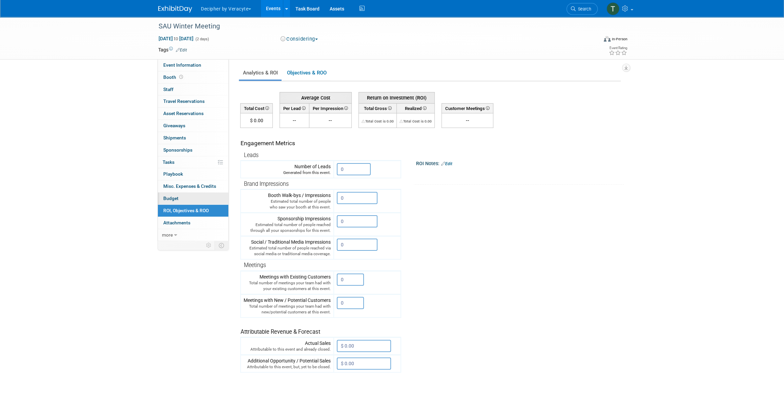
click at [190, 200] on link "Budget" at bounding box center [193, 199] width 70 height 12
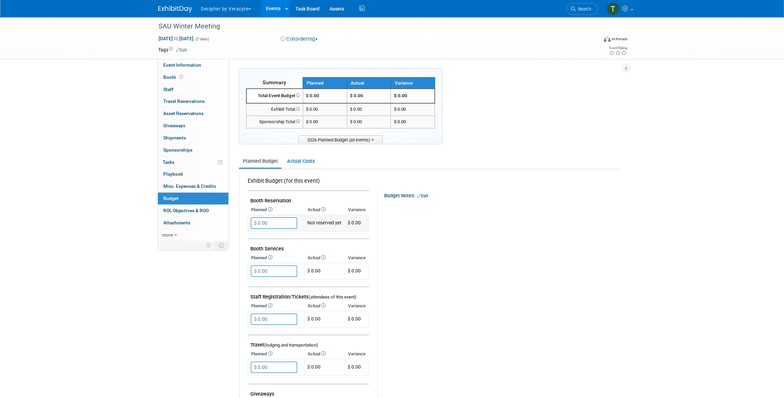
click at [267, 228] on td "$ 0.00 X" at bounding box center [276, 223] width 57 height 17
click at [269, 218] on input "$ 0.00" at bounding box center [274, 224] width 46 height 12
click at [252, 222] on input "$ 500.00" at bounding box center [274, 224] width 46 height 12
click at [260, 223] on input "$ 500.00" at bounding box center [274, 224] width 46 height 12
type input "$ 5,000.00"
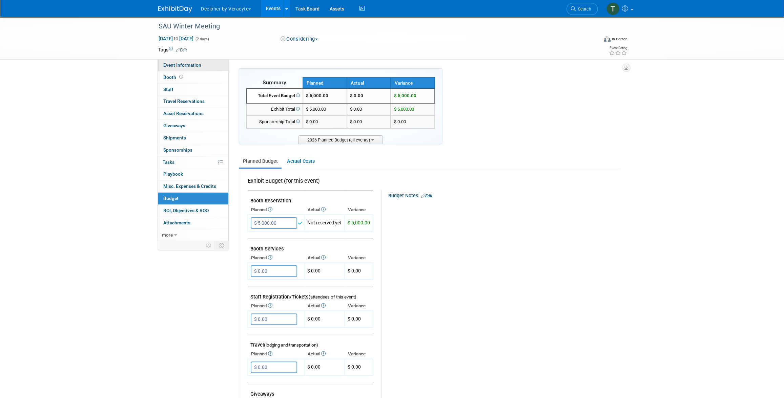
click at [202, 63] on link "Event Information" at bounding box center [193, 65] width 70 height 12
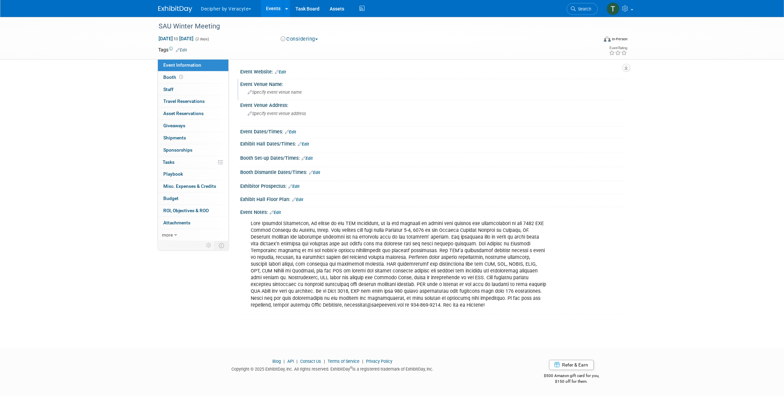
click at [263, 95] on div "Specify event venue name" at bounding box center [432, 92] width 375 height 11
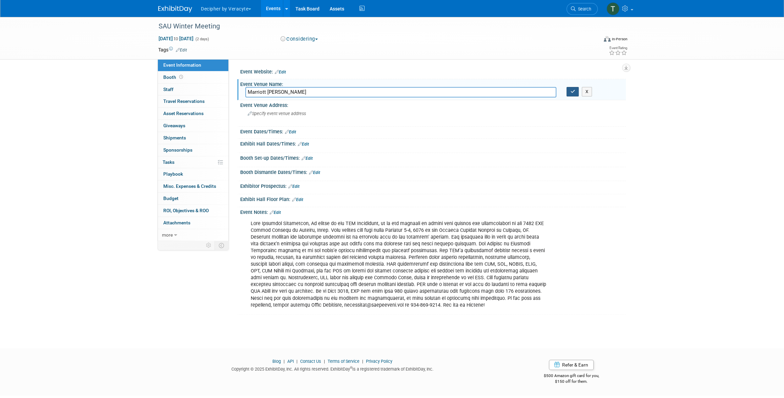
type input "Marriott Marquis Houston"
click at [578, 93] on button "button" at bounding box center [573, 91] width 12 height 9
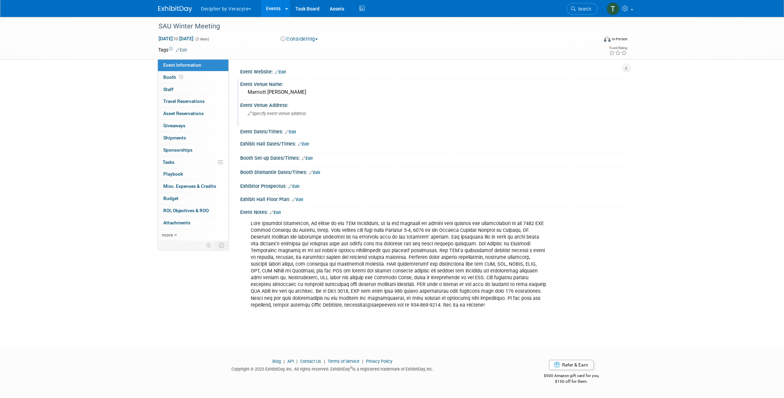
click at [295, 108] on div "Specify event venue address" at bounding box center [320, 116] width 150 height 16
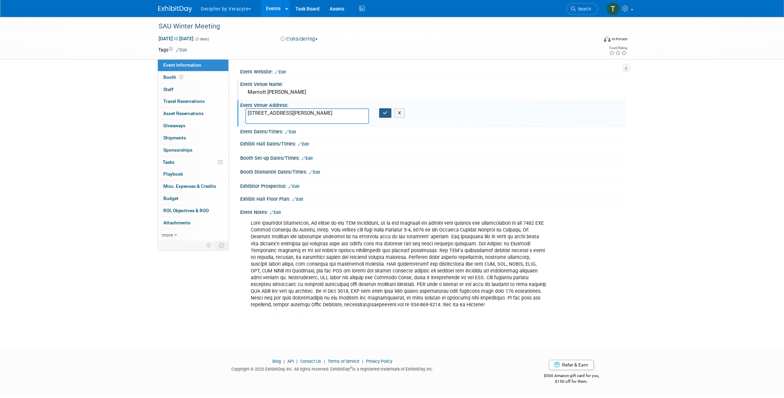
type textarea "1777 Walker St, Houston, TX 77010"
click at [384, 115] on button "button" at bounding box center [385, 112] width 12 height 9
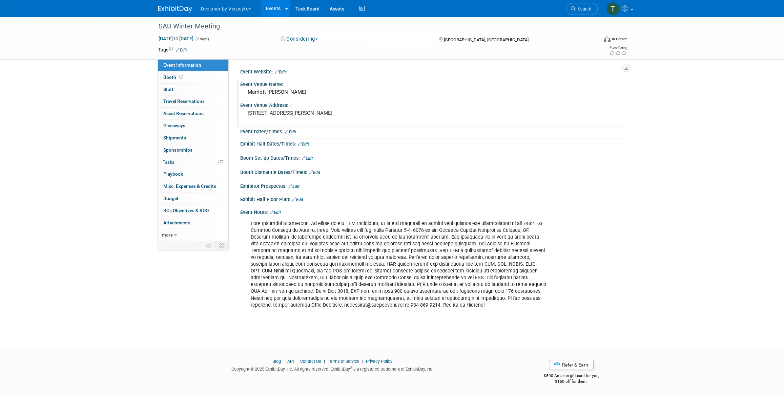
click at [385, 115] on pre "1777 Walker St, Houston, TX 77010" at bounding box center [321, 113] width 146 height 6
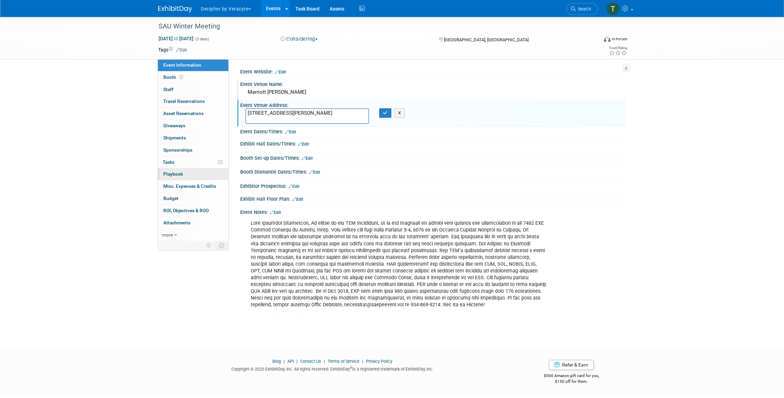
click at [189, 168] on link "0 Playbook 0" at bounding box center [193, 174] width 70 height 12
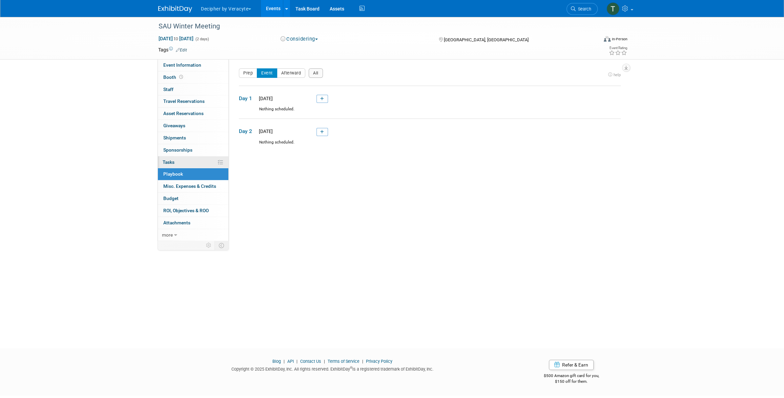
click at [189, 163] on link "0% Tasks 0%" at bounding box center [193, 163] width 70 height 12
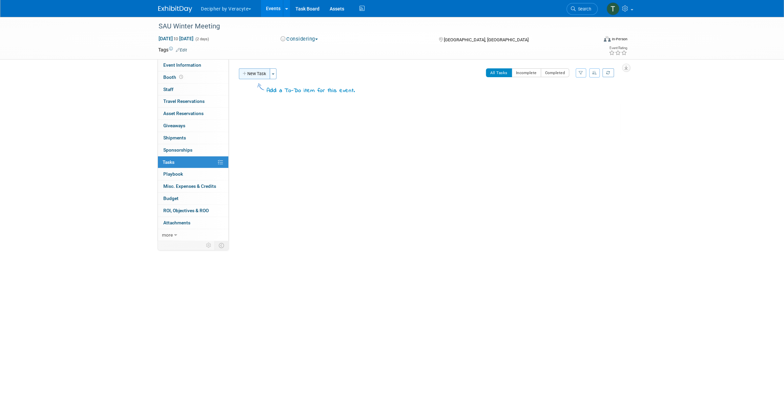
click at [254, 69] on button "New Task" at bounding box center [254, 73] width 31 height 11
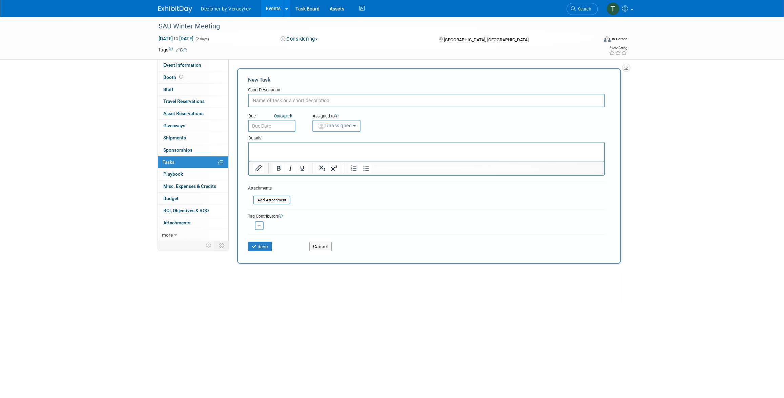
click at [291, 104] on input "text" at bounding box center [426, 101] width 357 height 14
type input "Can we attend"
click at [278, 121] on input "text" at bounding box center [271, 126] width 47 height 12
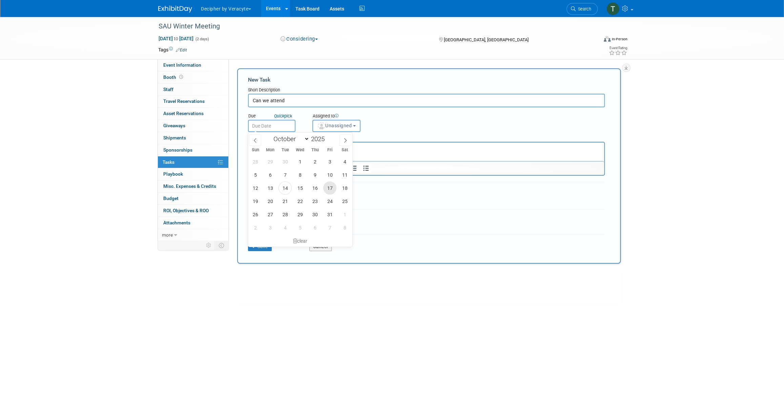
click at [323, 189] on span "17" at bounding box center [329, 188] width 13 height 13
type input "Oct 17, 2025"
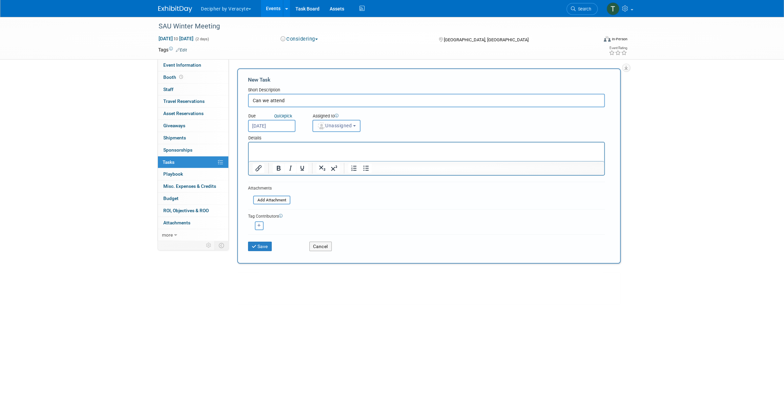
click at [330, 128] on button "Unassigned" at bounding box center [336, 126] width 48 height 12
click at [335, 152] on label "Unassigned" at bounding box center [351, 156] width 71 height 11
click at [314, 153] on input "Unassigned" at bounding box center [311, 155] width 4 height 4
click at [333, 147] on input "text" at bounding box center [348, 143] width 68 height 12
type input "tony"
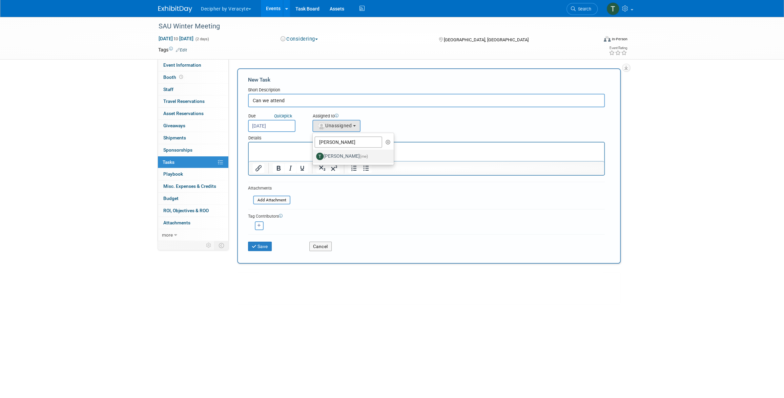
drag, startPoint x: 80, startPoint y: 11, endPoint x: 329, endPoint y: 153, distance: 286.3
click at [329, 153] on label "Tony Alvarado (me)" at bounding box center [351, 156] width 71 height 11
click at [314, 153] on input "Tony Alvarado (me)" at bounding box center [311, 155] width 4 height 4
select select "3ceeba8c-a19a-4597-a609-6fba7c9a515a"
click at [257, 247] on button "Save" at bounding box center [260, 246] width 24 height 9
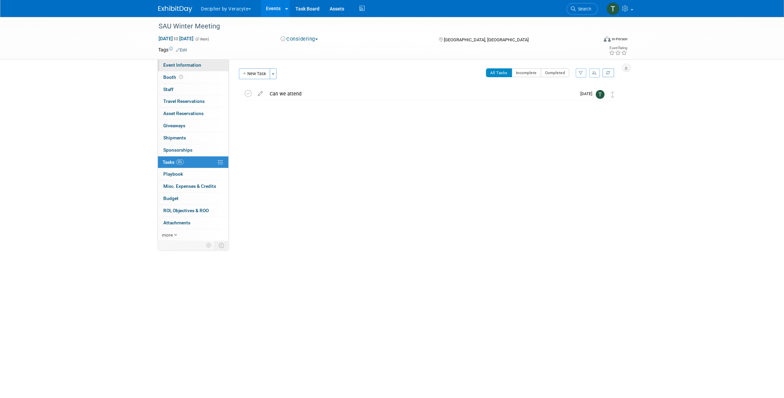
click at [199, 66] on span "Event Information" at bounding box center [182, 64] width 38 height 5
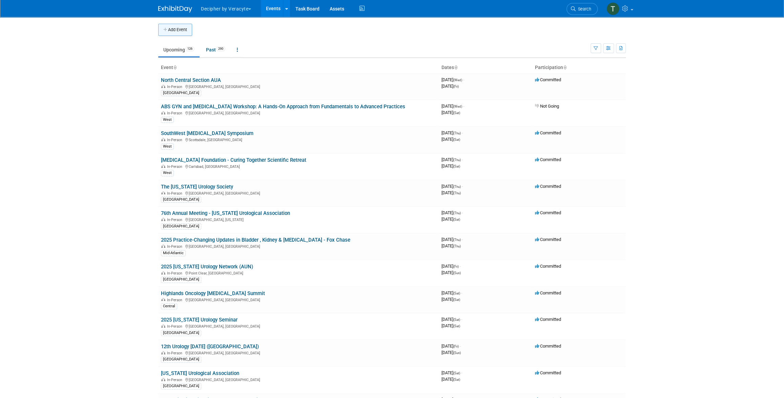
click at [185, 29] on button "Add Event" at bounding box center [175, 30] width 34 height 12
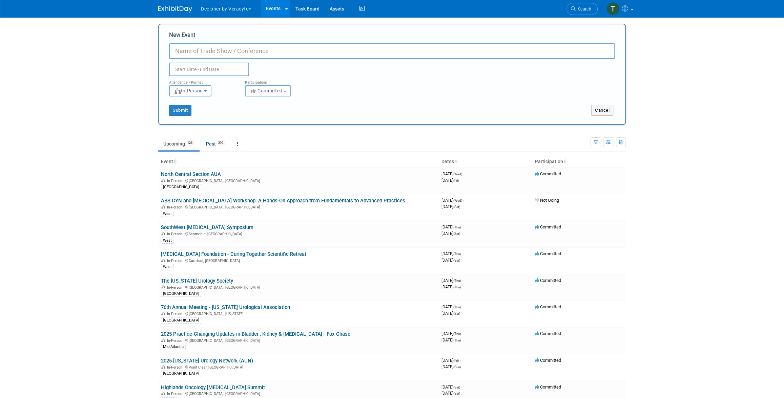
paste input "[URL][DOMAIN_NAME]"
click at [229, 53] on input "[URL][DOMAIN_NAME]" at bounding box center [392, 51] width 446 height 16
type input "ha"
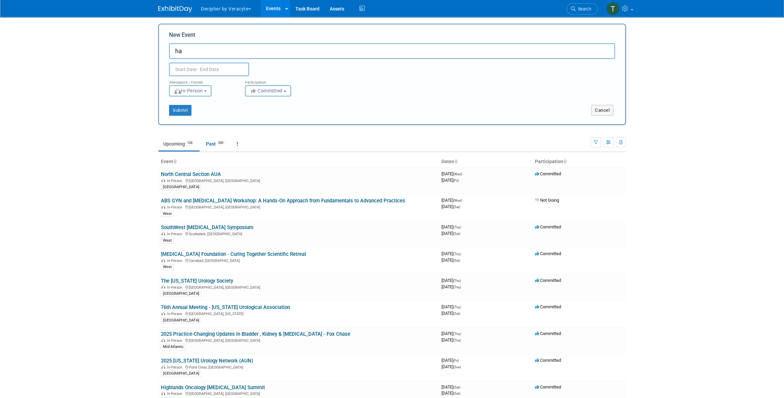
click at [228, 70] on input "text" at bounding box center [209, 70] width 80 height 14
click at [236, 117] on span "9" at bounding box center [235, 119] width 13 height 13
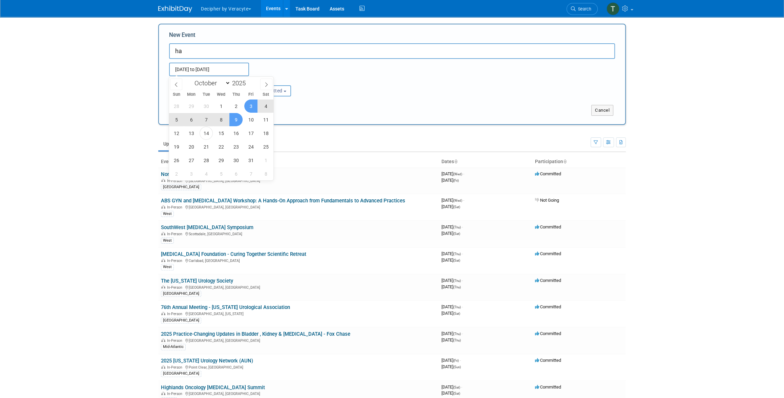
click at [251, 112] on div "28 29 30 1 2 3 4 5 6 7 8 9 10 11 12 13 14 15 16 17 18 19 20 21 22 23 24 25 26 2…" at bounding box center [221, 139] width 104 height 81
click at [250, 120] on span "10" at bounding box center [250, 119] width 13 height 13
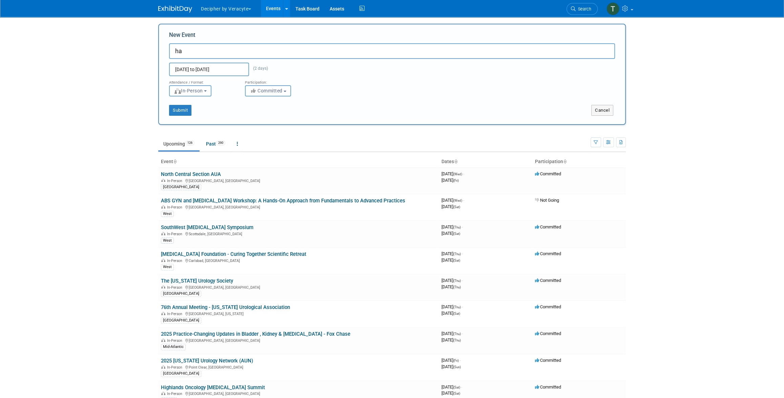
click at [216, 69] on input "Oct 9, 2025 to Oct 10, 2025" at bounding box center [209, 70] width 80 height 14
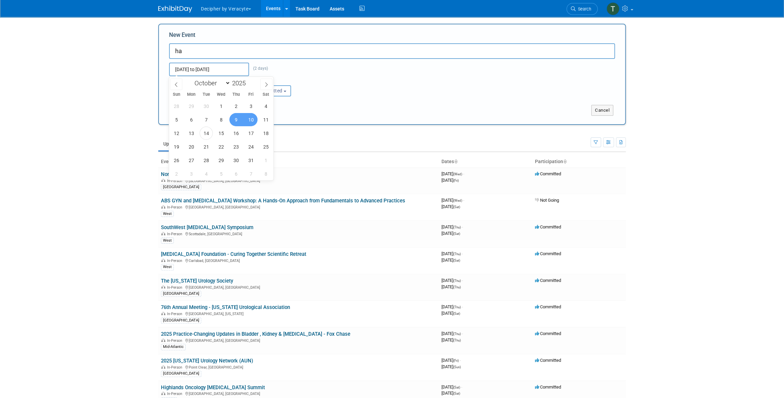
click at [250, 124] on span "10" at bounding box center [250, 119] width 13 height 13
click at [192, 131] on span "13" at bounding box center [191, 133] width 13 height 13
type input "[DATE] to [DATE]"
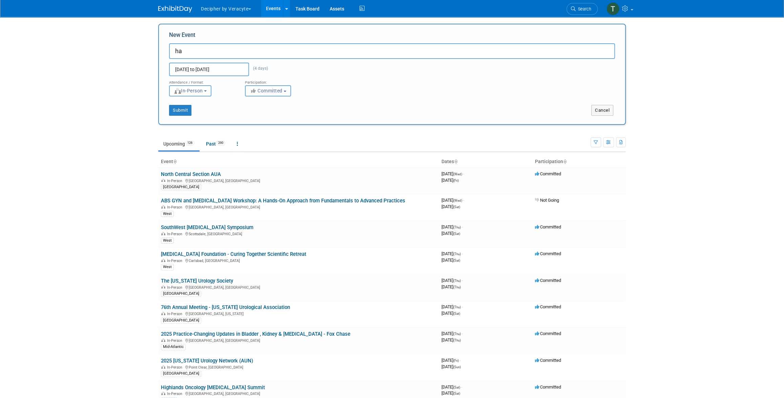
click at [258, 92] on span "Committed" at bounding box center [266, 90] width 33 height 5
click at [259, 117] on icon at bounding box center [258, 116] width 8 height 5
click at [251, 117] on input "Considering" at bounding box center [249, 117] width 4 height 4
select select "2"
click at [184, 108] on button "Submit" at bounding box center [180, 110] width 22 height 11
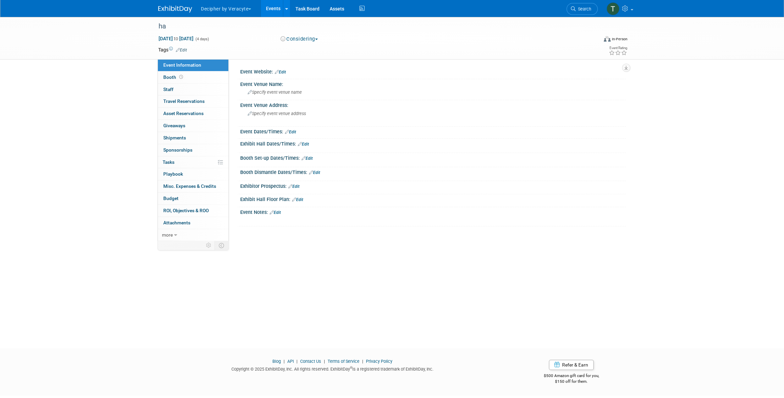
click at [280, 71] on link "Edit" at bounding box center [280, 72] width 11 height 5
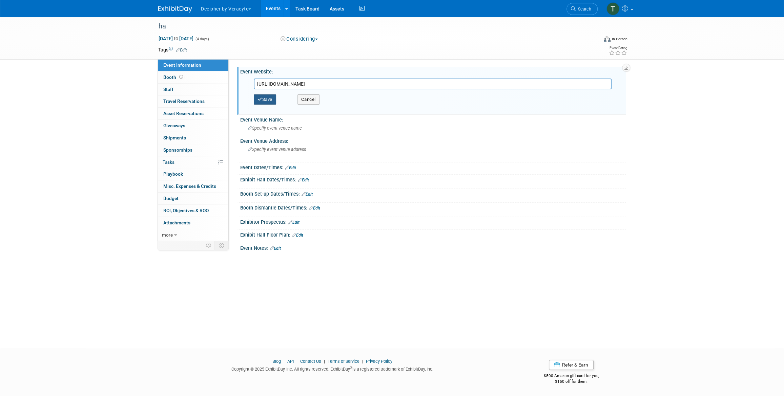
type input "[URL][DOMAIN_NAME]"
click at [276, 98] on button "Save" at bounding box center [265, 100] width 22 height 10
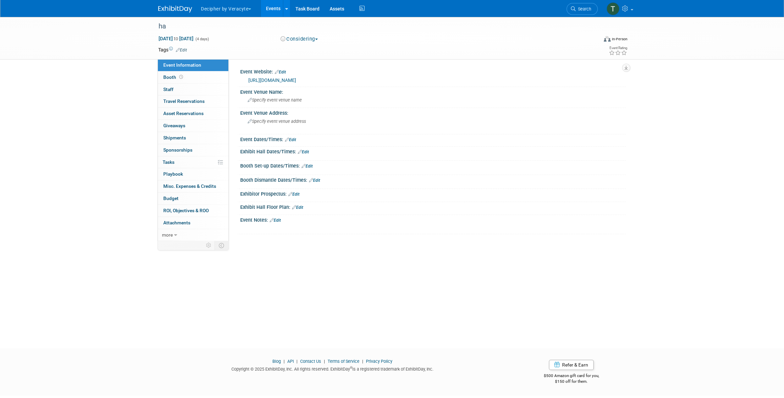
click at [281, 219] on link "Edit" at bounding box center [275, 220] width 11 height 5
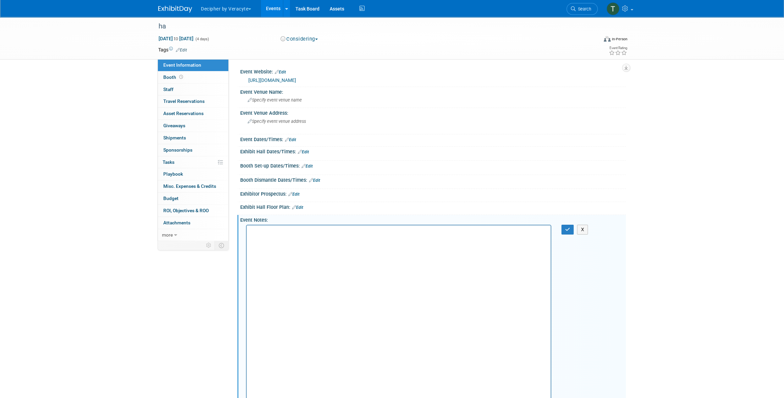
scroll to position [40, 0]
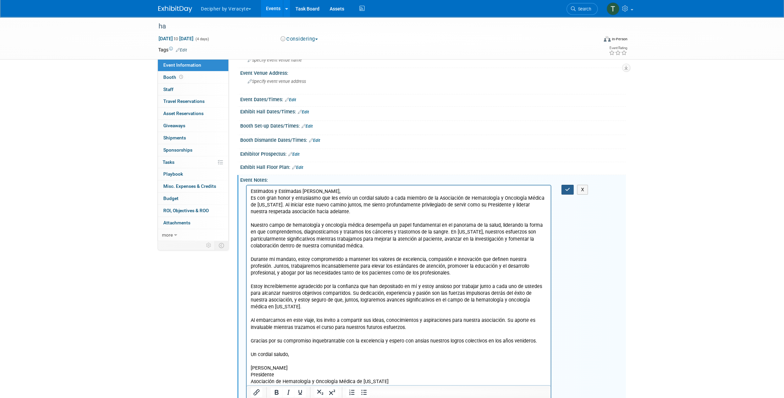
click at [564, 190] on button "button" at bounding box center [567, 190] width 13 height 10
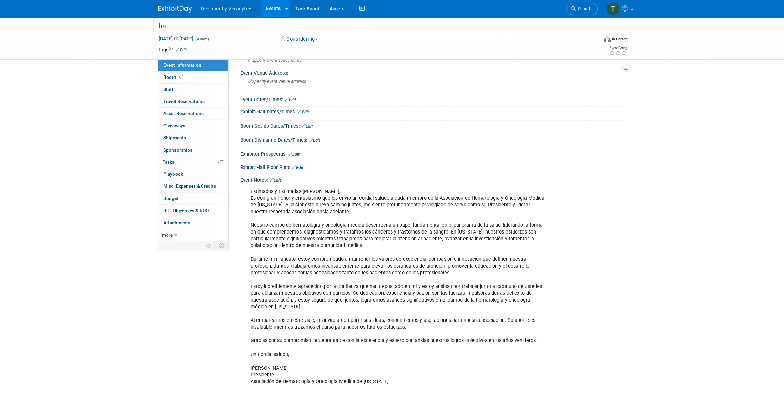
click at [185, 28] on div "ha" at bounding box center [371, 26] width 431 height 12
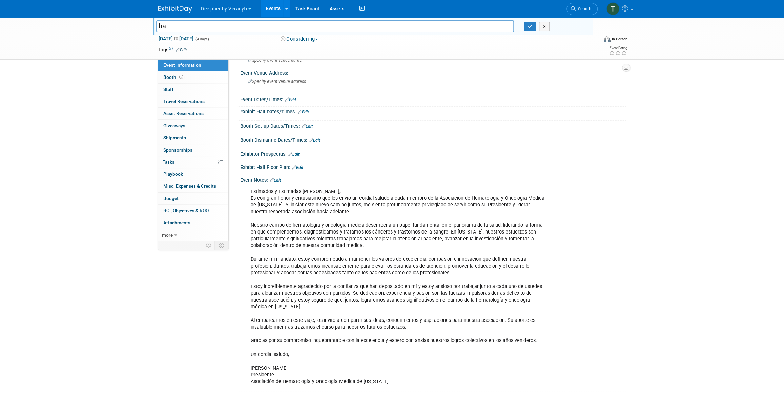
click at [185, 28] on input "ha" at bounding box center [335, 26] width 358 height 12
type input "AHOMPR 2025"
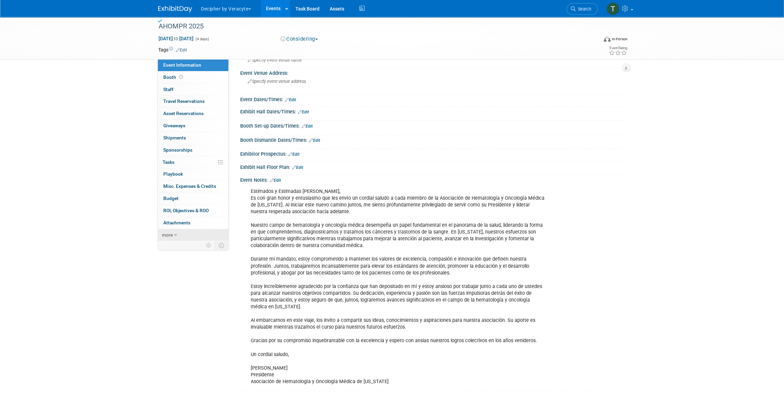
click at [171, 237] on span "more" at bounding box center [167, 234] width 11 height 5
click at [196, 263] on link "Copy/Duplicate Event" at bounding box center [193, 259] width 70 height 12
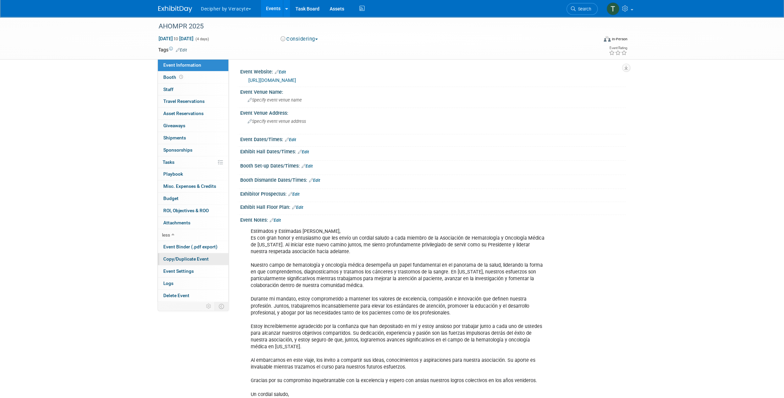
select select "9"
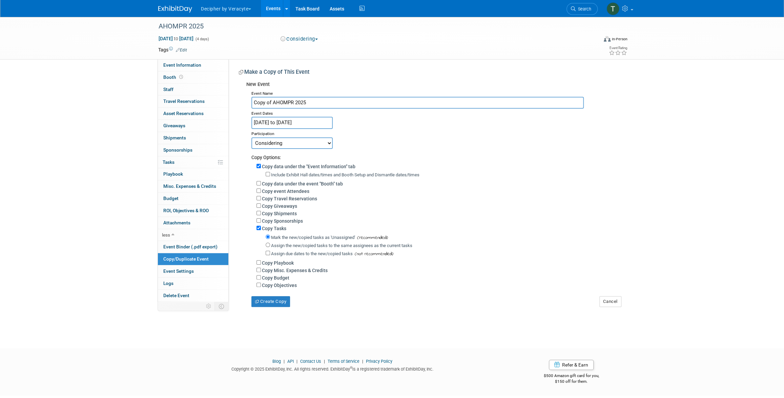
click at [320, 121] on input "[DATE] to [DATE]" at bounding box center [291, 123] width 81 height 12
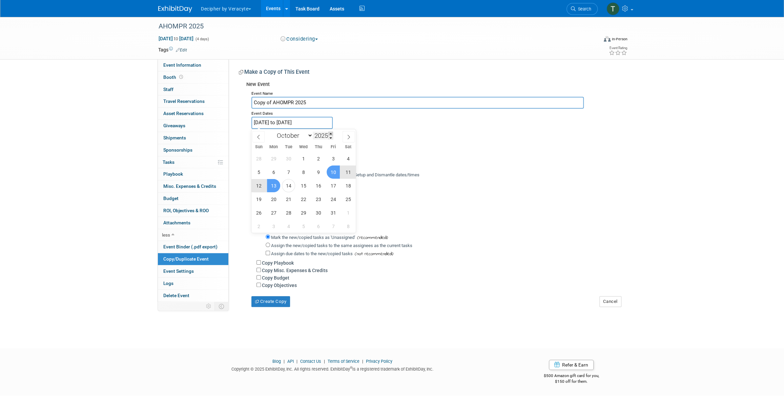
click at [331, 132] on span at bounding box center [330, 134] width 5 height 4
type input "2026"
click at [321, 161] on span "1" at bounding box center [318, 158] width 13 height 13
click at [351, 163] on span "3" at bounding box center [348, 158] width 13 height 13
type input "[DATE] to [DATE]"
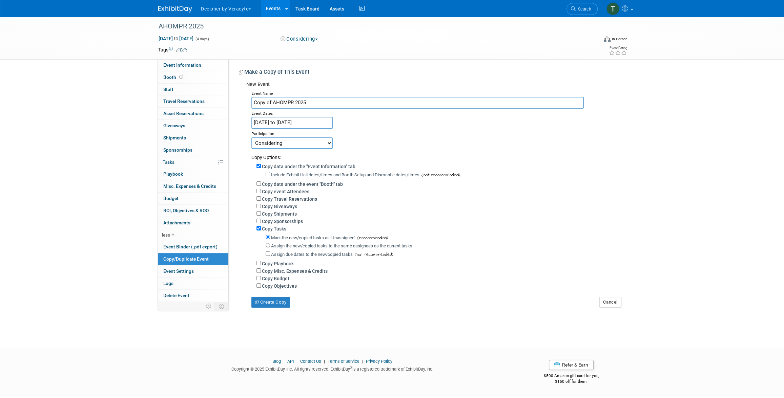
drag, startPoint x: 272, startPoint y: 104, endPoint x: 234, endPoint y: 99, distance: 39.0
click at [234, 99] on div "Event Website: Edit [URL][DOMAIN_NAME] [URL][DOMAIN_NAME] Save Cancel Event Ven…" at bounding box center [427, 183] width 397 height 249
type input "AHOMPR 2026"
click at [280, 303] on button "Create Copy" at bounding box center [270, 302] width 39 height 11
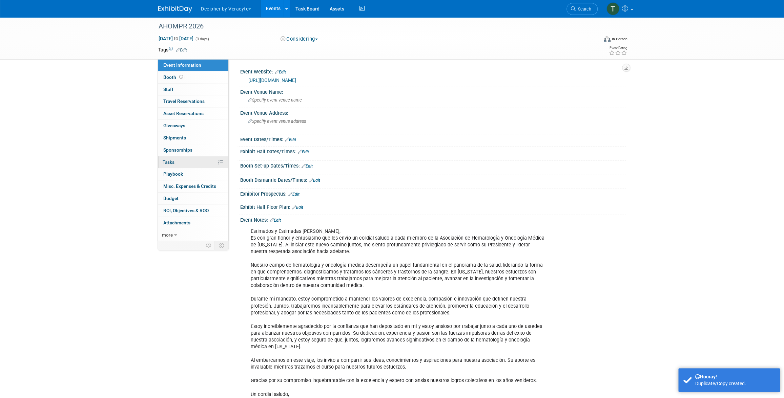
click at [191, 165] on link "0% Tasks 0%" at bounding box center [193, 163] width 70 height 12
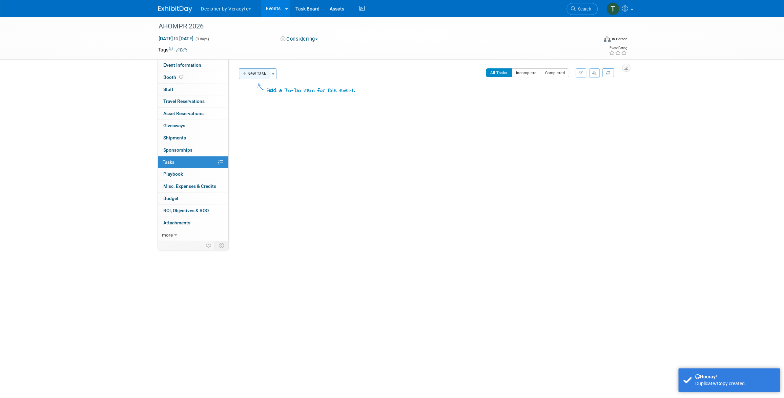
click at [258, 78] on button "New Task" at bounding box center [254, 73] width 31 height 11
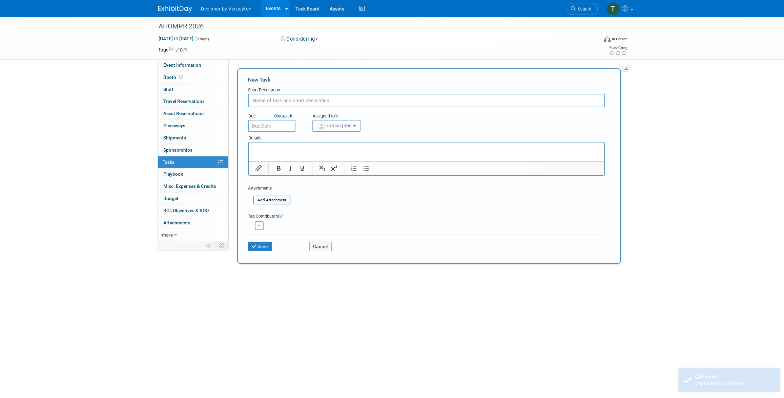
click at [283, 123] on input "text" at bounding box center [271, 126] width 47 height 12
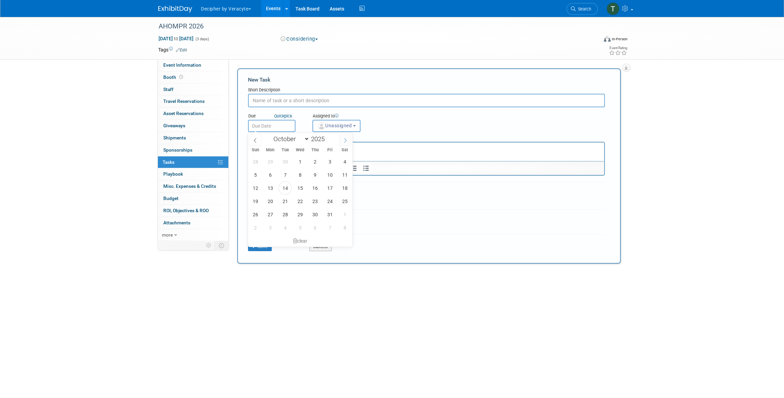
click at [344, 141] on icon at bounding box center [345, 140] width 5 height 5
select select "11"
click at [303, 202] on span "24" at bounding box center [299, 201] width 13 height 13
type input "Dec 24, 2025"
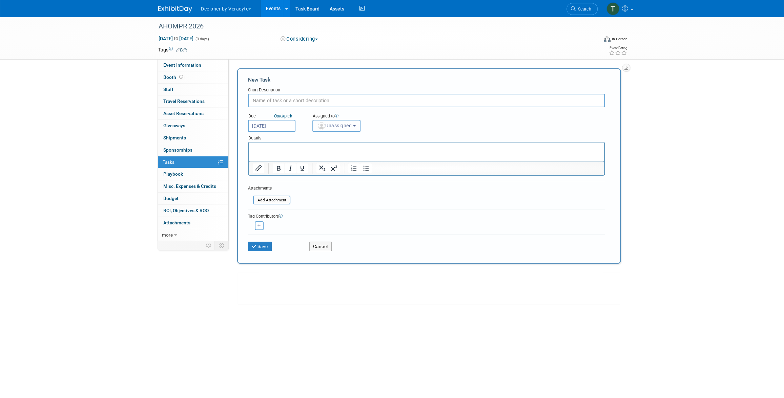
click at [333, 125] on span "Unassigned" at bounding box center [334, 125] width 35 height 5
click at [334, 145] on input "text" at bounding box center [348, 143] width 68 height 12
type input "tony"
click at [323, 156] on label "Tony Alvarado (me)" at bounding box center [351, 156] width 71 height 11
click at [314, 156] on input "Tony Alvarado (me)" at bounding box center [311, 155] width 4 height 4
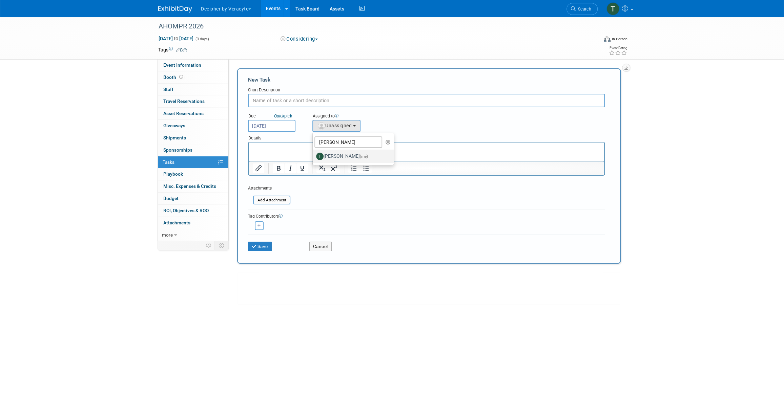
select select "3ceeba8c-a19a-4597-a609-6fba7c9a515a"
click at [295, 109] on div "Due Quick pick Dec 24, 2025 Assigned to <img src="https://www.exhibitday.com/Im…" at bounding box center [426, 119] width 367 height 25
click at [292, 106] on input "text" at bounding box center [426, 101] width 357 height 14
type input "Obtain Prospectus"
click at [265, 247] on button "Save" at bounding box center [260, 246] width 24 height 9
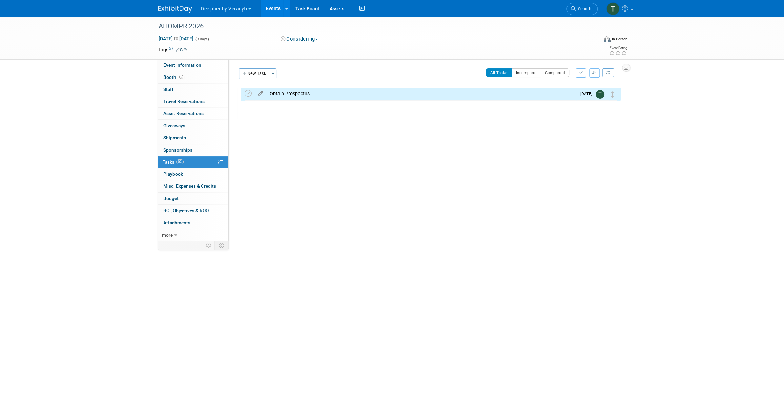
click at [211, 59] on div "AHOMPR 2026 Oct 1, 2026 to Oct 3, 2026 (3 days) Oct 1, 2026 to Oct 3, 2026 Cons…" at bounding box center [392, 38] width 478 height 42
click at [212, 63] on link "Event Information" at bounding box center [193, 65] width 70 height 12
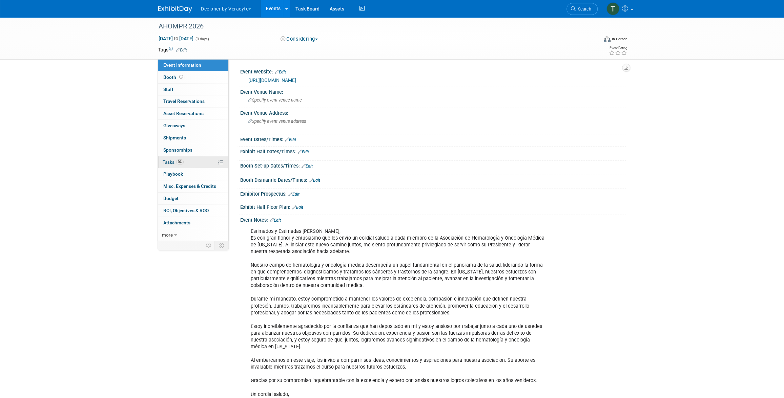
click at [187, 160] on link "0% Tasks 0%" at bounding box center [193, 163] width 70 height 12
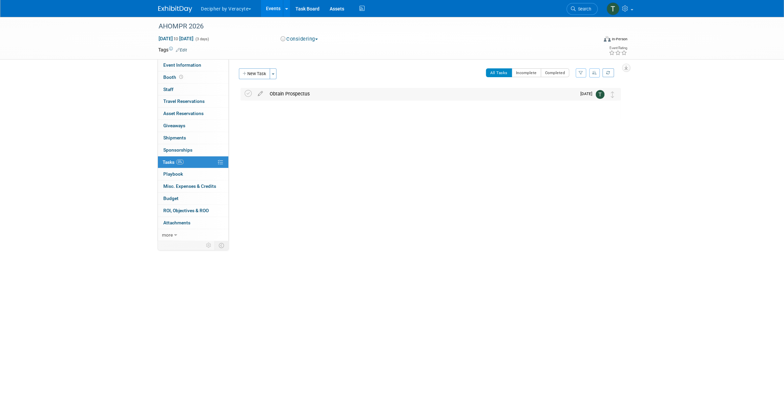
click at [307, 94] on div "Obtain Prospectus" at bounding box center [421, 94] width 310 height 12
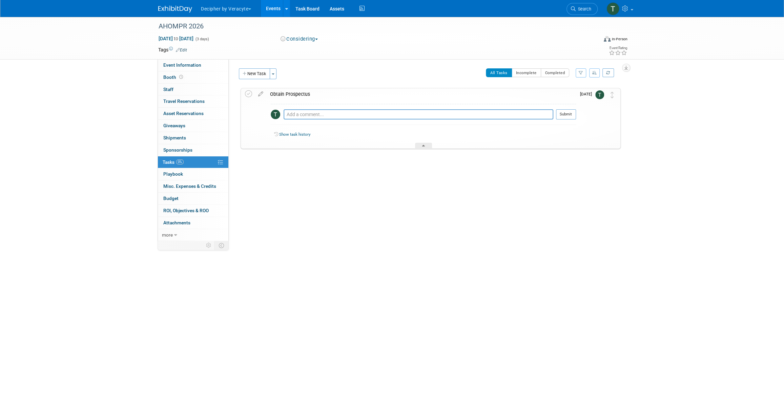
click at [308, 124] on div "Pro tip: Press Ctrl-Enter to submit comment." at bounding box center [419, 122] width 270 height 5
click at [309, 119] on textarea at bounding box center [419, 114] width 270 height 10
type textarea "we didn't go in 2025 because we missed the event, can we make sure to go in 202…"
click at [577, 118] on td "Dec 24" at bounding box center [585, 118] width 19 height 60
click at [571, 116] on button "Submit" at bounding box center [566, 114] width 20 height 10
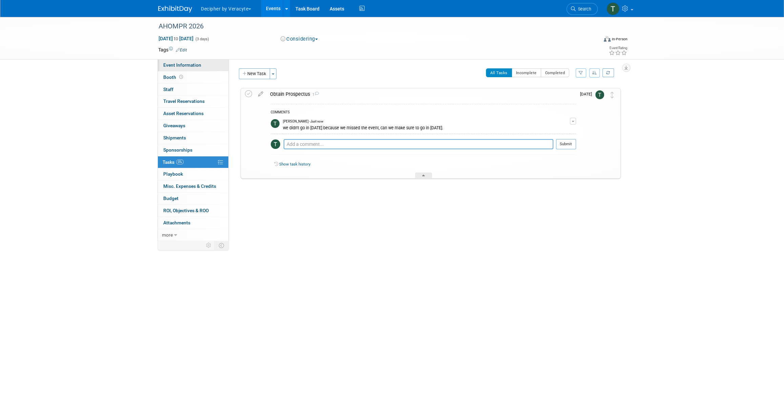
click at [197, 70] on link "Event Information" at bounding box center [193, 65] width 70 height 12
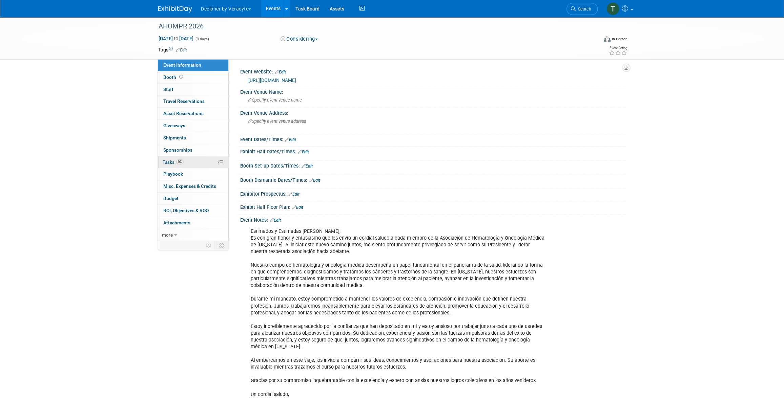
click at [203, 161] on link "0% Tasks 0%" at bounding box center [193, 163] width 70 height 12
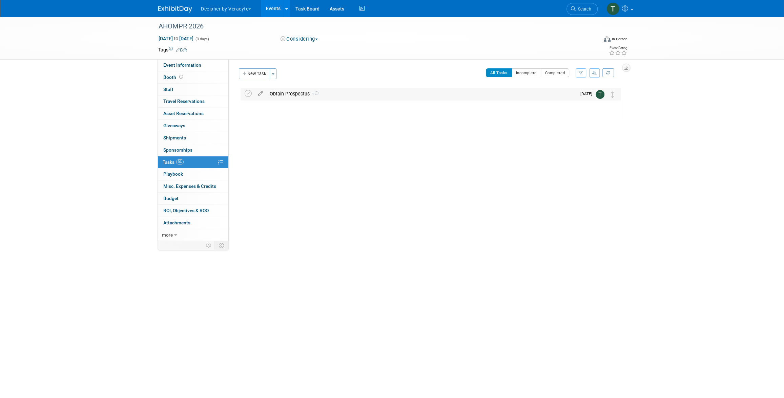
click at [318, 96] on span "1" at bounding box center [314, 94] width 9 height 4
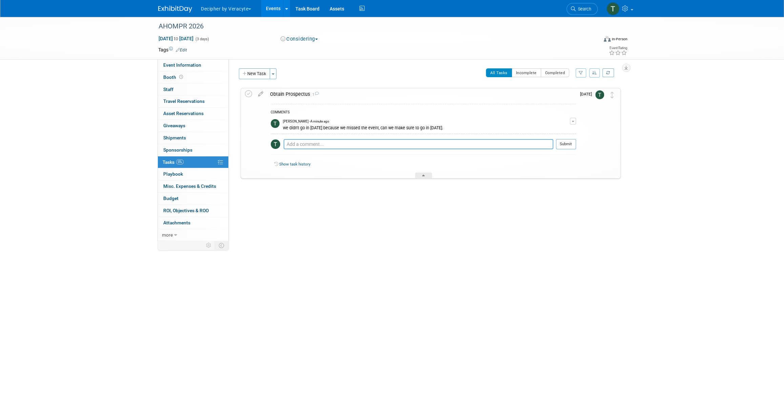
click at [332, 146] on textarea at bounding box center [419, 144] width 270 height 10
type textarea "email: ahomprgq@gmail.com Germaine Quinones"
click at [561, 156] on button "Submit" at bounding box center [566, 151] width 20 height 10
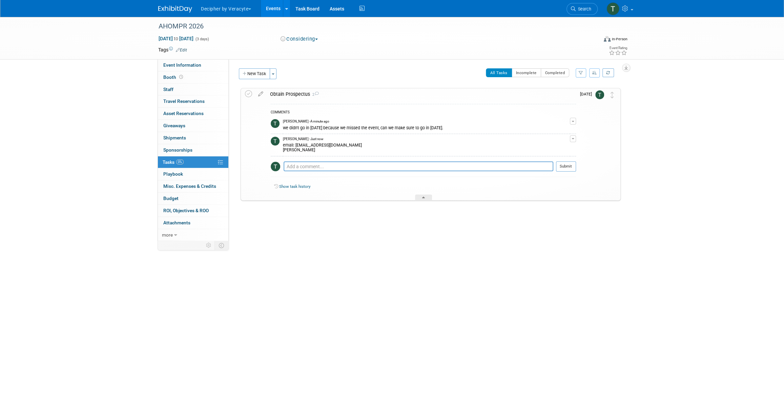
click at [271, 7] on link "Events" at bounding box center [273, 8] width 25 height 17
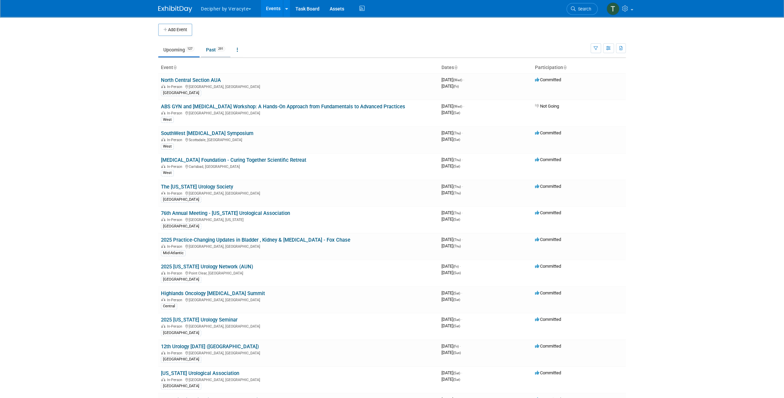
click at [208, 52] on link "Past 291" at bounding box center [215, 49] width 29 height 13
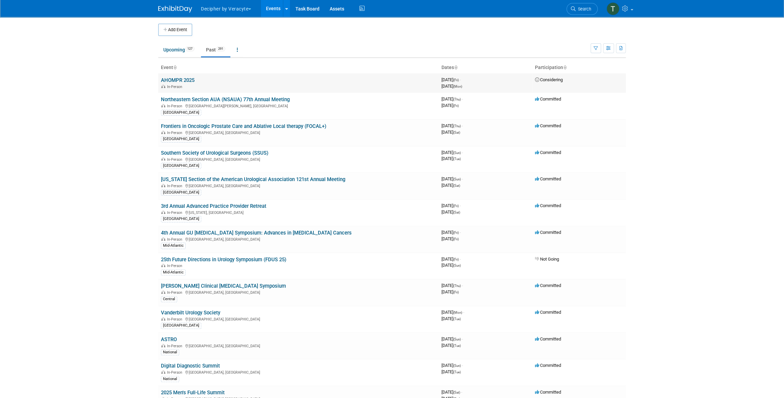
click at [190, 79] on link "AHOMPR 2025" at bounding box center [178, 80] width 34 height 6
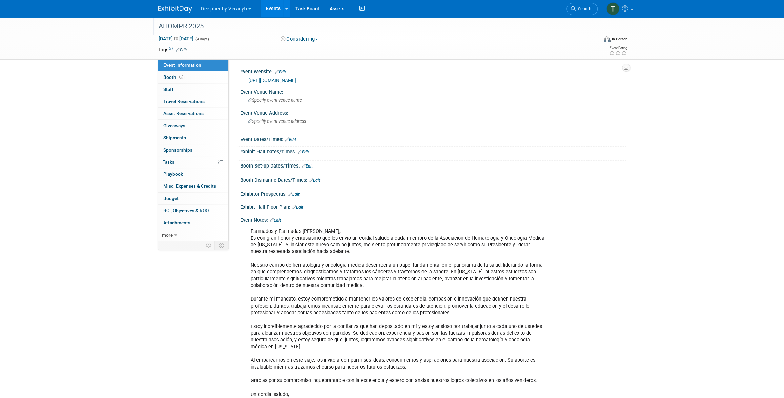
click at [301, 35] on div "AHOMPR 2025" at bounding box center [372, 26] width 439 height 18
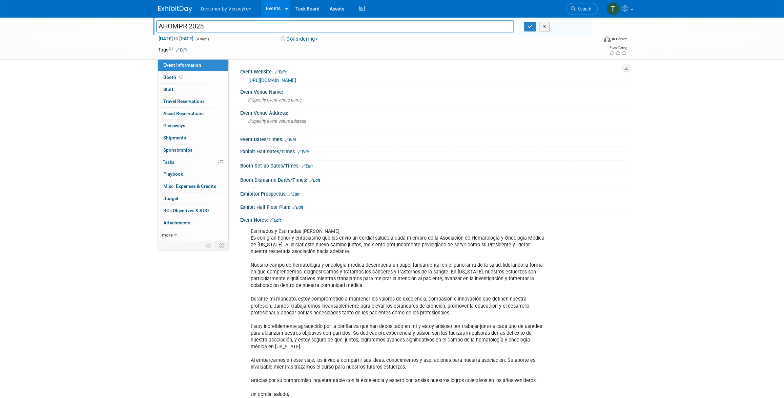
click at [302, 43] on div "[DATE] to [DATE] (4 days) [DATE] to [DATE] Considering Committed Considering No…" at bounding box center [392, 40] width 479 height 10
click at [303, 42] on div "[DATE] to [DATE] (4 days) [DATE] to [DATE] Considering Committed Considering No…" at bounding box center [392, 40] width 479 height 10
click at [304, 41] on button "Considering" at bounding box center [299, 39] width 42 height 7
click at [310, 67] on link "Not Going" at bounding box center [306, 68] width 54 height 9
click at [196, 163] on link "0% Tasks 0%" at bounding box center [193, 163] width 70 height 12
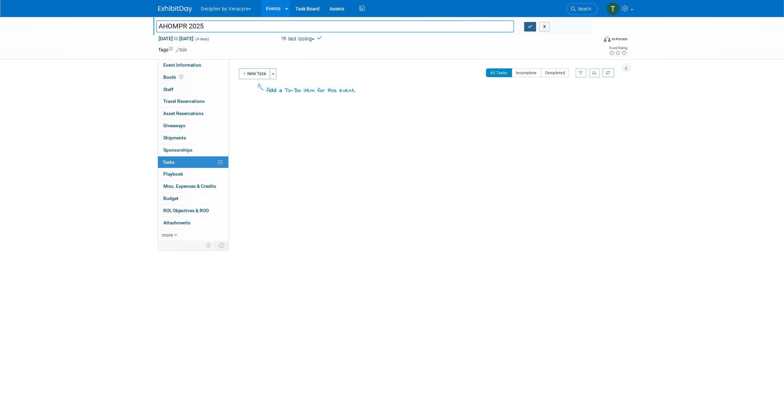
click at [533, 29] on button "button" at bounding box center [530, 26] width 12 height 9
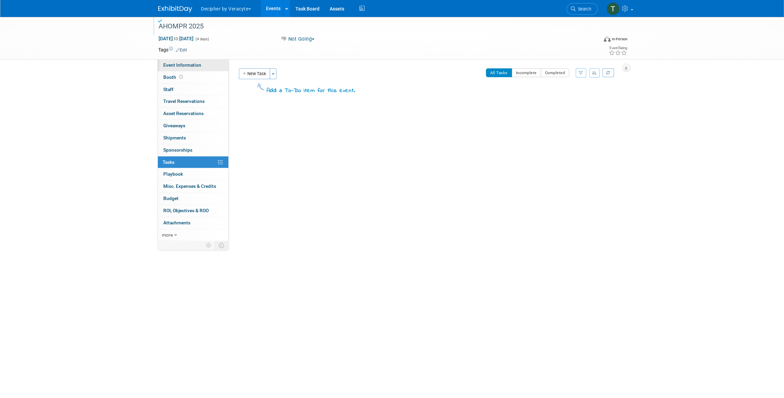
click at [196, 61] on link "Event Information" at bounding box center [193, 65] width 70 height 12
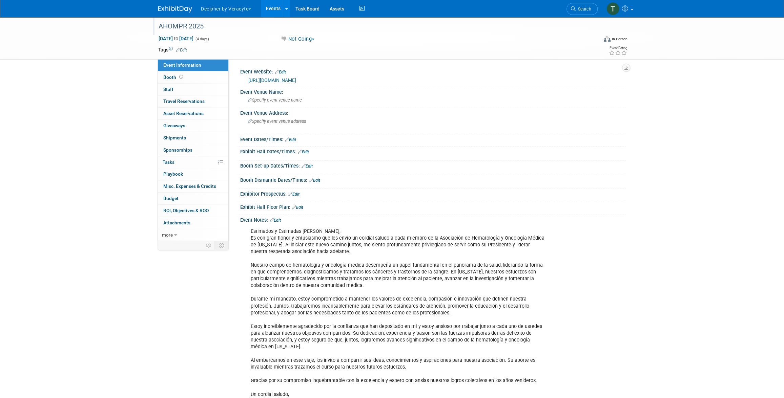
click at [282, 8] on link "Events" at bounding box center [273, 8] width 25 height 17
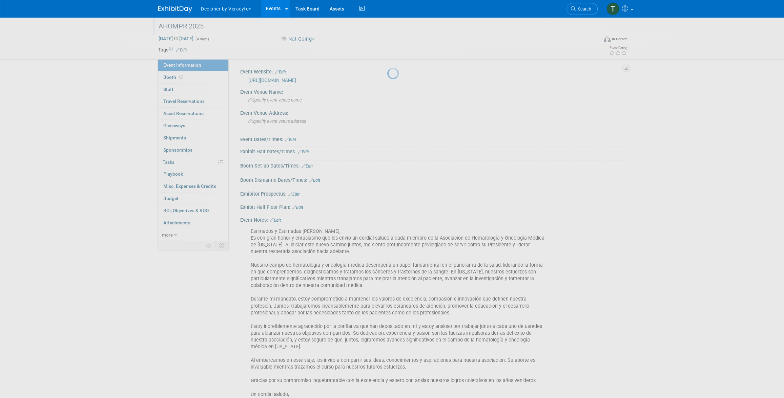
click at [237, 7] on button "Decipher by Veracyte" at bounding box center [229, 7] width 59 height 15
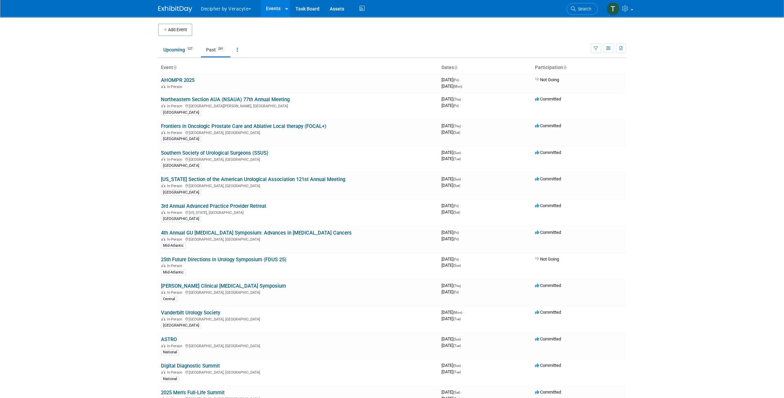
click at [239, 14] on button "Decipher by Veracyte" at bounding box center [229, 7] width 59 height 15
click at [239, 48] on link "Corporate Events" at bounding box center [229, 50] width 56 height 9
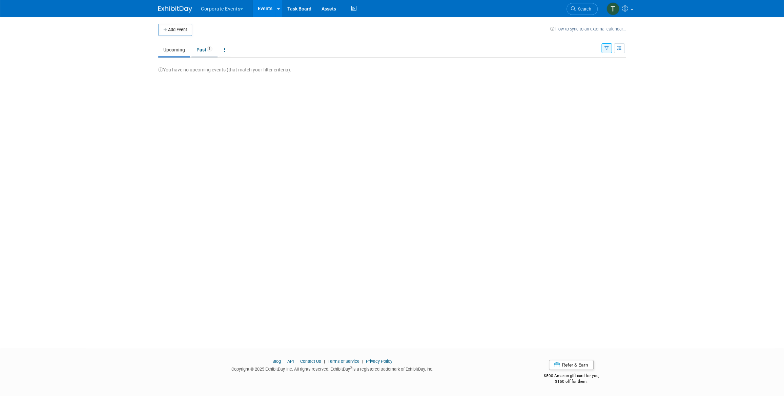
click at [197, 48] on link "Past 1" at bounding box center [204, 49] width 26 height 13
click at [181, 51] on link "Upcoming" at bounding box center [174, 49] width 32 height 13
click at [206, 49] on link "Past 1" at bounding box center [204, 49] width 26 height 13
click at [165, 50] on link "Upcoming" at bounding box center [174, 49] width 32 height 13
click at [204, 45] on link "Past 1" at bounding box center [204, 49] width 26 height 13
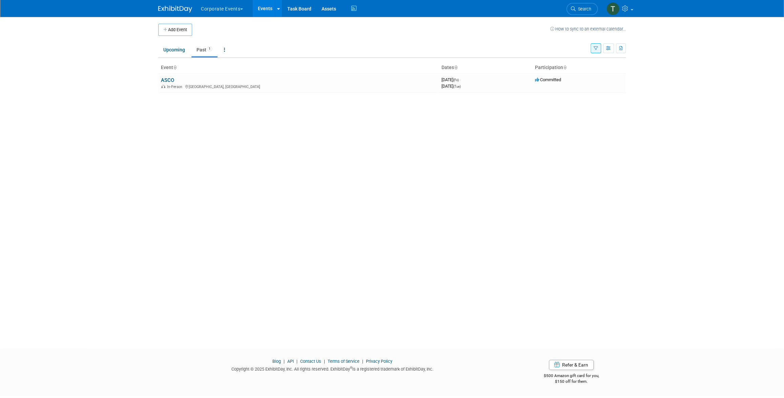
click at [591, 50] on button "button" at bounding box center [596, 48] width 11 height 10
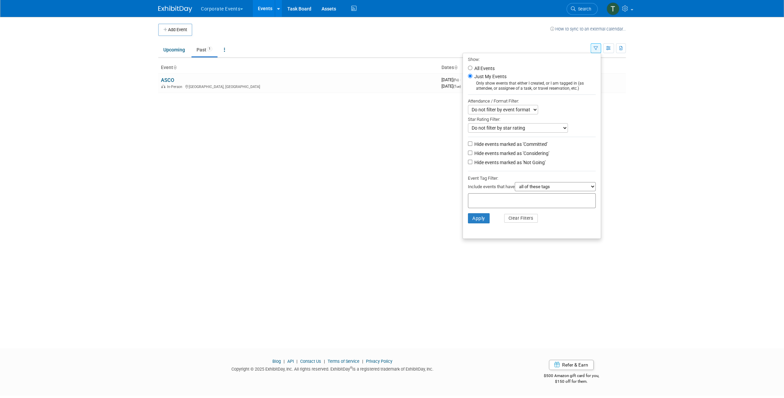
click at [483, 70] on label "All Events" at bounding box center [484, 68] width 22 height 5
click at [472, 70] on input "All Events" at bounding box center [470, 68] width 4 height 4
radio input "true"
click at [474, 220] on button "Apply" at bounding box center [479, 218] width 22 height 10
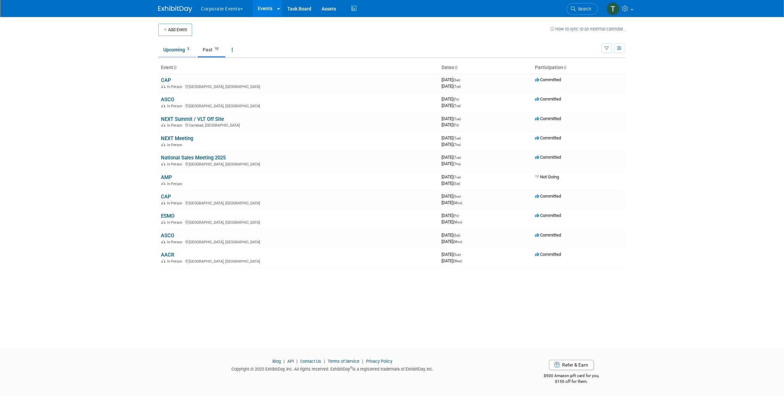
click at [170, 53] on link "Upcoming 3" at bounding box center [177, 49] width 38 height 13
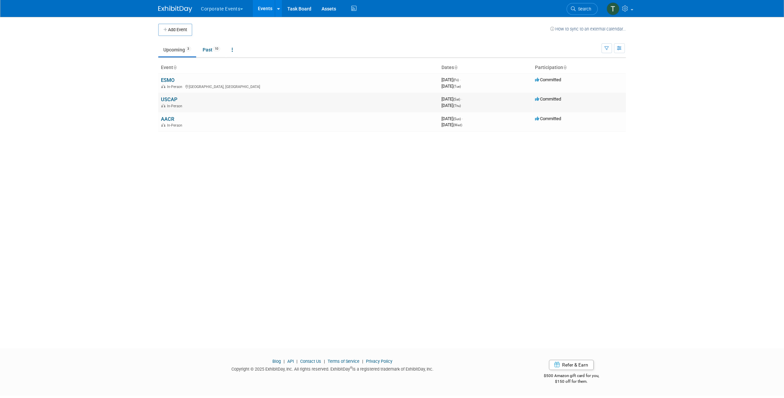
click at [175, 99] on link "USCAP" at bounding box center [169, 100] width 17 height 6
click at [173, 117] on link "AACR" at bounding box center [167, 119] width 13 height 6
click at [211, 51] on link "Past 10" at bounding box center [212, 49] width 28 height 13
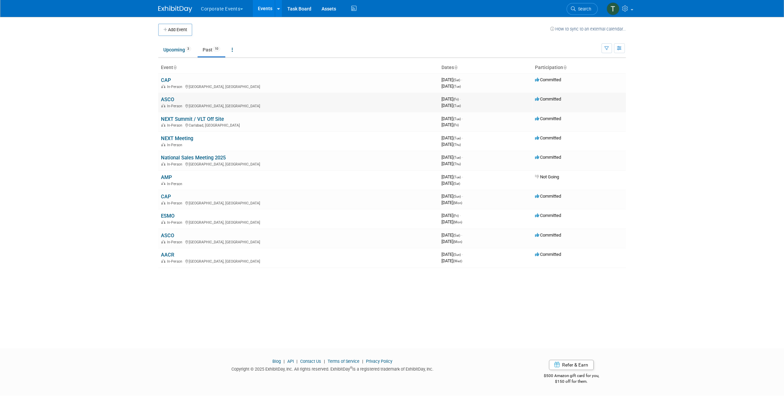
click at [169, 97] on link "ASCO" at bounding box center [167, 100] width 13 height 6
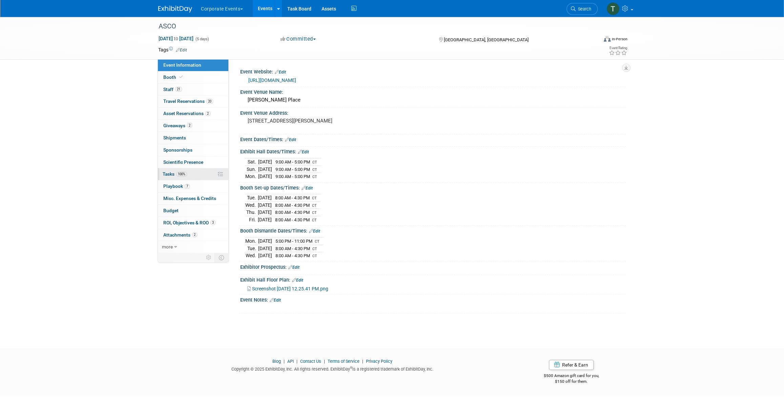
click at [197, 172] on link "100% Tasks 100%" at bounding box center [193, 174] width 70 height 12
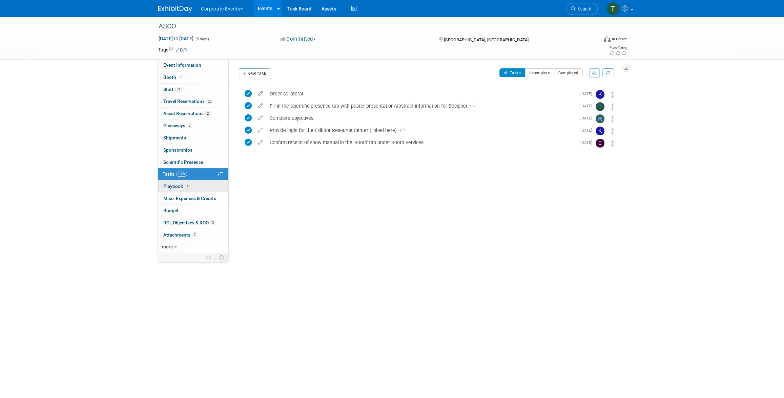
click at [197, 183] on link "7 Playbook 7" at bounding box center [193, 187] width 70 height 12
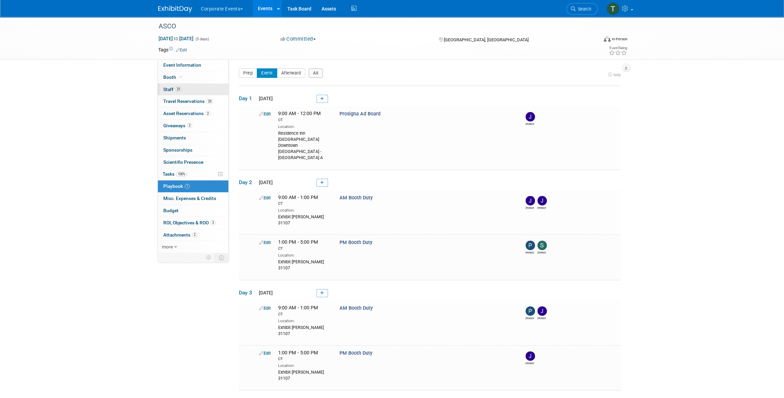
click at [179, 94] on link "21 Staff 21" at bounding box center [193, 90] width 70 height 12
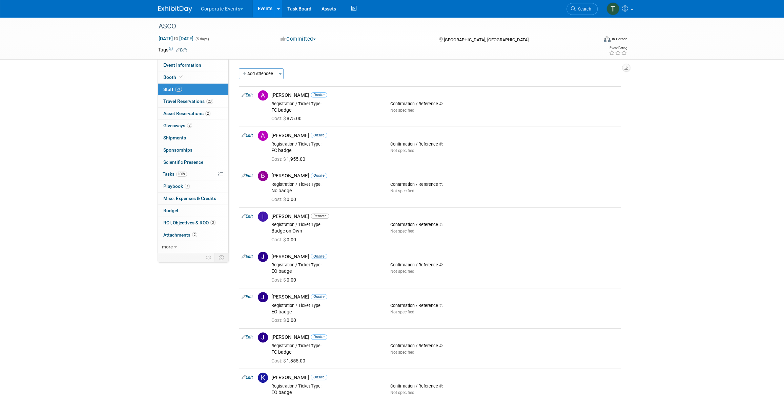
click at [260, 7] on link "Events" at bounding box center [265, 8] width 25 height 17
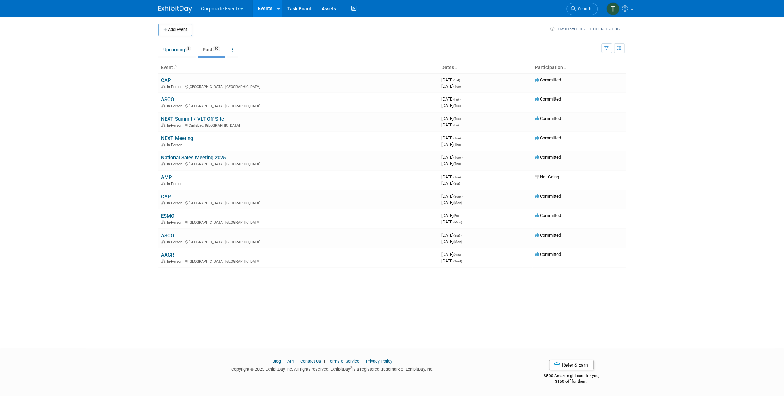
click at [233, 6] on button "Corporate Events" at bounding box center [225, 7] width 51 height 15
click at [234, 58] on link "Decipher by Veracyte" at bounding box center [229, 60] width 57 height 9
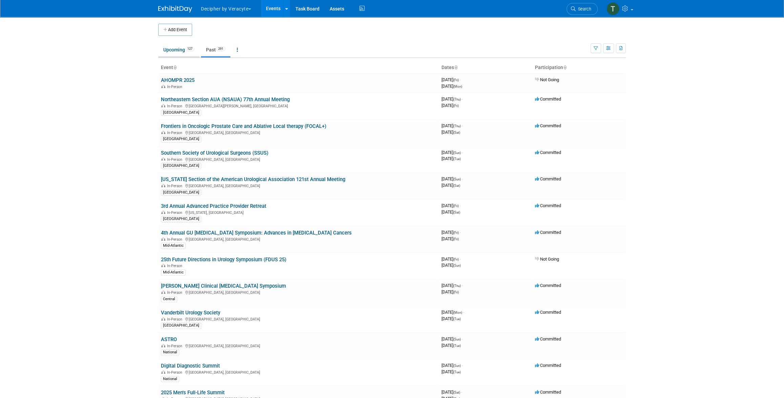
click at [175, 55] on link "Upcoming 127" at bounding box center [178, 49] width 41 height 13
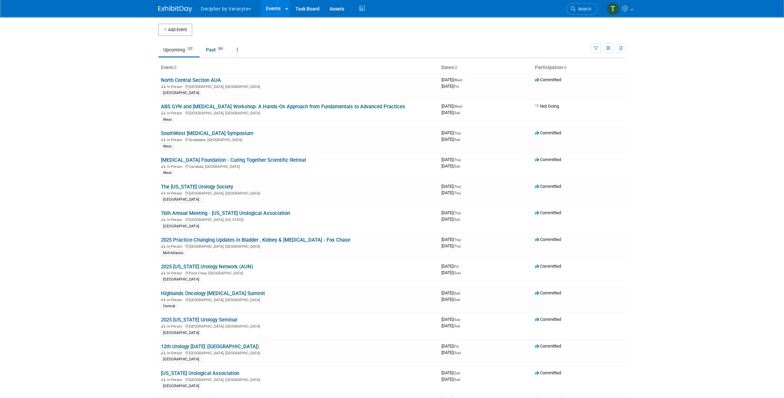
click at [132, 90] on body "Decipher by Veracyte Explore: My Workspaces 2 Go to Workspace: Corporate Events…" at bounding box center [392, 199] width 784 height 398
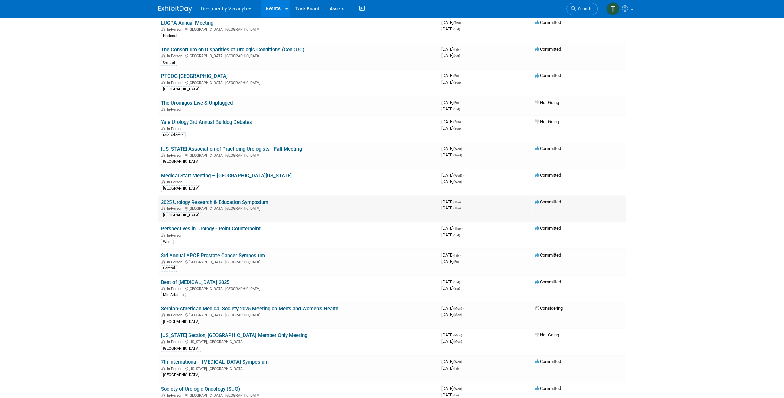
click at [249, 206] on div "In-Person [GEOGRAPHIC_DATA], [GEOGRAPHIC_DATA]" at bounding box center [298, 208] width 275 height 5
click at [249, 200] on link "2025 Urology Research & Education Symposium" at bounding box center [214, 203] width 107 height 6
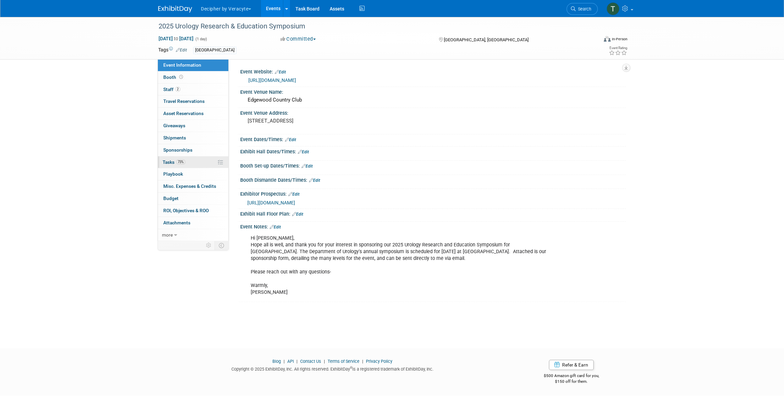
click at [197, 161] on link "73% Tasks 73%" at bounding box center [193, 163] width 70 height 12
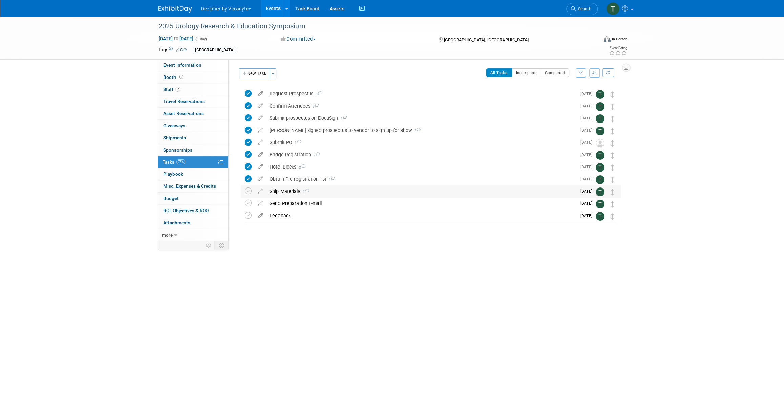
click at [281, 191] on div "Ship Materials 1" at bounding box center [421, 192] width 310 height 12
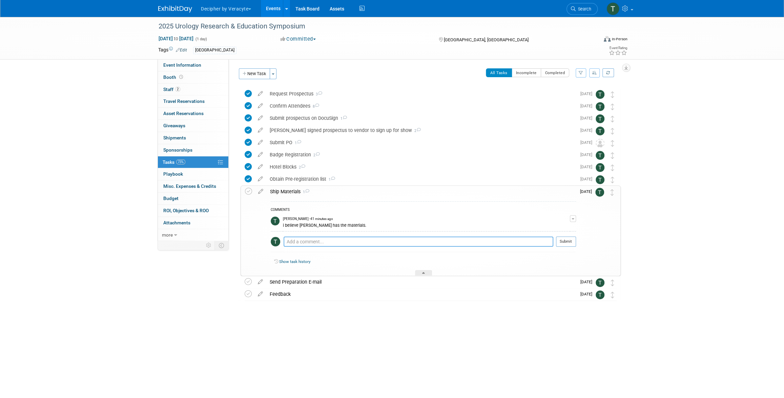
click at [306, 245] on textarea at bounding box center [419, 242] width 270 height 10
type textarea "Tracy has her materials."
click at [572, 241] on button "Submit" at bounding box center [566, 242] width 20 height 10
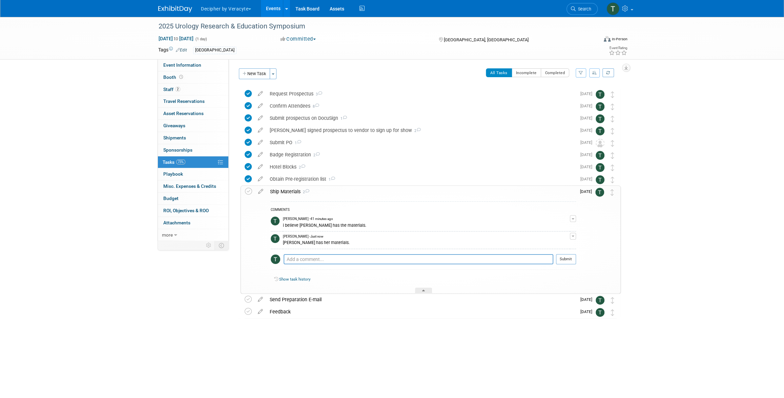
click at [244, 191] on div "Ship Materials 2 COMMENTS Tony Alvarado - 41 minutes ago i believe Tracy has th…" at bounding box center [431, 240] width 380 height 108
click at [245, 191] on icon at bounding box center [248, 191] width 7 height 7
click at [290, 192] on div "Ship Materials 2" at bounding box center [421, 192] width 309 height 12
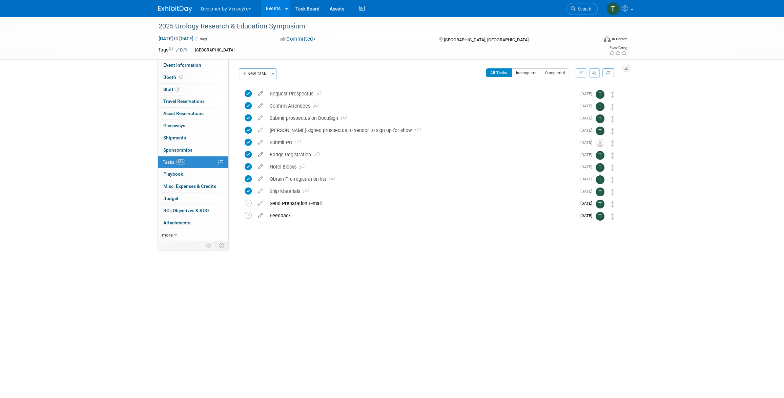
click at [278, 8] on link "Events" at bounding box center [273, 8] width 25 height 17
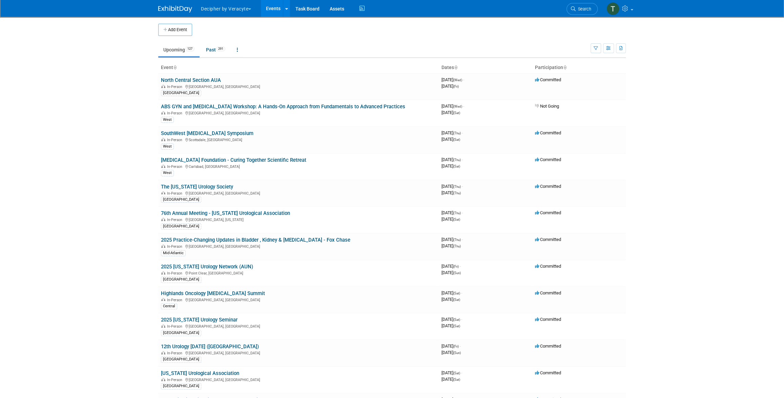
scroll to position [643, 0]
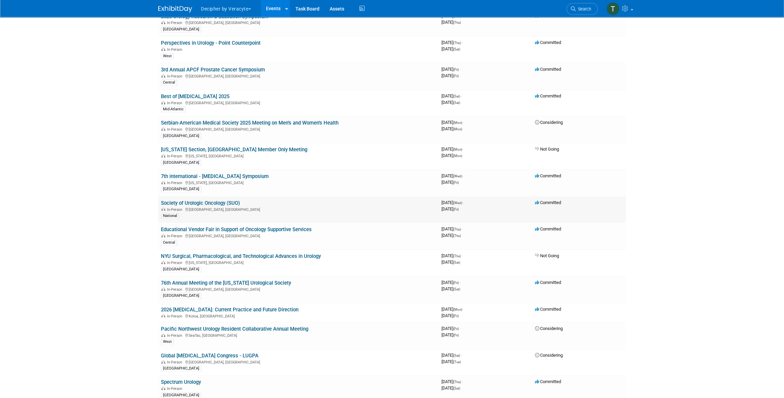
click at [219, 200] on link "Society of Urologic Oncology (SUO)" at bounding box center [200, 203] width 79 height 6
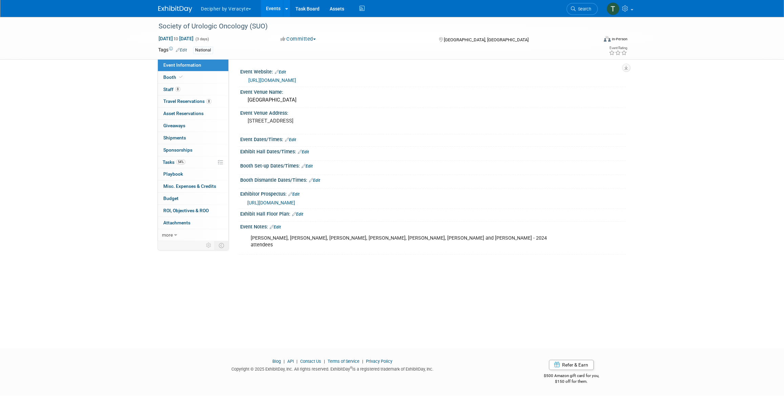
click at [300, 85] on div "Event Website: Edit https://urologyconnection.com/funding-opportunities/client-…" at bounding box center [431, 77] width 389 height 20
click at [296, 81] on link "https://urologyconnection.com/funding-opportunities/client-details.aspx?cc=suo" at bounding box center [272, 80] width 48 height 5
click at [203, 91] on link "8 Staff 8" at bounding box center [193, 90] width 70 height 12
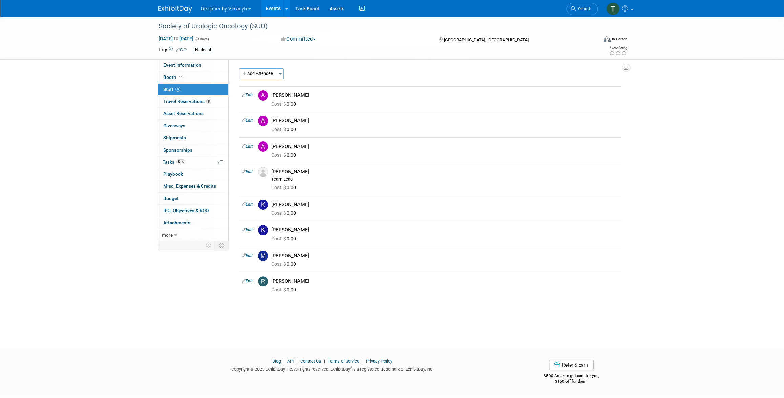
click at [97, 55] on div "Society of Urologic Oncology (SUO) Dec 3, 2025 to Dec 5, 2025 (3 days) Dec 3, 2…" at bounding box center [392, 38] width 784 height 43
click at [268, 6] on link "Events" at bounding box center [273, 8] width 25 height 17
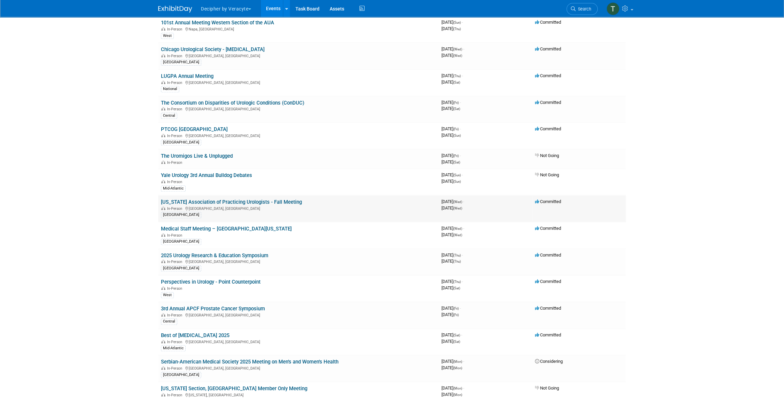
click at [250, 201] on link "[US_STATE] Association of Practicing Urologists - Fall Meeting" at bounding box center [231, 202] width 141 height 6
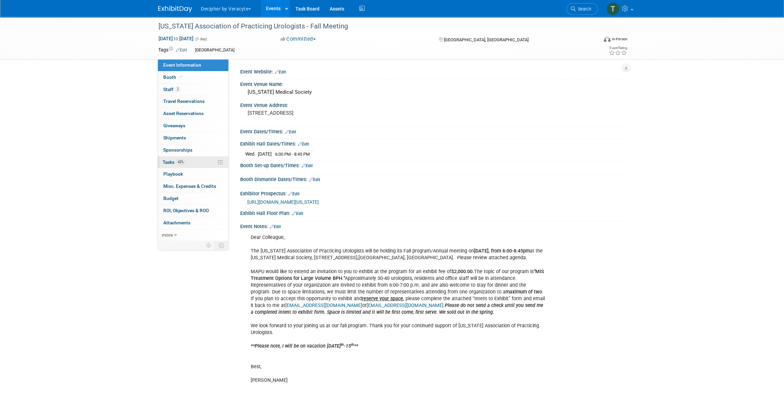
click at [175, 165] on link "62% Tasks 62%" at bounding box center [193, 163] width 70 height 12
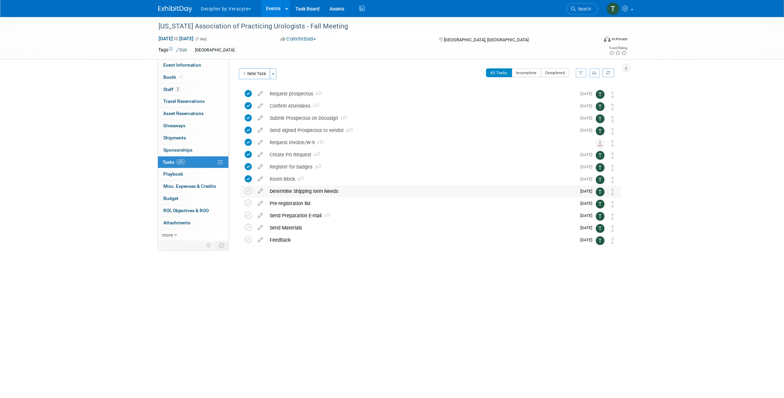
click at [284, 192] on div "Determine Shipping Item Needs" at bounding box center [421, 192] width 310 height 12
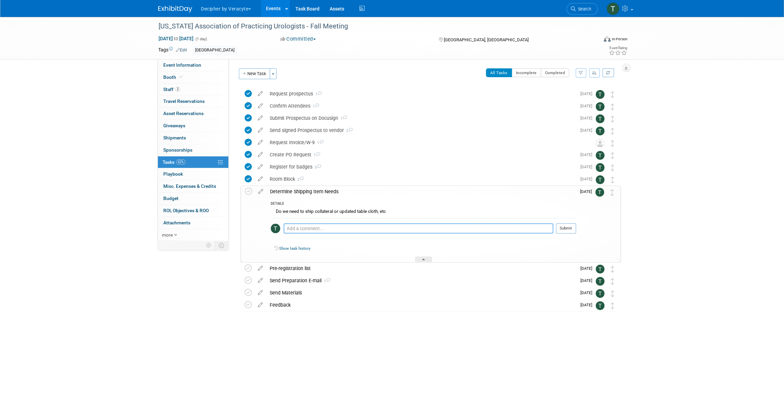
click at [299, 227] on textarea at bounding box center [419, 229] width 270 height 10
click at [325, 231] on textarea "opt 1 no lit." at bounding box center [419, 229] width 270 height 10
type textarea "opt 1 no lit."
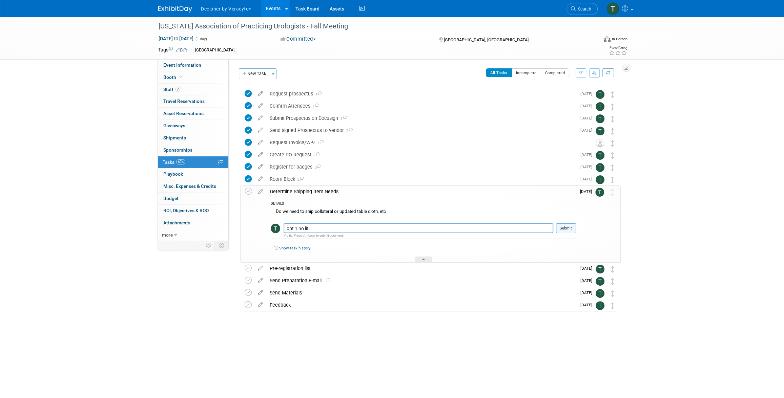
click at [575, 228] on button "Submit" at bounding box center [566, 229] width 20 height 10
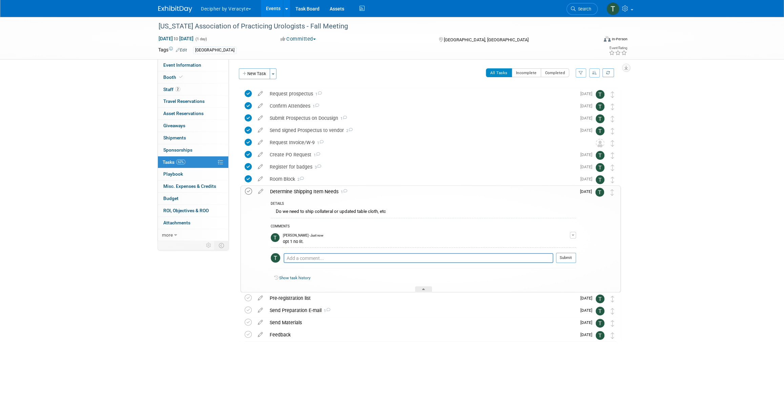
click at [245, 193] on icon at bounding box center [248, 191] width 7 height 7
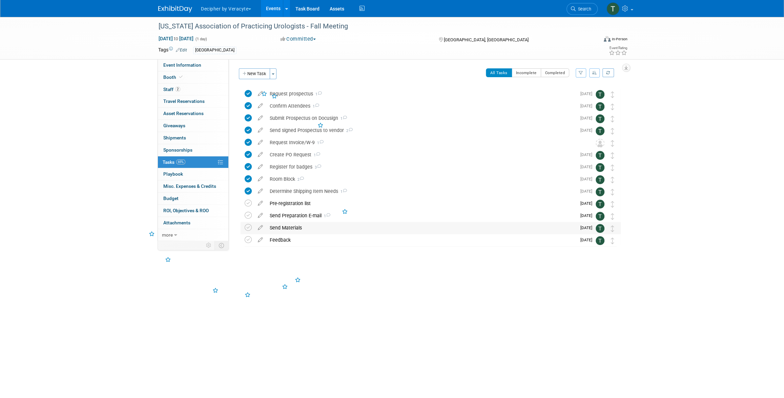
click at [299, 225] on div "Send Materials" at bounding box center [421, 228] width 310 height 12
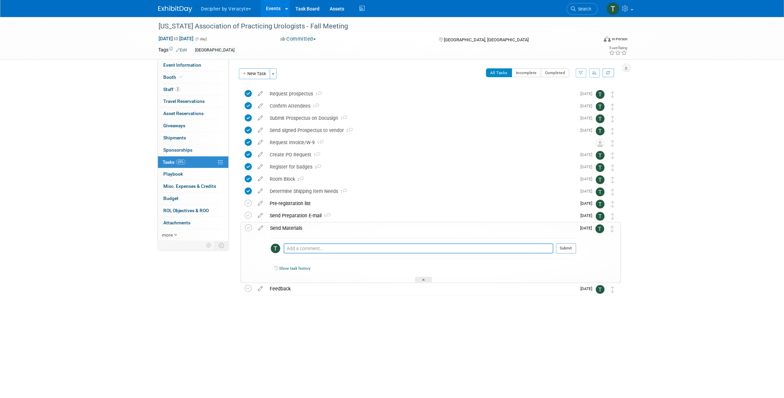
click at [315, 248] on textarea at bounding box center [419, 249] width 270 height 10
paste textarea "opt 1 no lit."
type textarea "opt 1 no lit."
click at [562, 247] on button "Submit" at bounding box center [566, 249] width 20 height 10
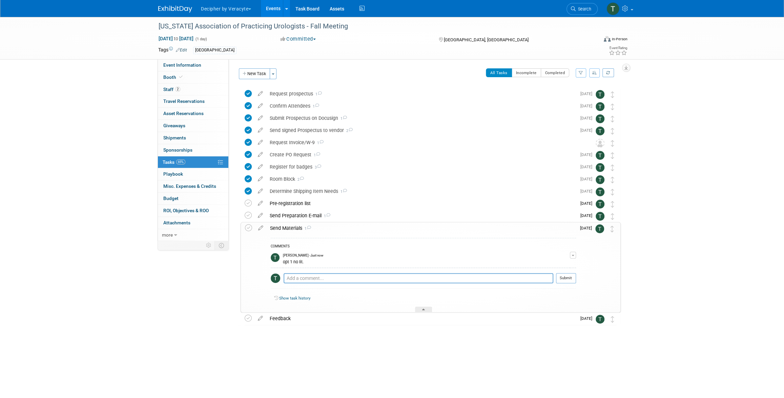
click at [326, 227] on div "Send Materials 1" at bounding box center [421, 229] width 309 height 12
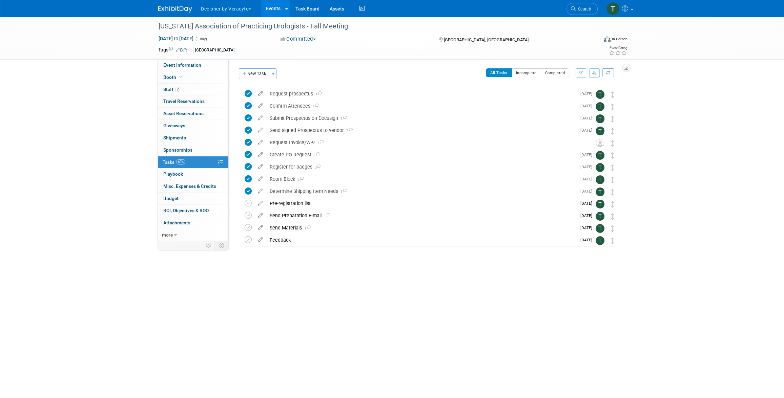
click at [270, 9] on link "Events" at bounding box center [273, 8] width 25 height 17
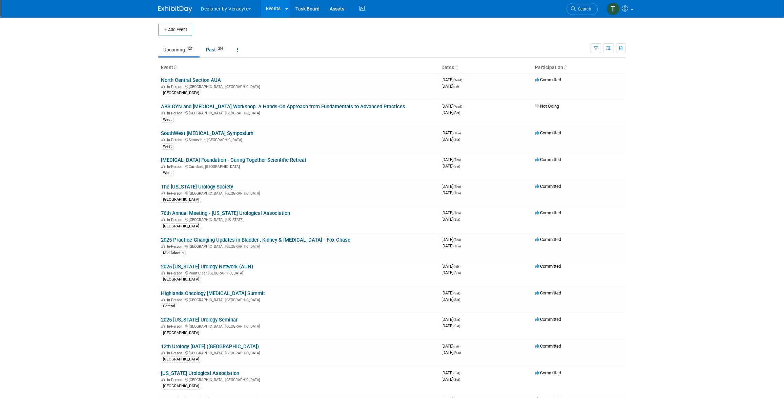
click at [136, 111] on body "Decipher by Veracyte Explore: My Workspaces 2 Go to Workspace: Corporate Events…" at bounding box center [392, 199] width 784 height 398
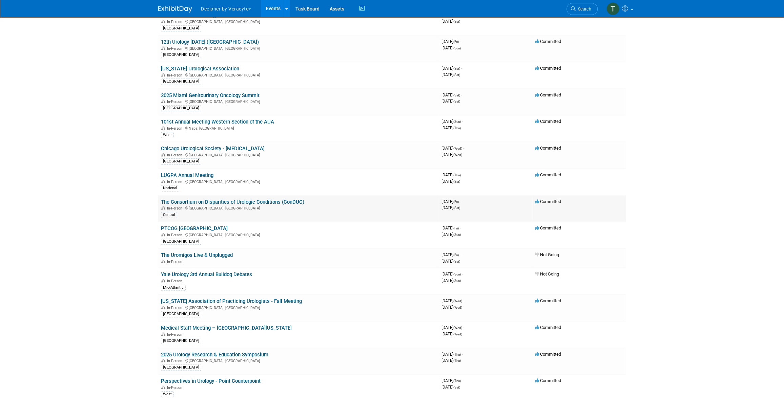
click at [222, 202] on link "The Consortium on Disparities of Urologic Conditions (ConDUC)" at bounding box center [232, 202] width 143 height 6
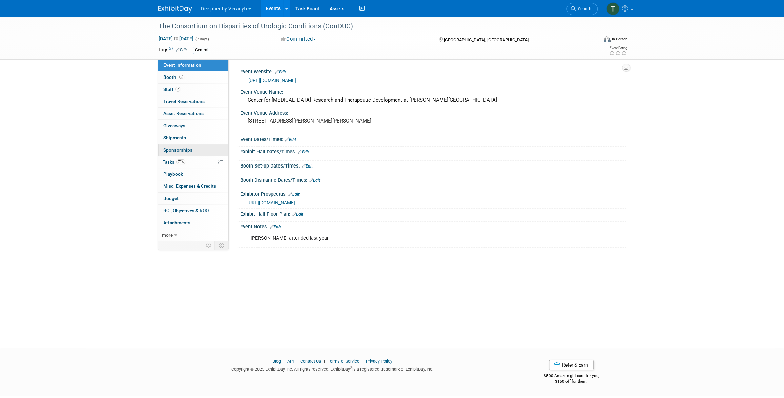
click at [192, 155] on link "0 Sponsorships 0" at bounding box center [193, 150] width 70 height 12
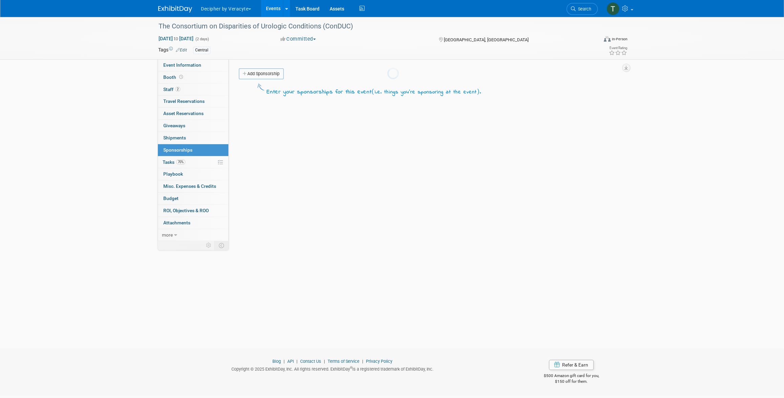
click at [192, 162] on body "Decipher by Veracyte Explore: My Workspaces 2 Go to Workspace: Corporate Events…" at bounding box center [392, 199] width 784 height 398
click at [192, 162] on link "70% Tasks 70%" at bounding box center [193, 163] width 70 height 12
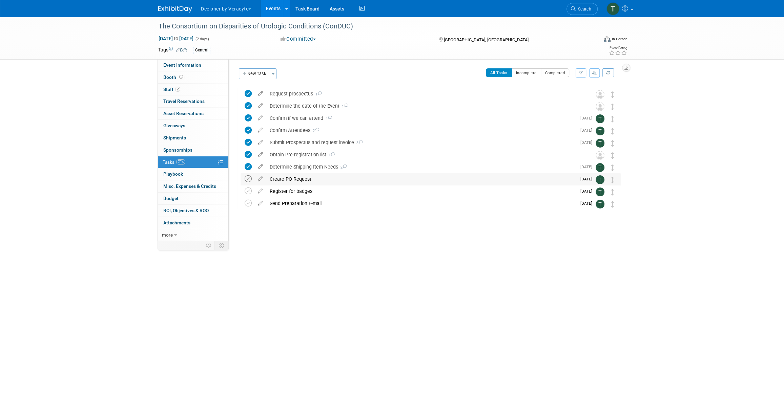
click at [247, 177] on icon at bounding box center [248, 179] width 7 height 7
click at [290, 178] on div "Create PO Request" at bounding box center [421, 179] width 310 height 12
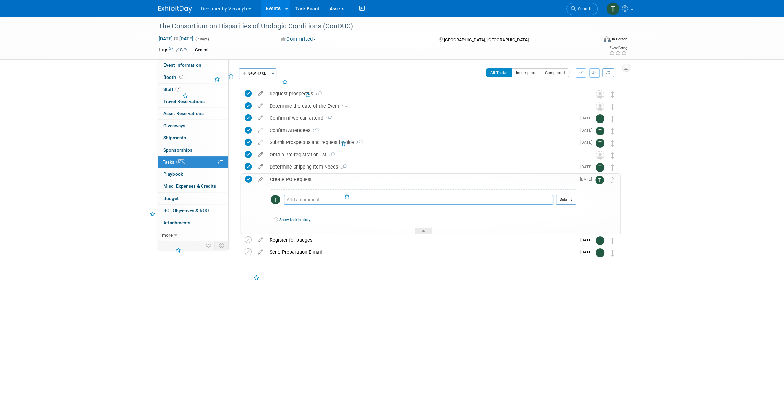
click at [296, 200] on textarea at bounding box center [419, 200] width 270 height 10
type textarea "sent via email"
click at [566, 200] on button "Submit" at bounding box center [566, 200] width 20 height 10
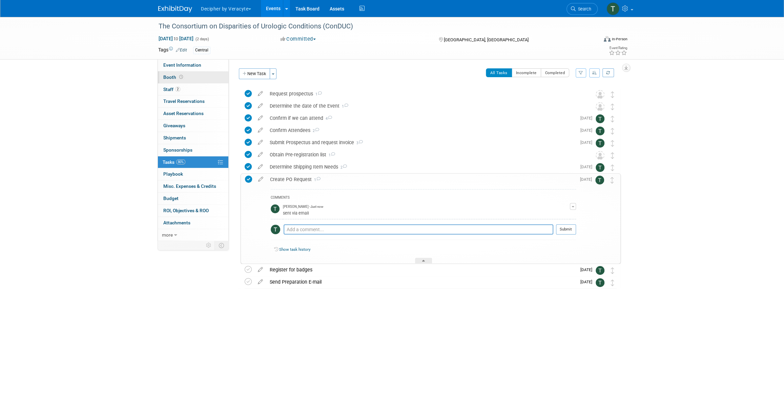
click at [208, 77] on link "Booth" at bounding box center [193, 77] width 70 height 12
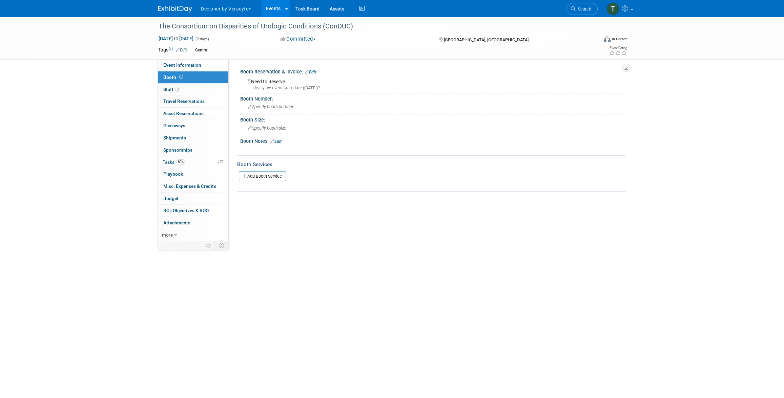
click at [309, 73] on icon at bounding box center [307, 72] width 4 height 4
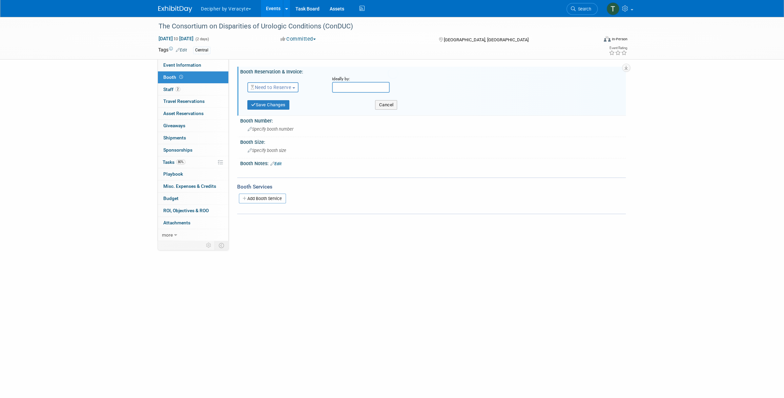
click at [277, 89] on span "Need to Reserve" at bounding box center [271, 87] width 40 height 5
click at [276, 108] on link "Reserved" at bounding box center [284, 108] width 73 height 9
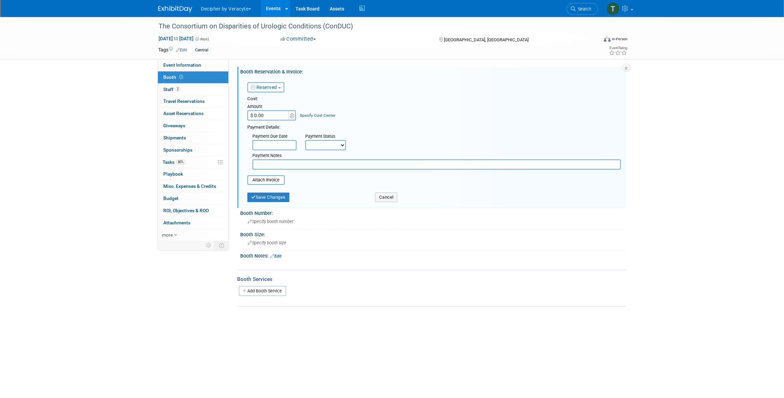
click at [267, 116] on input "$ 0.00" at bounding box center [268, 115] width 42 height 10
type input "$ 9,500.00"
click at [281, 198] on button "Save Changes" at bounding box center [268, 197] width 42 height 9
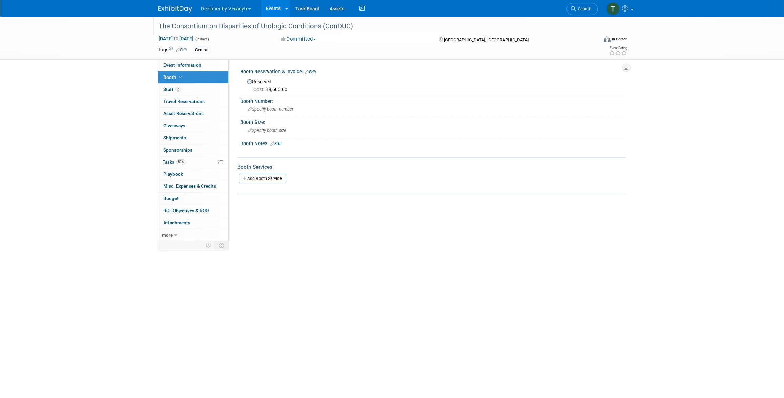
click at [283, 24] on div "The Consortium on Disparities of Urologic Conditions (ConDUC)" at bounding box center [371, 26] width 431 height 12
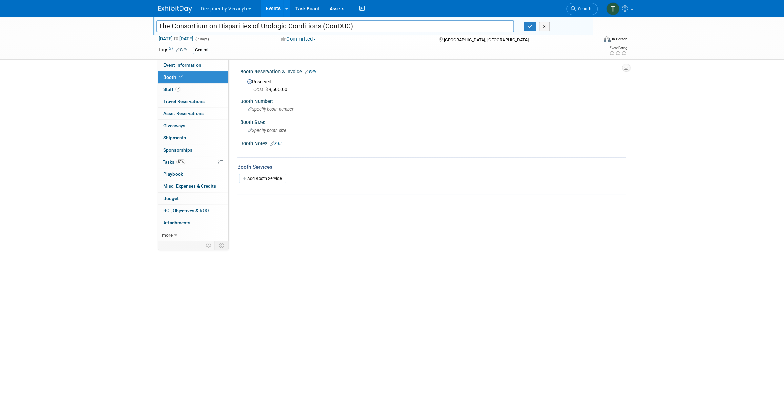
click at [283, 24] on input "The Consortium on Disparities of Urologic Conditions (ConDUC)" at bounding box center [335, 26] width 358 height 12
click at [269, 10] on link "Events" at bounding box center [273, 8] width 25 height 17
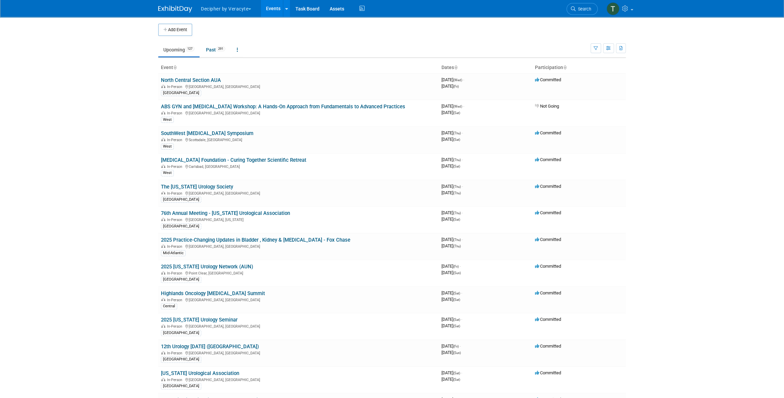
click at [614, 46] on div "Show: All Events Just My Events Only show events that either I created, or I am…" at bounding box center [608, 47] width 35 height 22
click at [611, 49] on button "button" at bounding box center [608, 48] width 11 height 10
click at [595, 90] on link "Calendar View" at bounding box center [580, 92] width 57 height 9
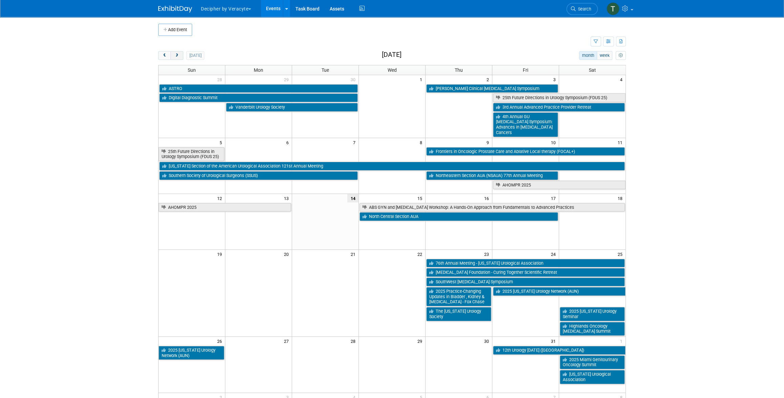
click at [179, 58] on button "next" at bounding box center [176, 55] width 13 height 9
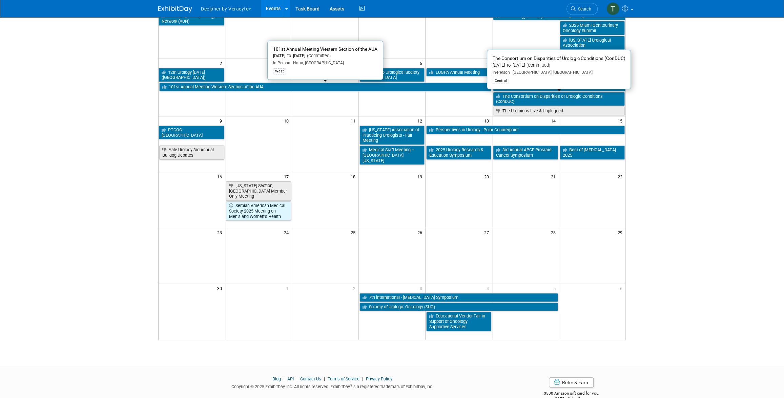
scroll to position [87, 0]
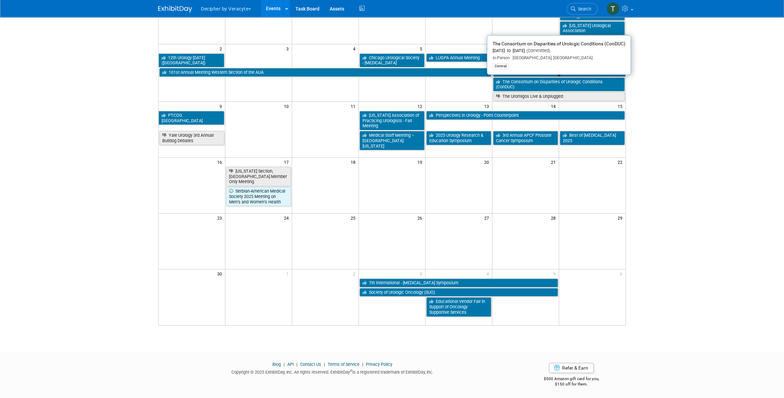
click at [107, 141] on body "Decipher by Veracyte Explore: My Workspaces 2 Go to Workspace: Corporate Events…" at bounding box center [392, 112] width 784 height 398
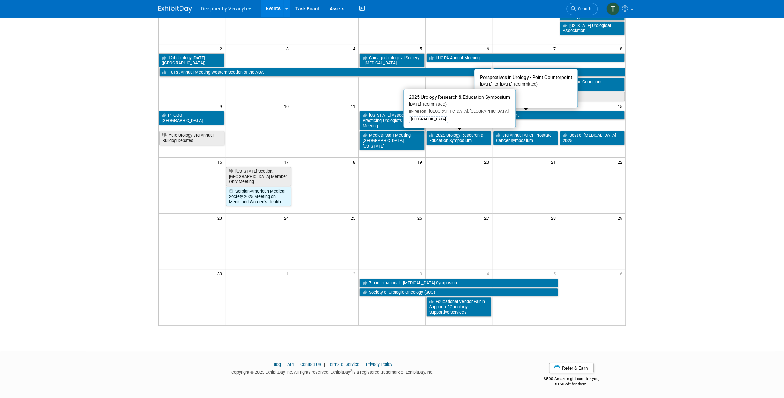
drag, startPoint x: 472, startPoint y: 138, endPoint x: 480, endPoint y: 147, distance: 12.5
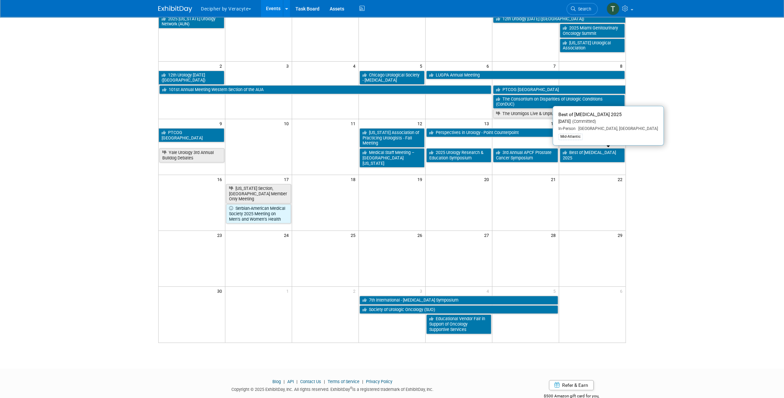
scroll to position [60, 0]
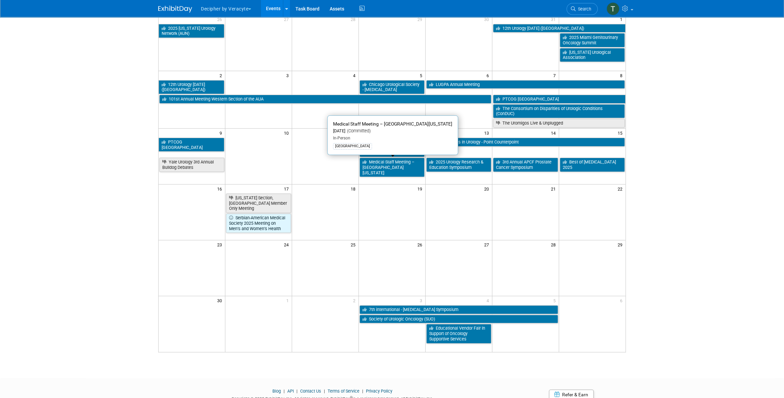
click at [386, 234] on td at bounding box center [392, 212] width 67 height 56
click at [347, 173] on td at bounding box center [325, 157] width 67 height 40
click at [296, 118] on td at bounding box center [325, 116] width 67 height 24
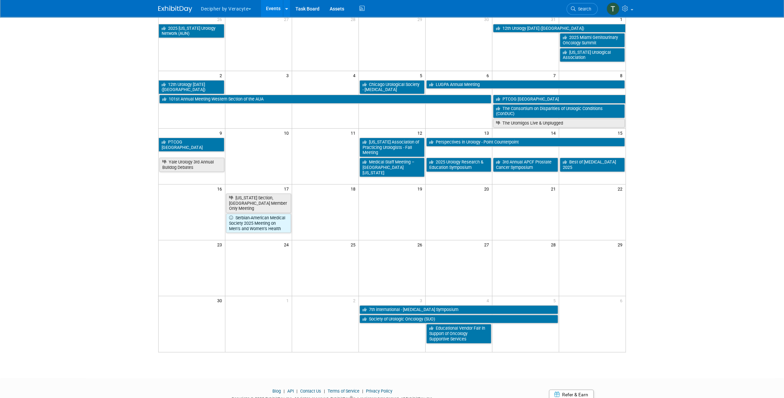
click at [362, 127] on div "Medical Staff Meeting – The Stone Center of New Jersey Nov 12, 2025 (Committed)…" at bounding box center [392, 136] width 131 height 40
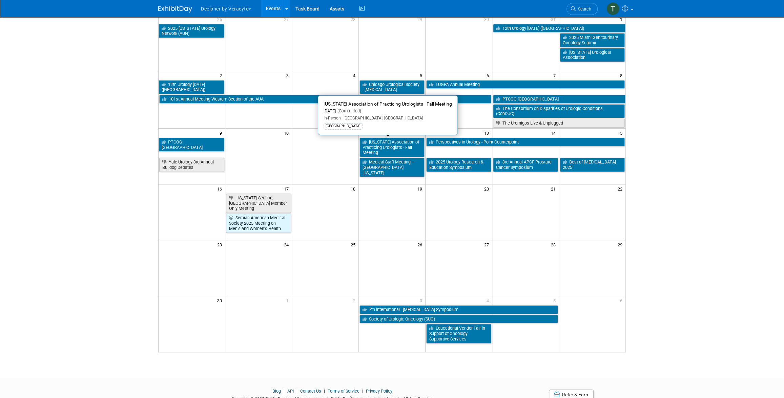
click at [726, 192] on body "Decipher by Veracyte Explore: My Workspaces 2 Go to Workspace: Corporate Events…" at bounding box center [392, 139] width 784 height 398
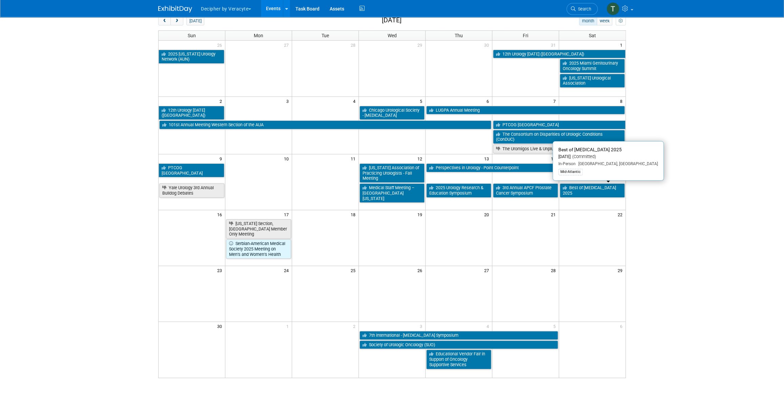
scroll to position [0, 0]
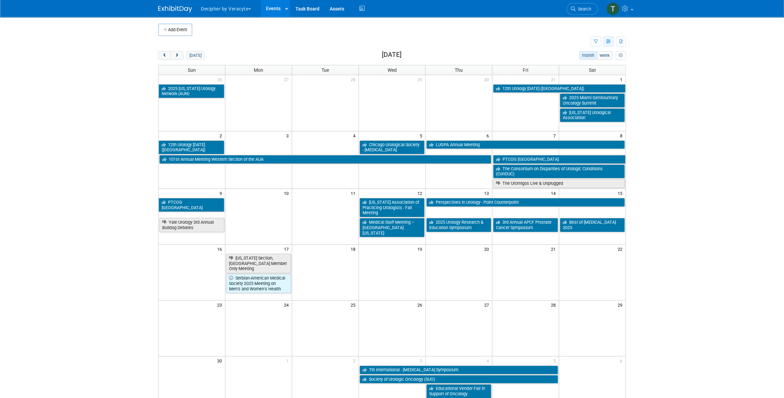
click at [611, 38] on button "button" at bounding box center [608, 42] width 11 height 10
click at [605, 62] on link "List View" at bounding box center [580, 64] width 57 height 9
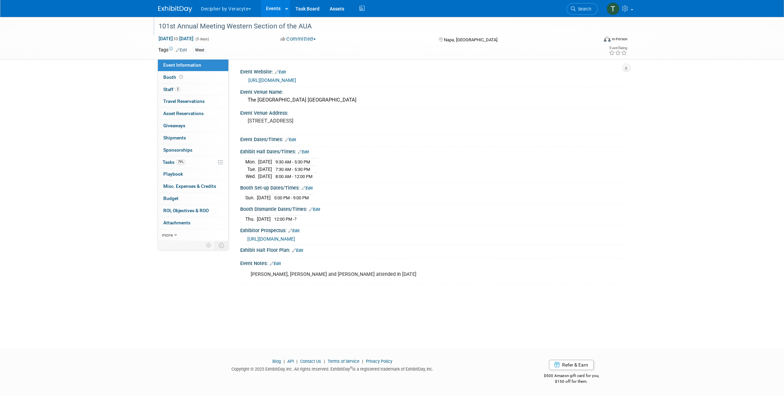
click at [183, 18] on div at bounding box center [374, 20] width 436 height 6
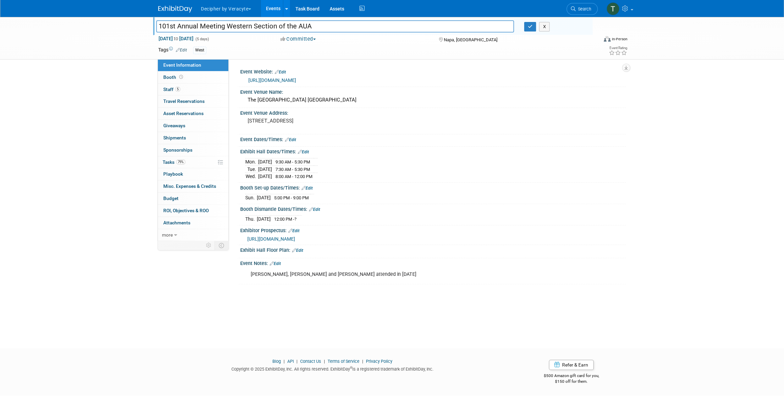
click at [188, 26] on input "101st Annual Meeting Western Section of the AUA" at bounding box center [335, 26] width 358 height 12
click at [296, 81] on link "[URL][DOMAIN_NAME]" at bounding box center [272, 80] width 48 height 5
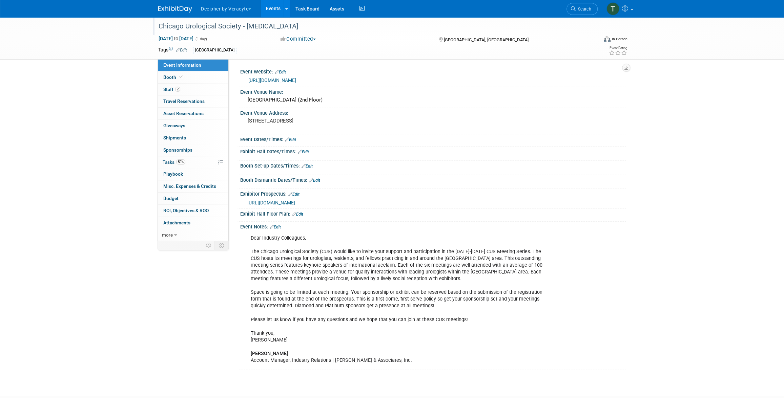
click at [195, 33] on div "Chicago Urological Society - [MEDICAL_DATA]" at bounding box center [374, 27] width 436 height 11
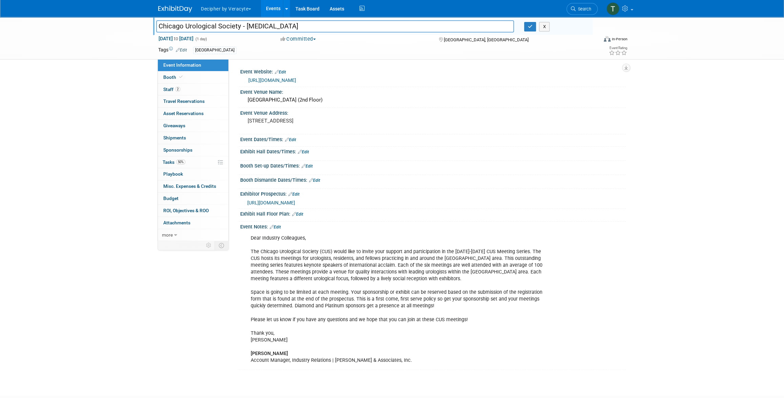
click at [195, 33] on div "Chicago Urological Society - [MEDICAL_DATA] Chicago Urological Society - [MEDIC…" at bounding box center [372, 26] width 439 height 18
click at [195, 31] on input "Chicago Urological Society - [MEDICAL_DATA]" at bounding box center [335, 26] width 358 height 12
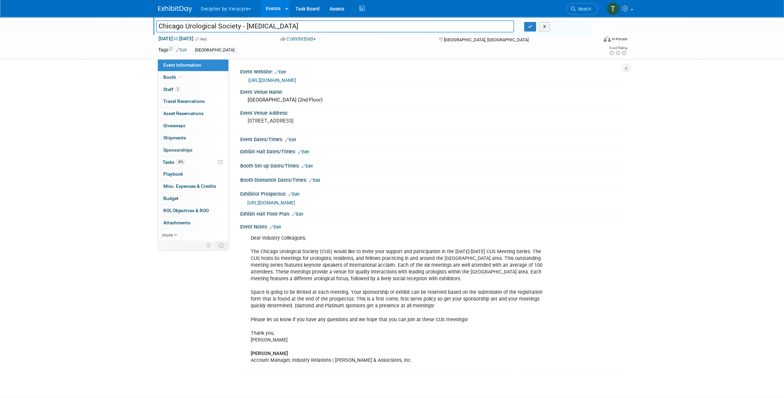
click at [296, 78] on link "https://urologyconnection.com/funding-opportunities/client-details.aspx?cc=cus" at bounding box center [272, 80] width 48 height 5
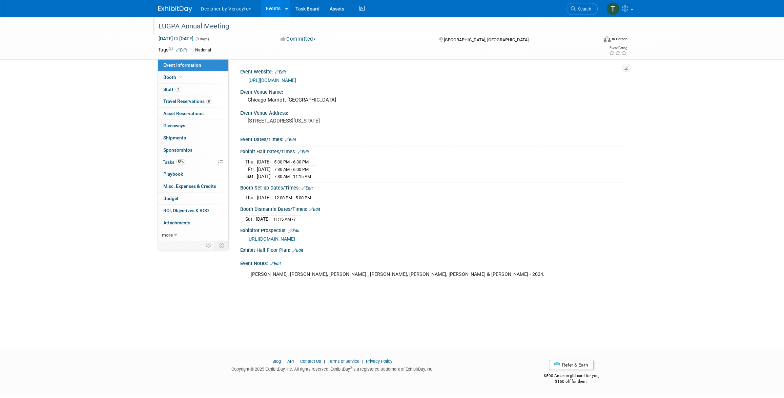
click at [181, 23] on div "LUGPA Annual Meeting" at bounding box center [371, 26] width 431 height 12
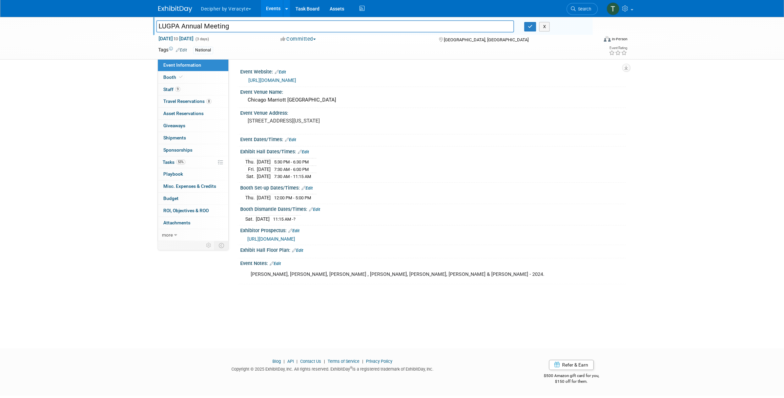
click at [181, 23] on input "LUGPA Annual Meeting" at bounding box center [335, 26] width 358 height 12
click at [284, 81] on link "https://www.lugpa.org/annual" at bounding box center [272, 80] width 48 height 5
click at [0, 0] on body "Decipher by Veracyte Explore: My Workspaces 2 Go to Workspace: Corporate Events…" at bounding box center [392, 199] width 784 height 398
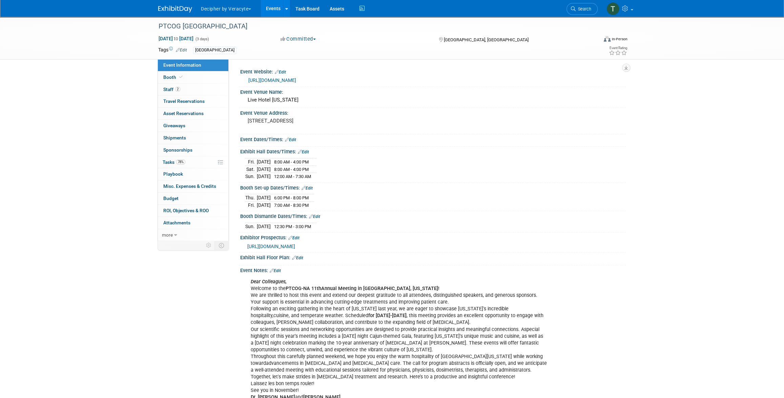
click at [282, 78] on link "https://ptcog-na.org/ptcog-na-11th-annual-meeting" at bounding box center [272, 80] width 48 height 5
click at [183, 26] on div "PTCOG North America" at bounding box center [371, 26] width 431 height 12
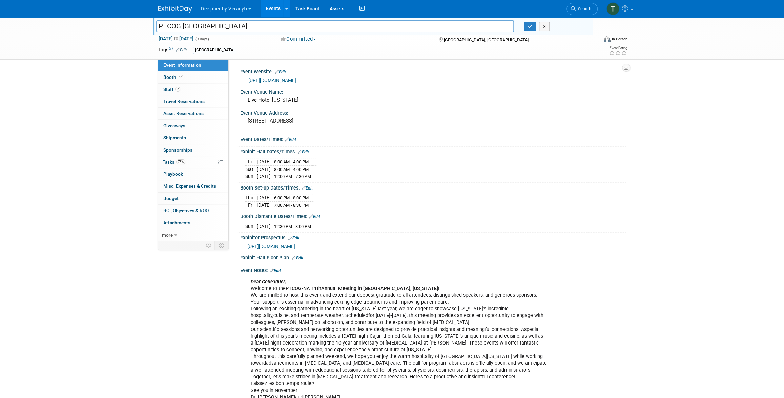
click at [183, 26] on input "PTCOG North America" at bounding box center [335, 26] width 358 height 12
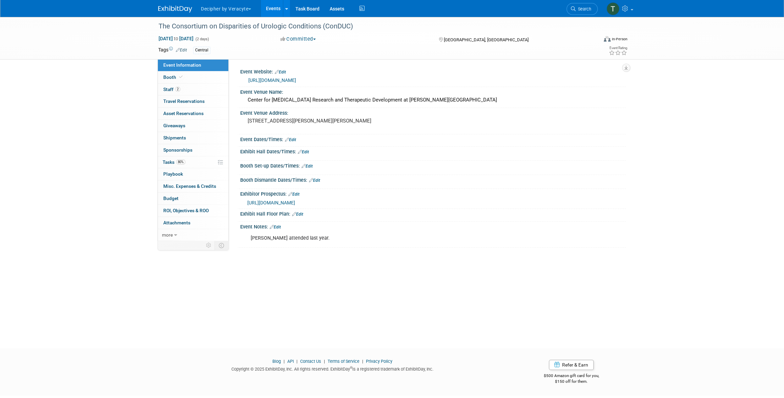
click at [279, 80] on link "http://www.conducurology.com/" at bounding box center [272, 80] width 48 height 5
click at [225, 25] on div "The Consortium on Disparities of Urologic Conditions (ConDUC)" at bounding box center [371, 26] width 431 height 12
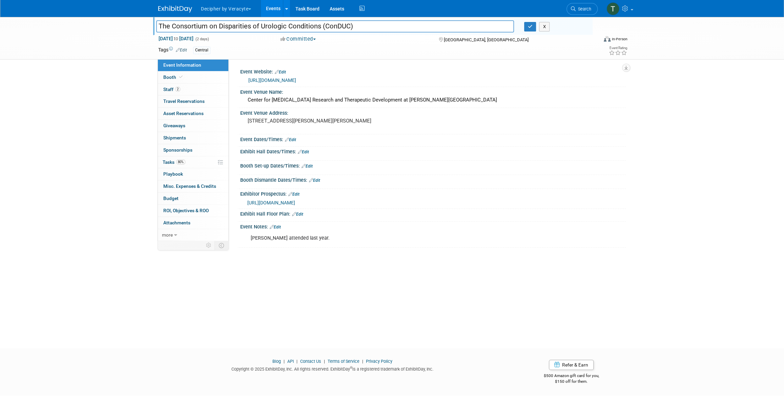
click at [225, 25] on input "The Consortium on Disparities of Urologic Conditions (ConDUC)" at bounding box center [335, 26] width 358 height 12
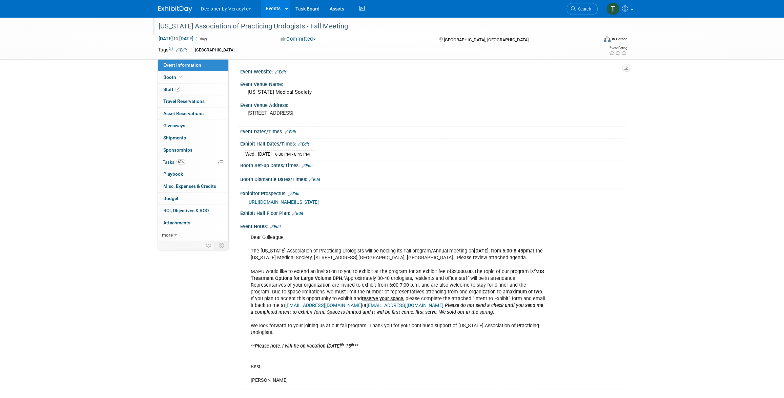
click at [192, 24] on div "[US_STATE] Association of Practicing Urologists - Fall Meeting" at bounding box center [371, 26] width 431 height 12
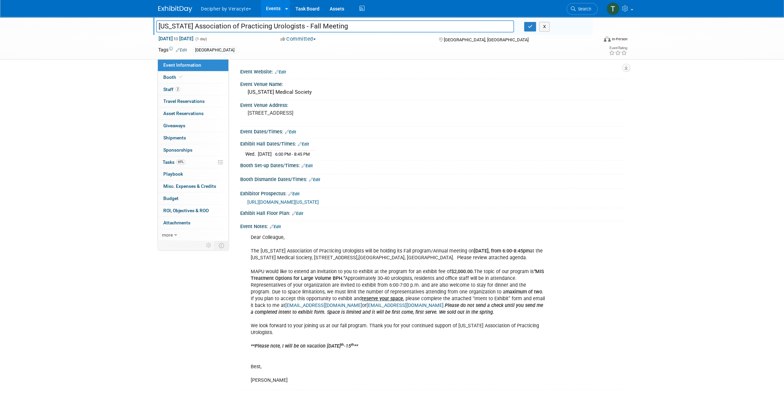
click at [192, 24] on input "[US_STATE] Association of Practicing Urologists - Fall Meeting" at bounding box center [335, 26] width 358 height 12
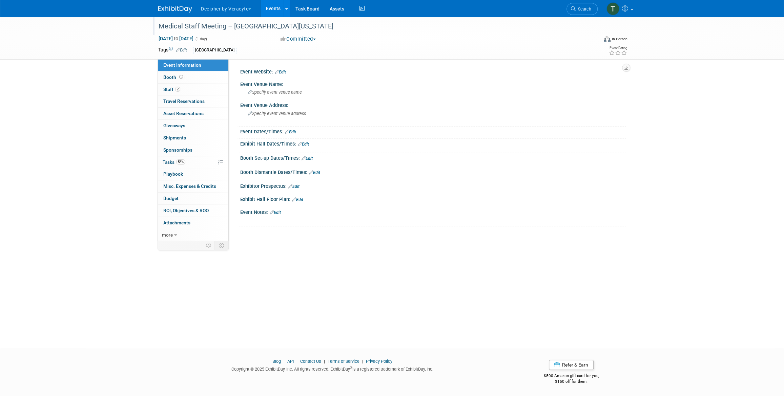
click at [205, 32] on div "Medical Staff Meeting – [GEOGRAPHIC_DATA][US_STATE]" at bounding box center [371, 26] width 431 height 12
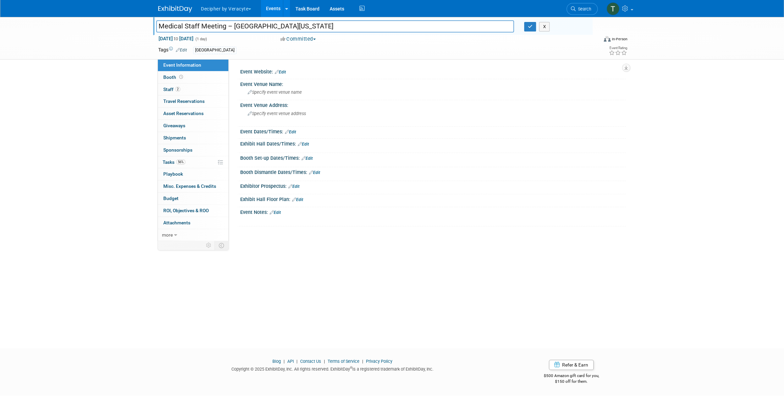
click at [205, 32] on input "Medical Staff Meeting – [GEOGRAPHIC_DATA][US_STATE]" at bounding box center [335, 26] width 358 height 12
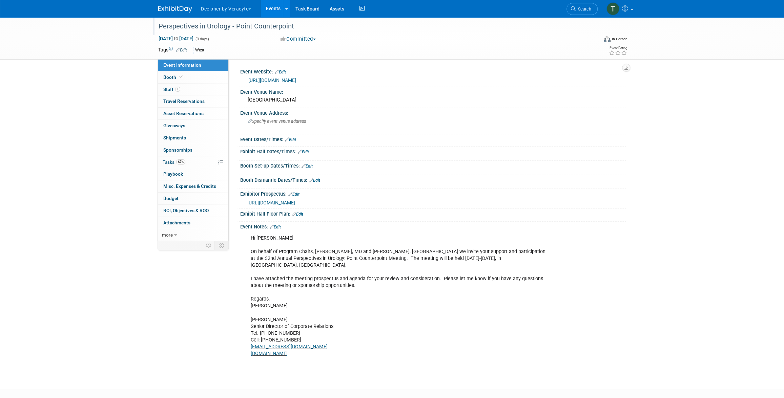
click at [189, 29] on div "Perspectives in Urology - Point Counterpoint" at bounding box center [371, 26] width 431 height 12
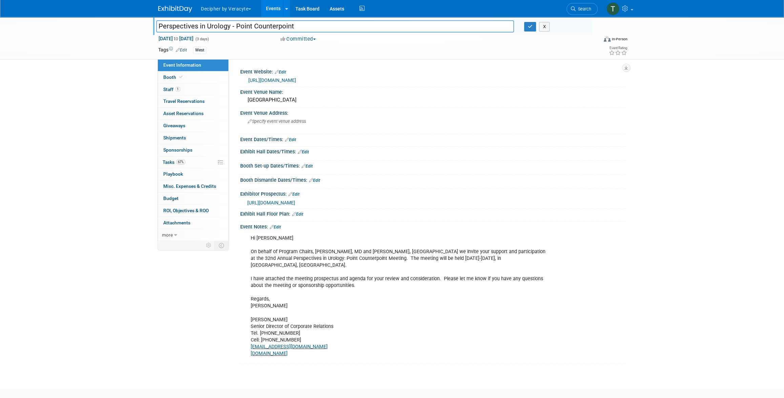
click at [189, 29] on input "Perspectives in Urology - Point Counterpoint" at bounding box center [335, 26] width 358 height 12
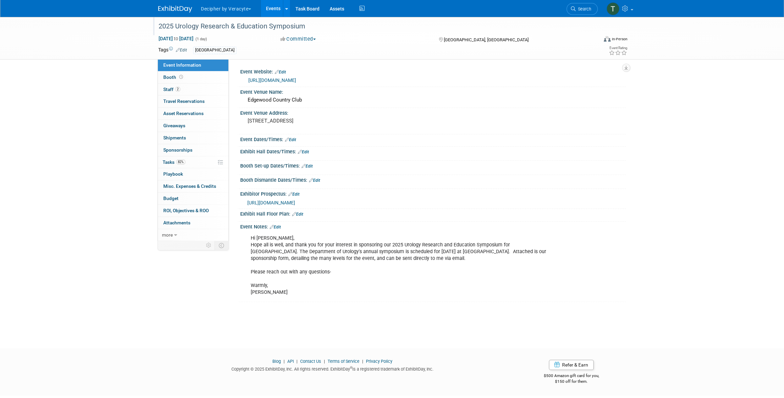
click at [234, 21] on div "2025 Urology Research & Education Symposium" at bounding box center [371, 26] width 431 height 12
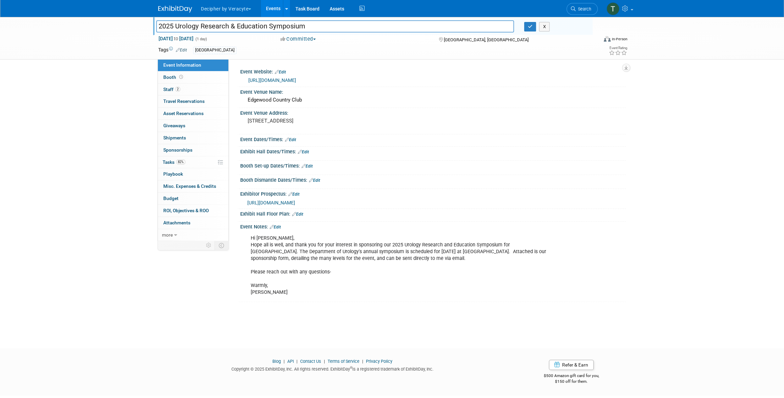
click at [234, 21] on input "2025 Urology Research & Education Symposium" at bounding box center [335, 26] width 358 height 12
click at [350, 77] on div "https://events.hackensackmeridianhealth.org/event/ae6ae963-d7c4-44d0-a52f-08da4…" at bounding box center [434, 81] width 372 height 8
click at [296, 81] on link "https://events.hackensackmeridianhealth.org/event/ae6ae963-d7c4-44d0-a52f-08da4…" at bounding box center [272, 80] width 48 height 5
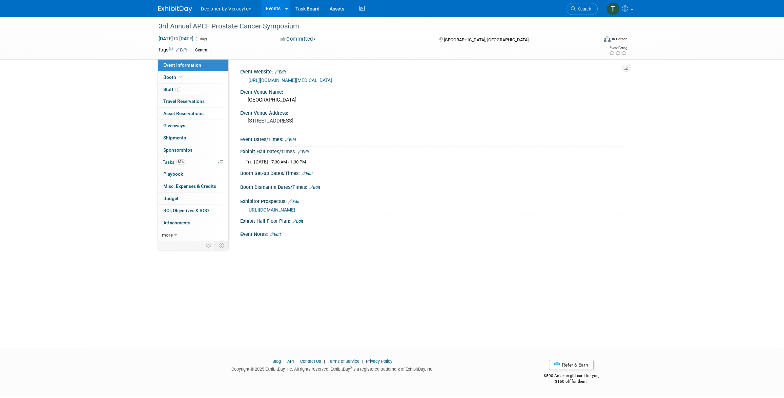
click at [272, 81] on link "https://arprostatecancer.org/events/3rd-annual-prostate-cancer-symposium/" at bounding box center [290, 80] width 84 height 5
click at [209, 21] on div "3rd Annual APCF Prostate Cancer Symposium" at bounding box center [371, 26] width 431 height 12
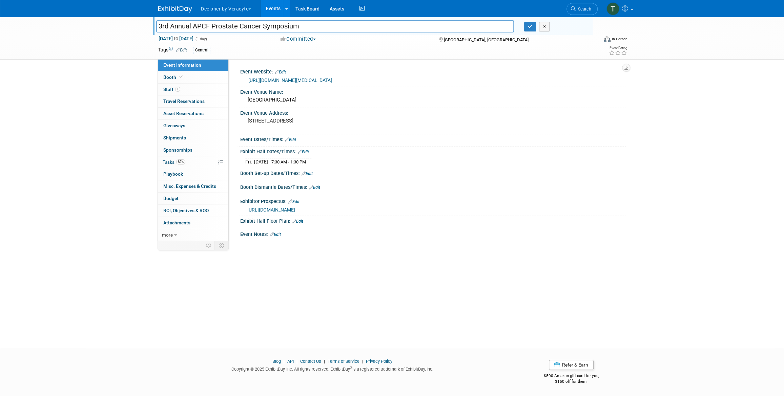
click at [209, 22] on input "3rd Annual APCF Prostate Cancer Symposium" at bounding box center [335, 26] width 358 height 12
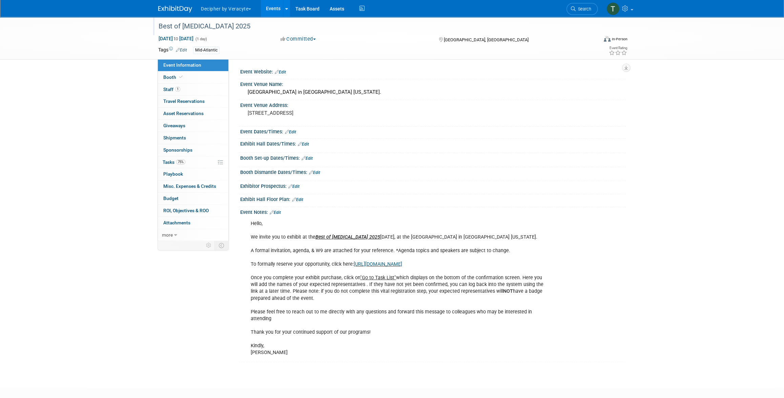
click at [190, 30] on div "Best of [MEDICAL_DATA] 2025" at bounding box center [371, 26] width 431 height 12
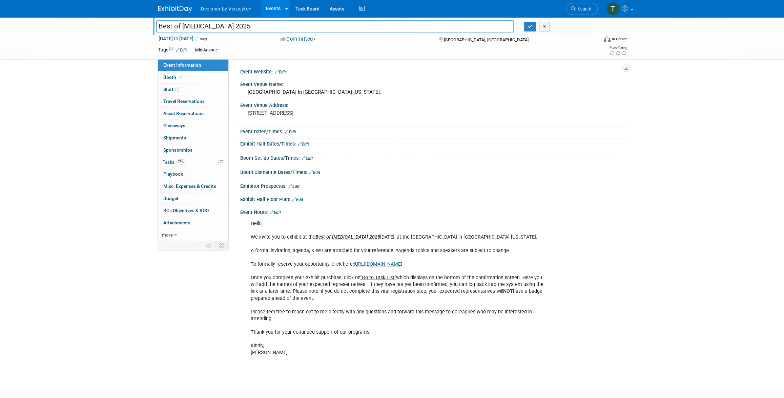
click at [190, 30] on input "Best of [MEDICAL_DATA] 2025" at bounding box center [335, 26] width 358 height 12
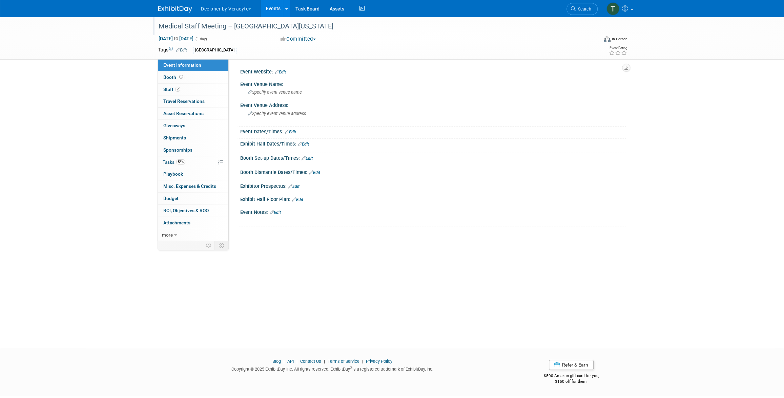
click at [215, 27] on div "Medical Staff Meeting – [GEOGRAPHIC_DATA][US_STATE]" at bounding box center [371, 26] width 431 height 12
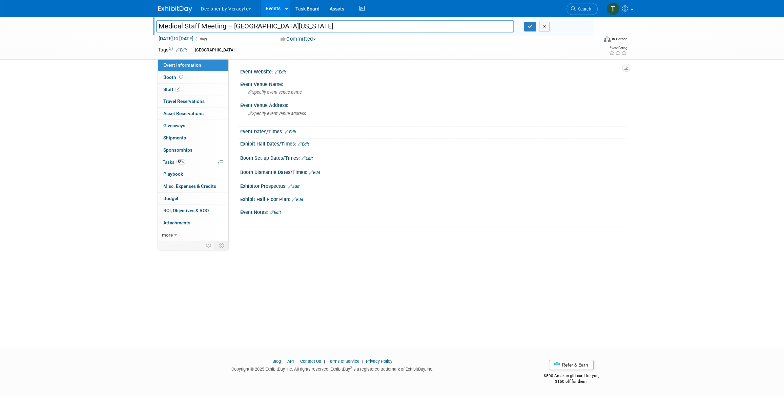
click at [215, 27] on input "Medical Staff Meeting – [GEOGRAPHIC_DATA][US_STATE]" at bounding box center [335, 26] width 358 height 12
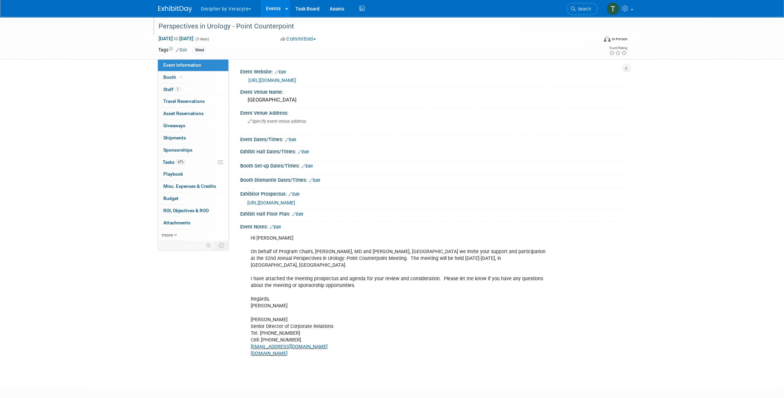
click at [183, 24] on div "Perspectives in Urology - Point Counterpoint" at bounding box center [371, 26] width 431 height 12
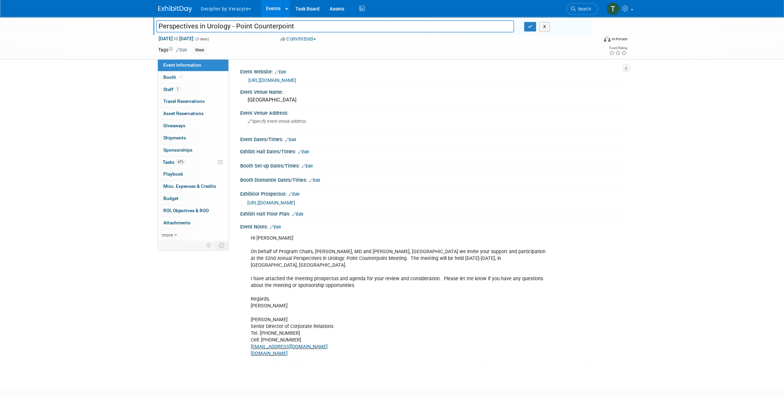
click at [183, 24] on input "Perspectives in Urology - Point Counterpoint" at bounding box center [335, 26] width 358 height 12
click at [260, 81] on link "https://grandroundsinurology.com/perspectives/" at bounding box center [272, 80] width 48 height 5
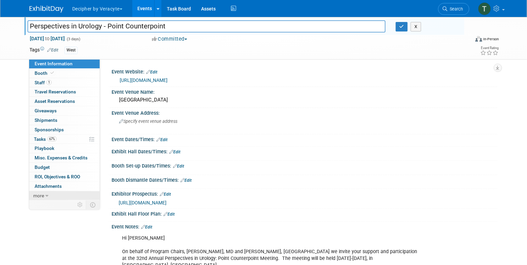
click at [69, 191] on link "more" at bounding box center [64, 195] width 70 height 9
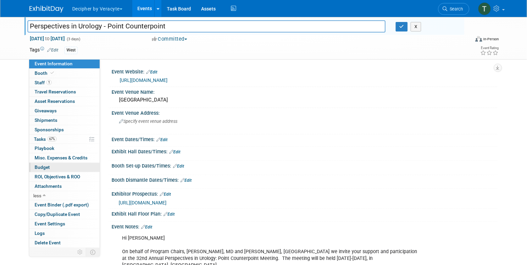
click at [66, 167] on link "Budget" at bounding box center [64, 167] width 70 height 9
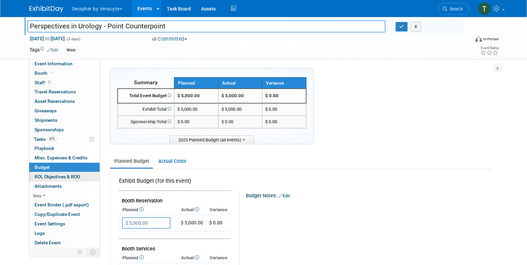
click at [71, 177] on span "ROI, Objectives & ROO 0" at bounding box center [57, 176] width 45 height 5
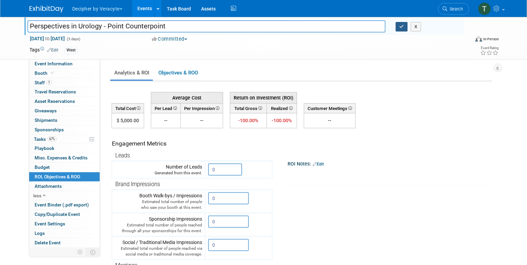
click at [398, 28] on button "button" at bounding box center [401, 26] width 12 height 9
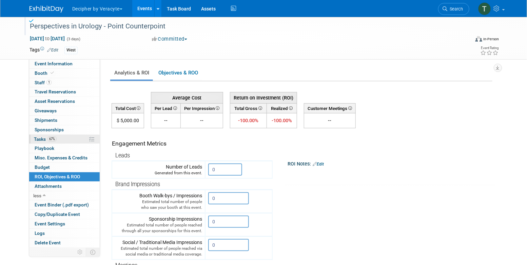
click at [56, 135] on link "67% Tasks 67%" at bounding box center [64, 139] width 70 height 9
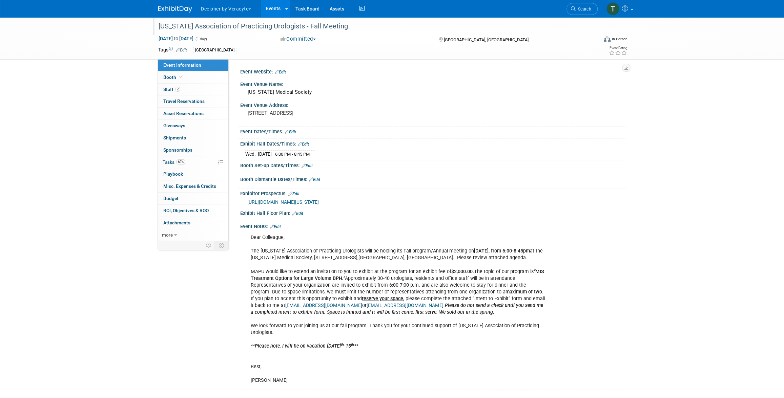
click at [281, 25] on div "[US_STATE] Association of Practicing Urologists - Fall Meeting" at bounding box center [371, 26] width 431 height 12
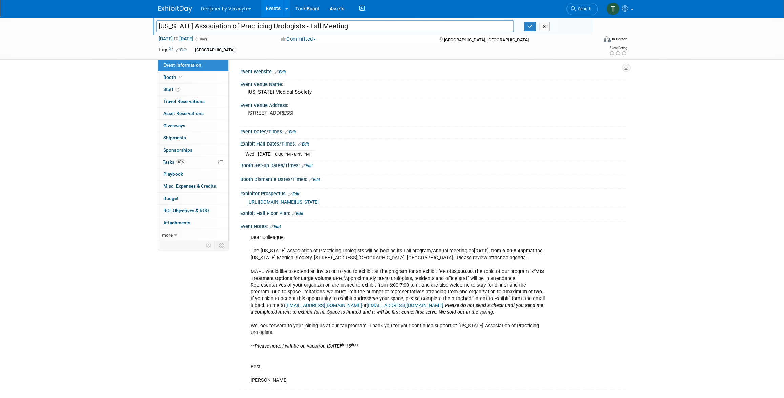
click at [281, 25] on input "[US_STATE] Association of Practicing Urologists - Fall Meeting" at bounding box center [335, 26] width 358 height 12
click at [284, 73] on link "Edit" at bounding box center [280, 72] width 11 height 5
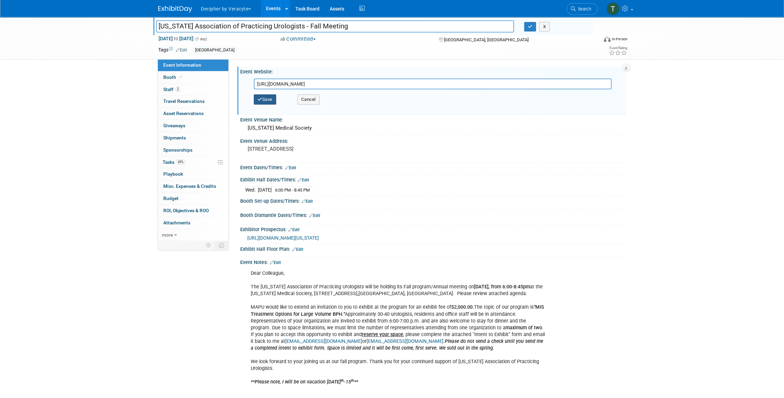
type input "https://mafpu.wildapricot.org/Events"
click at [267, 102] on button "Save" at bounding box center [265, 100] width 22 height 10
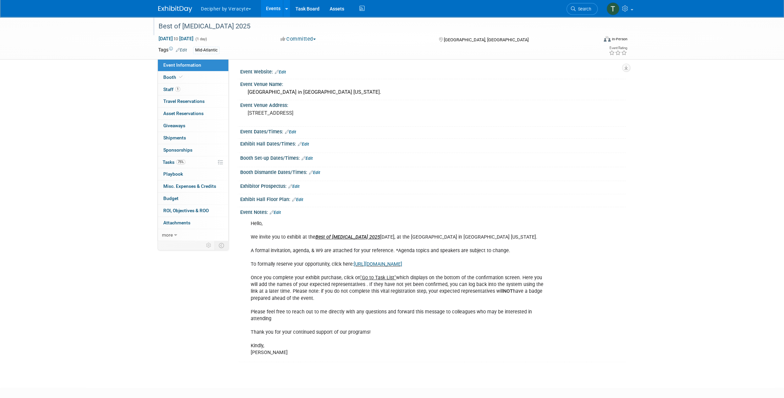
click at [271, 24] on div "Best of [MEDICAL_DATA] 2025" at bounding box center [371, 26] width 431 height 12
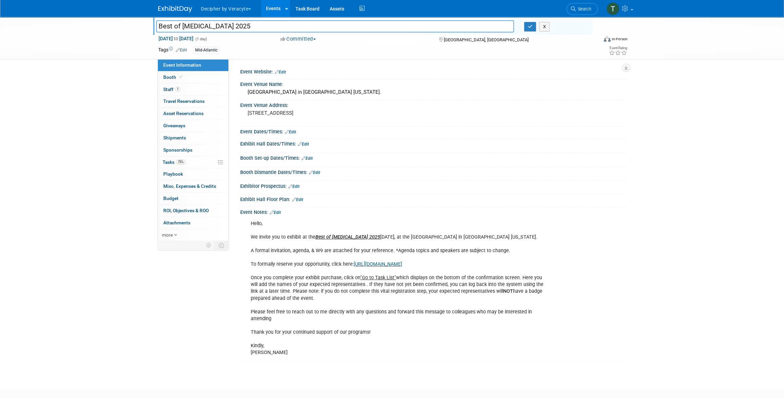
click at [271, 24] on input "Best of [MEDICAL_DATA] 2025" at bounding box center [335, 26] width 358 height 12
click at [284, 71] on link "Edit" at bounding box center [280, 72] width 11 height 5
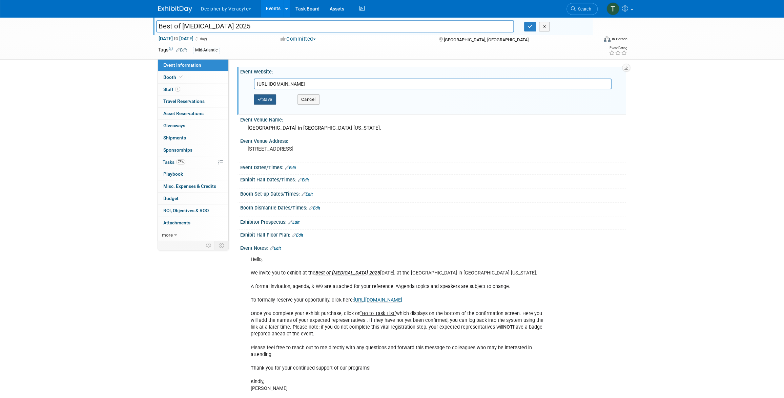
type input "https://www.clevelandclinicmeded.com/live/courses/radonc/"
click at [263, 99] on button "Save" at bounding box center [265, 100] width 22 height 10
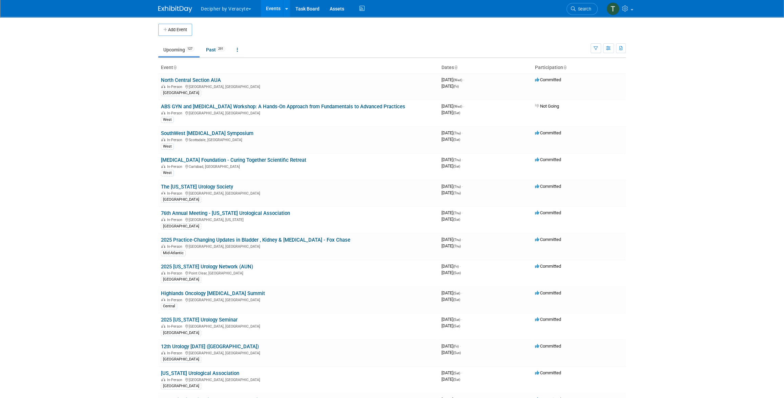
click at [511, 46] on ul "Upcoming 127 Past 291 All Events 418 Past and Upcoming Grouped Annually Events …" at bounding box center [374, 50] width 432 height 15
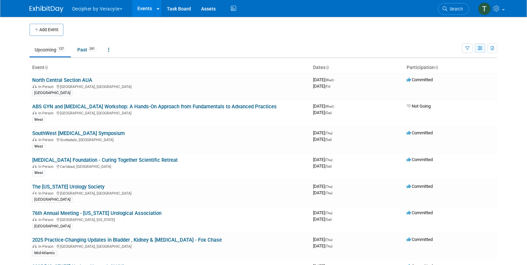
click at [482, 48] on icon "button" at bounding box center [479, 48] width 5 height 4
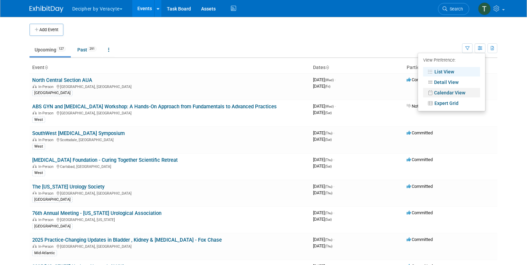
click at [467, 95] on link "Calendar View" at bounding box center [451, 92] width 57 height 9
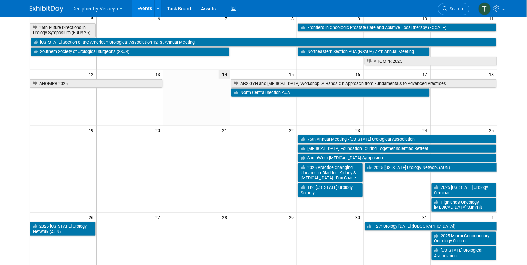
scroll to position [126, 0]
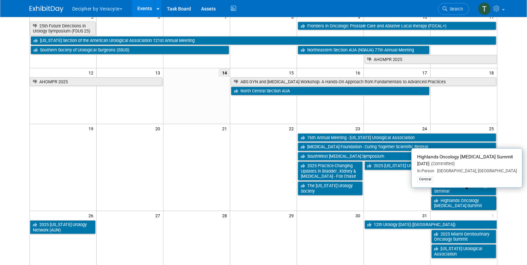
click at [482, 199] on link "Highlands Oncology [MEDICAL_DATA] Summit" at bounding box center [463, 204] width 65 height 14
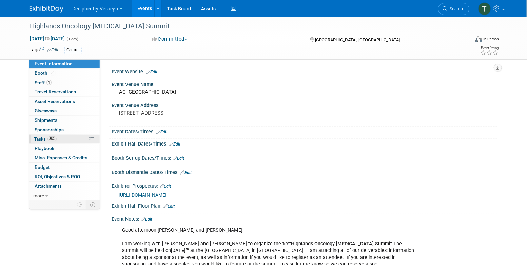
click at [74, 139] on link "88% Tasks 88%" at bounding box center [64, 139] width 70 height 9
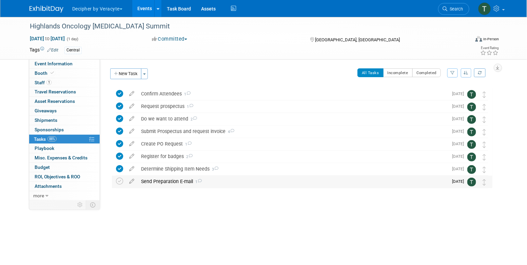
click at [169, 182] on div "Send Preparation E-mail 1" at bounding box center [293, 182] width 310 height 12
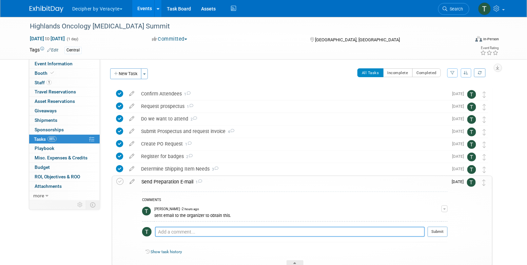
click at [178, 233] on textarea at bounding box center [290, 232] width 270 height 10
type textarea "this event was cancelled due to attendance."
click at [442, 233] on button "Submit" at bounding box center [437, 232] width 20 height 10
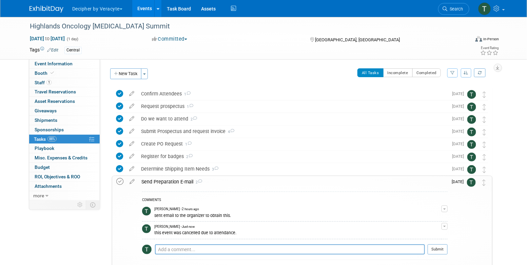
click at [123, 182] on icon at bounding box center [119, 181] width 7 height 7
click at [179, 43] on div "Oct 25, 2025 to Oct 25, 2025 (1 day) Oct 25, 2025 to Oct 25, 2025 Committed Com…" at bounding box center [263, 40] width 479 height 10
click at [141, 17] on div "Decipher by Veracyte Explore: My Workspaces 2 Go to Workspace: Corporate Events…" at bounding box center [263, 8] width 527 height 17
click at [141, 8] on link "Events" at bounding box center [144, 8] width 25 height 17
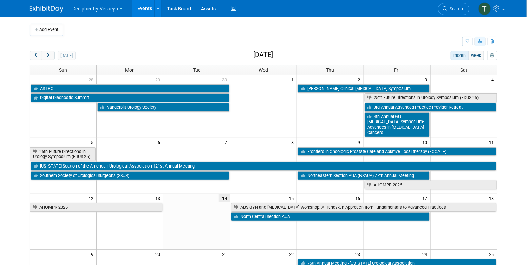
click at [484, 43] on button "button" at bounding box center [479, 42] width 11 height 10
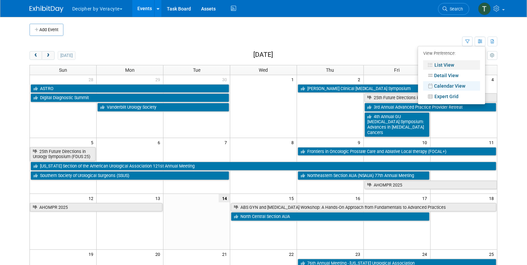
click at [453, 66] on link "List View" at bounding box center [451, 64] width 57 height 9
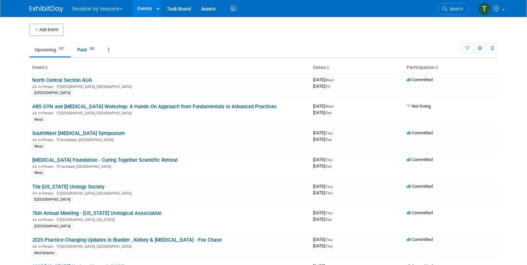
scroll to position [683, 0]
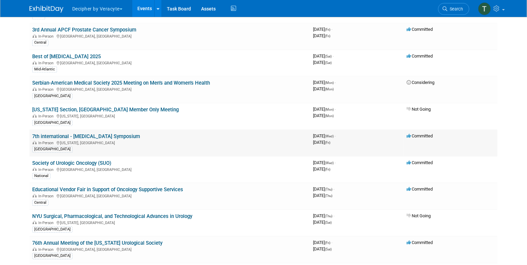
click at [121, 134] on link "7th international - [MEDICAL_DATA] Symposium" at bounding box center [86, 137] width 108 height 6
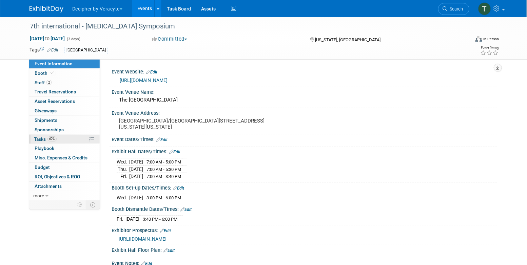
click at [73, 141] on link "62% Tasks 62%" at bounding box center [64, 139] width 70 height 9
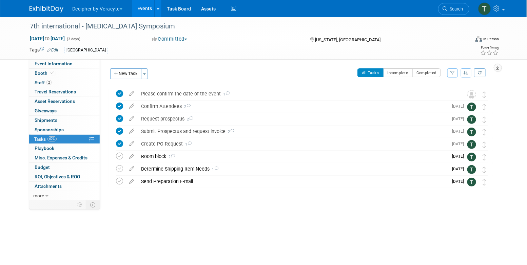
click at [75, 135] on link "62% Tasks 62%" at bounding box center [64, 139] width 70 height 9
click at [77, 64] on link "Event Information" at bounding box center [64, 63] width 70 height 9
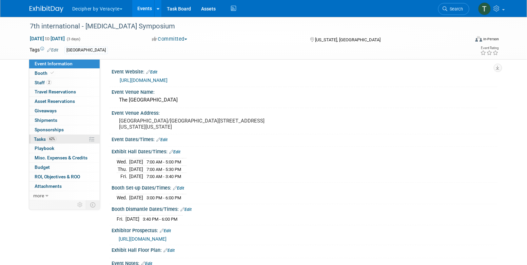
click at [79, 140] on link "62% Tasks 62%" at bounding box center [64, 139] width 70 height 9
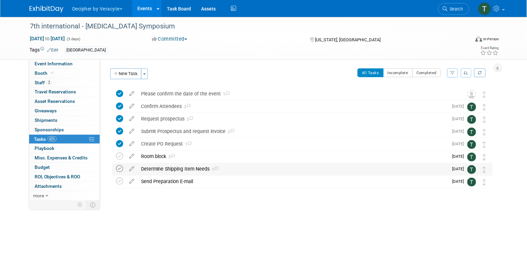
click at [121, 167] on icon at bounding box center [119, 168] width 7 height 7
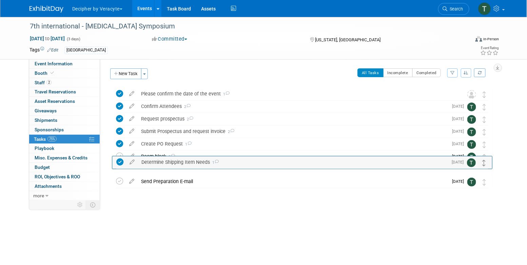
drag, startPoint x: 483, startPoint y: 172, endPoint x: 482, endPoint y: 159, distance: 12.9
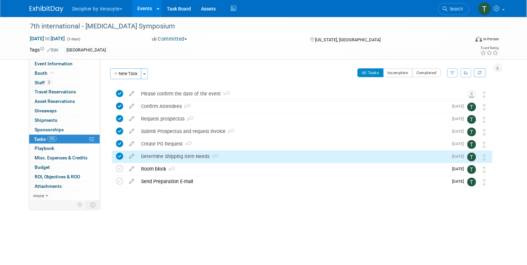
click at [239, 156] on div "Determine Shipping Item Needs 1" at bounding box center [293, 157] width 310 height 12
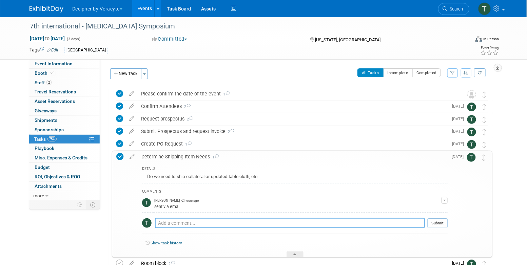
click at [227, 223] on textarea at bounding box center [290, 223] width 270 height 10
type textarea "none needed per Cory"
click at [439, 222] on button "Submit" at bounding box center [437, 223] width 20 height 10
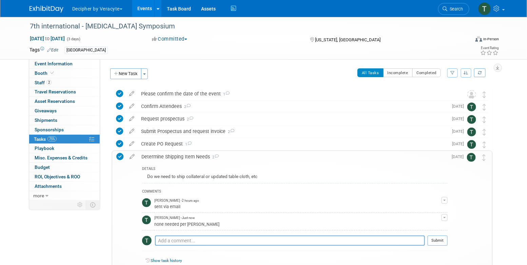
click at [149, 7] on link "Events" at bounding box center [144, 8] width 25 height 17
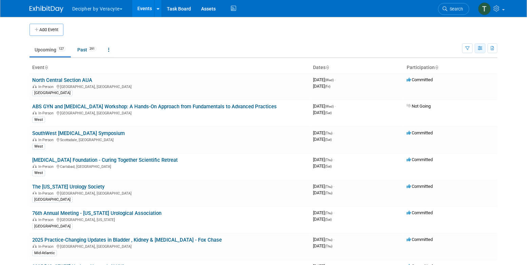
click at [480, 49] on icon "button" at bounding box center [479, 48] width 5 height 4
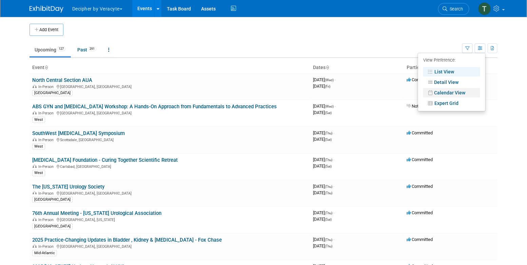
click at [463, 90] on link "Calendar View" at bounding box center [451, 92] width 57 height 9
